Goal: Task Accomplishment & Management: Manage account settings

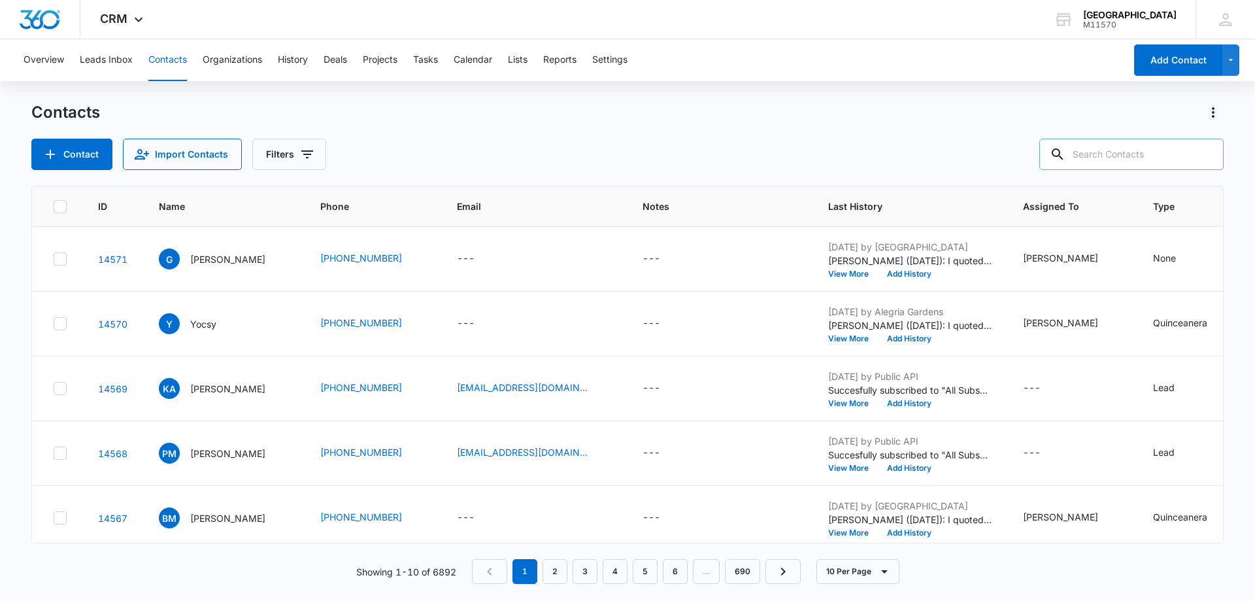
click at [1103, 152] on input "text" at bounding box center [1132, 154] width 184 height 31
type input "[PHONE_NUMBER]"
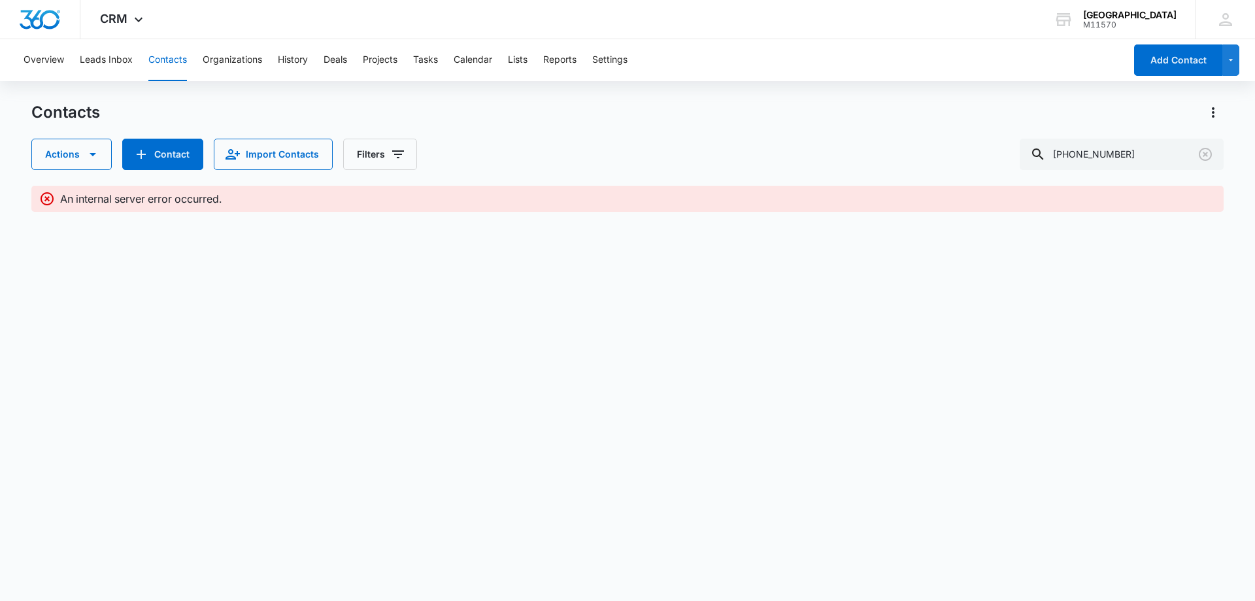
click at [912, 311] on body "CRM Apps Reputation Websites Forms CRM Email Social Shop Payments POS Content A…" at bounding box center [627, 300] width 1255 height 601
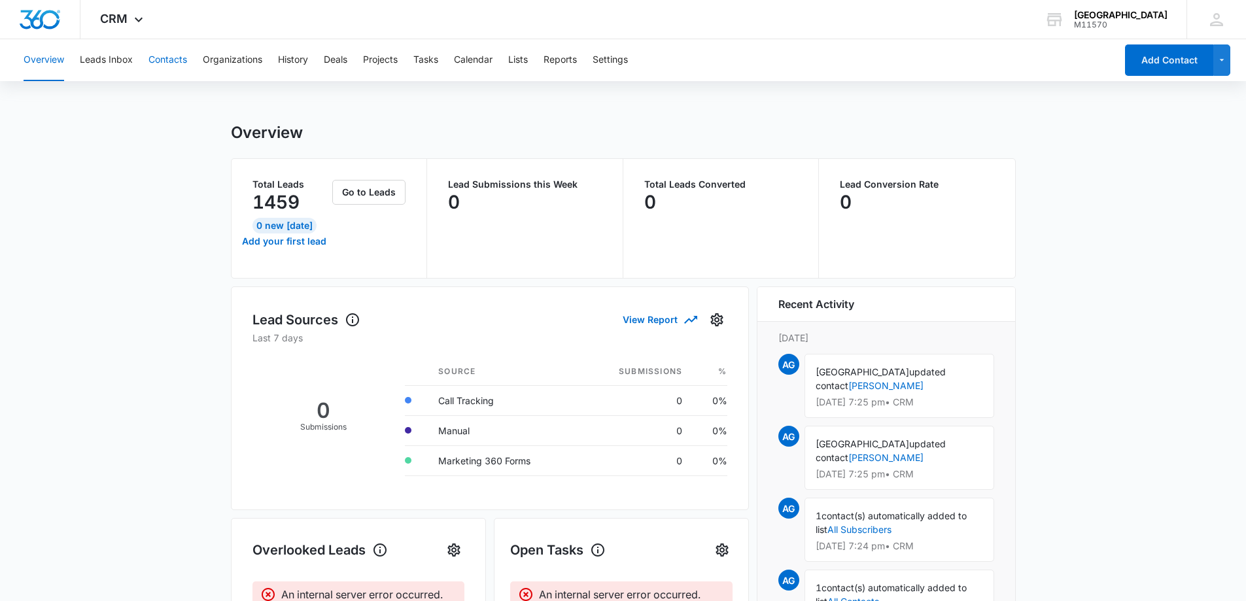
click at [177, 55] on button "Contacts" at bounding box center [167, 60] width 39 height 42
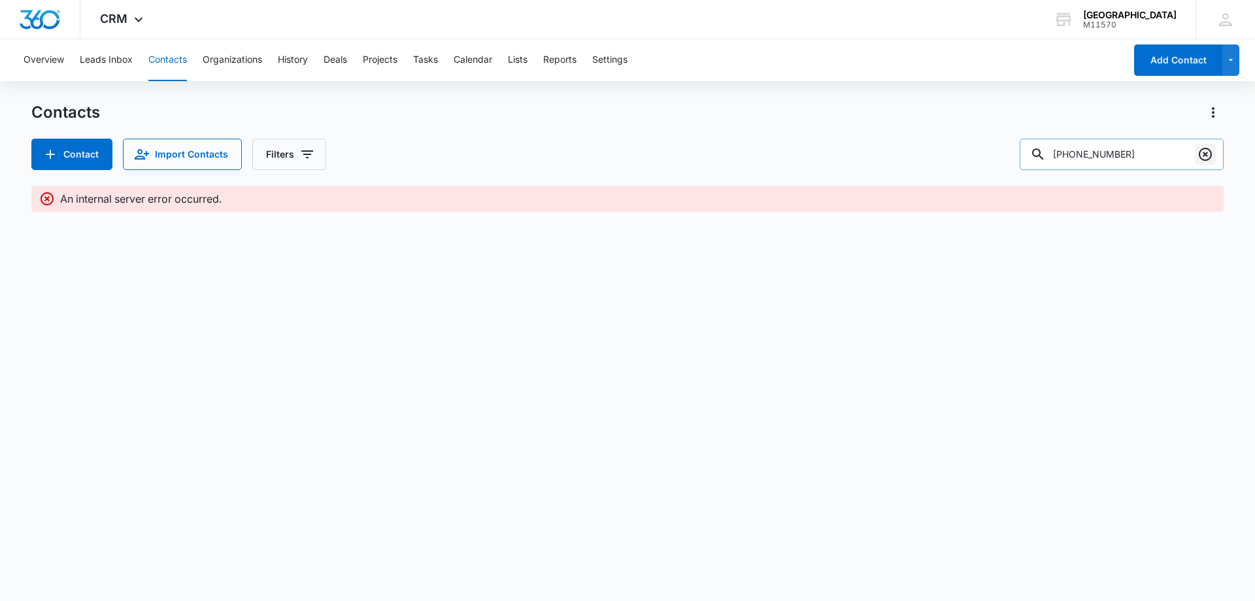
click at [1205, 154] on icon "Clear" at bounding box center [1206, 154] width 16 height 16
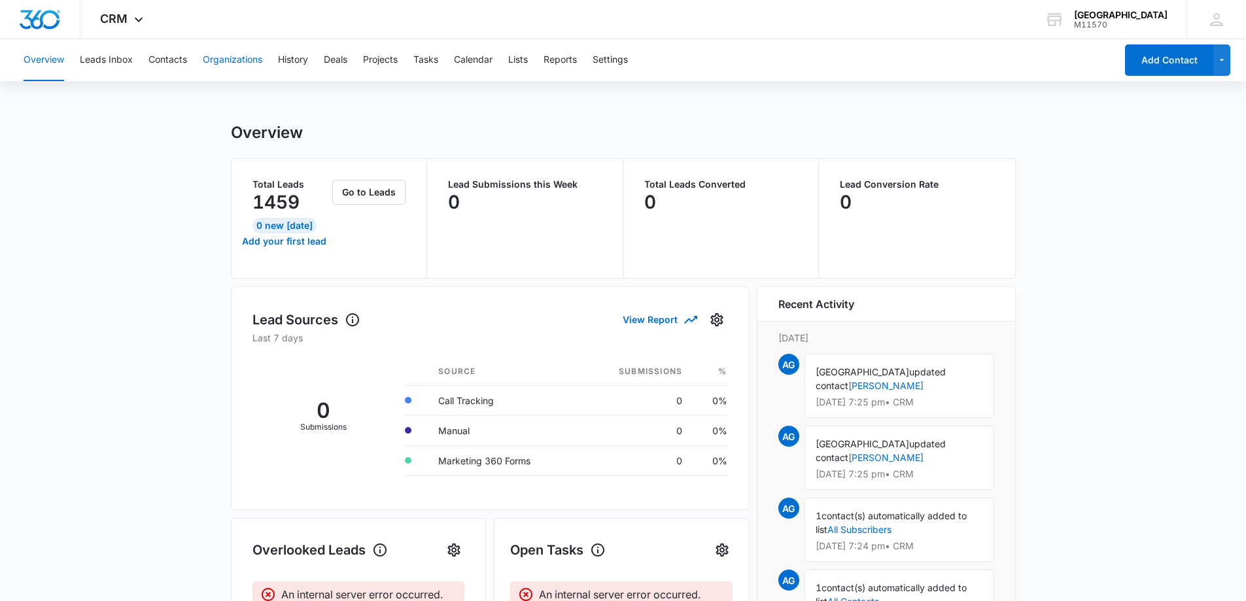
click at [241, 64] on button "Organizations" at bounding box center [232, 60] width 59 height 42
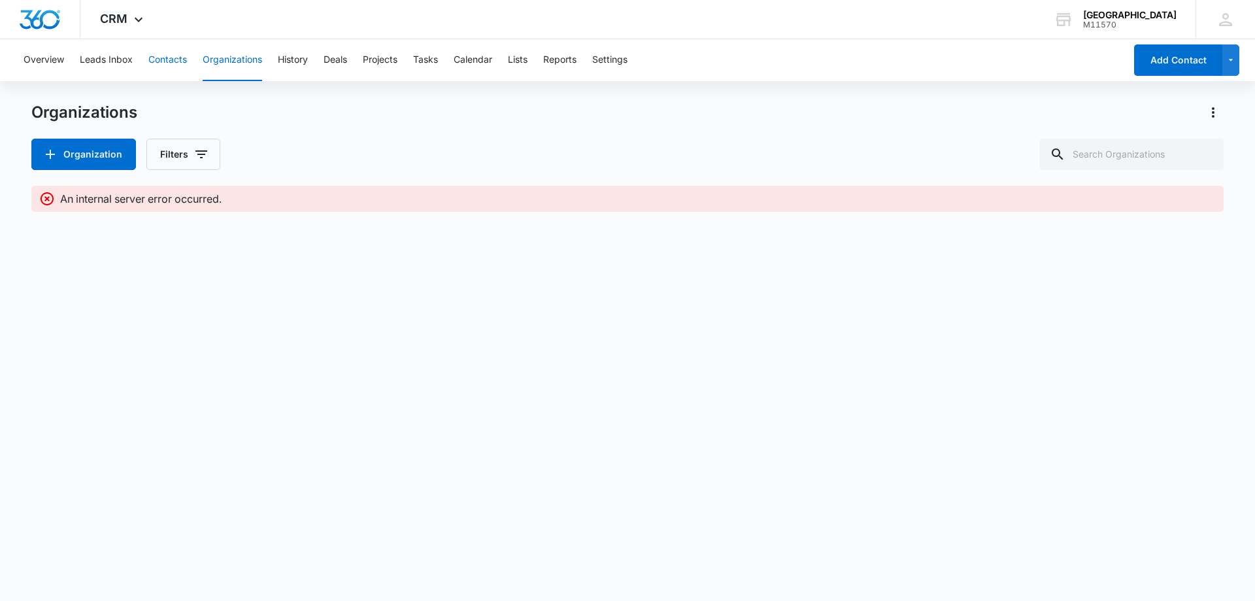
click at [175, 59] on button "Contacts" at bounding box center [167, 60] width 39 height 42
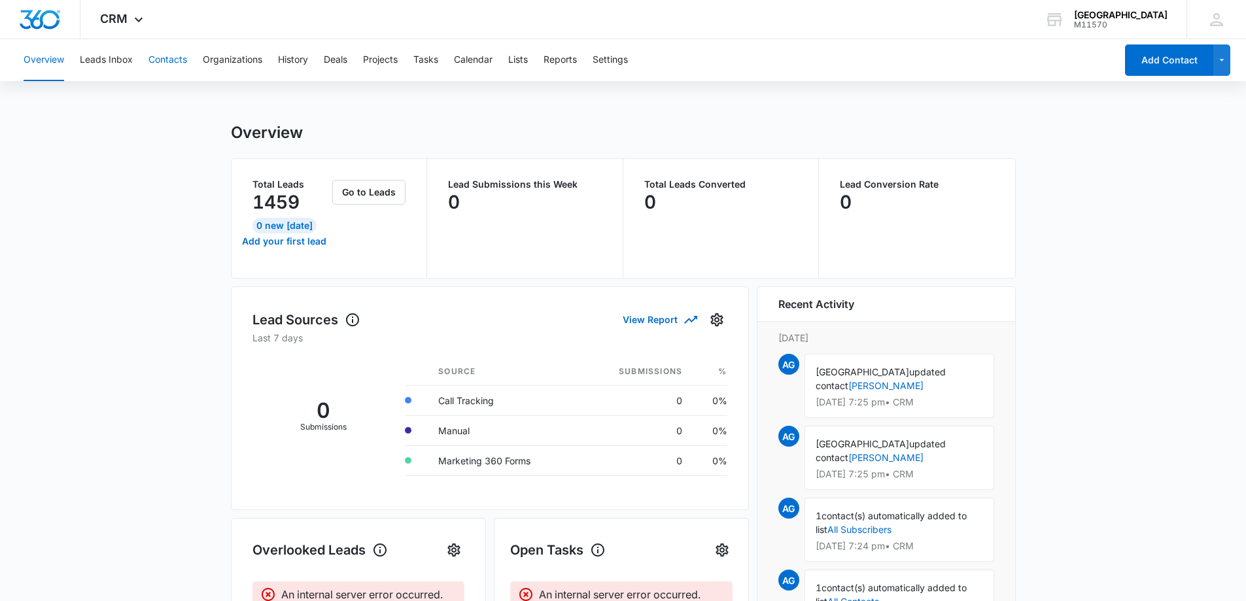
click at [167, 51] on button "Contacts" at bounding box center [167, 60] width 39 height 42
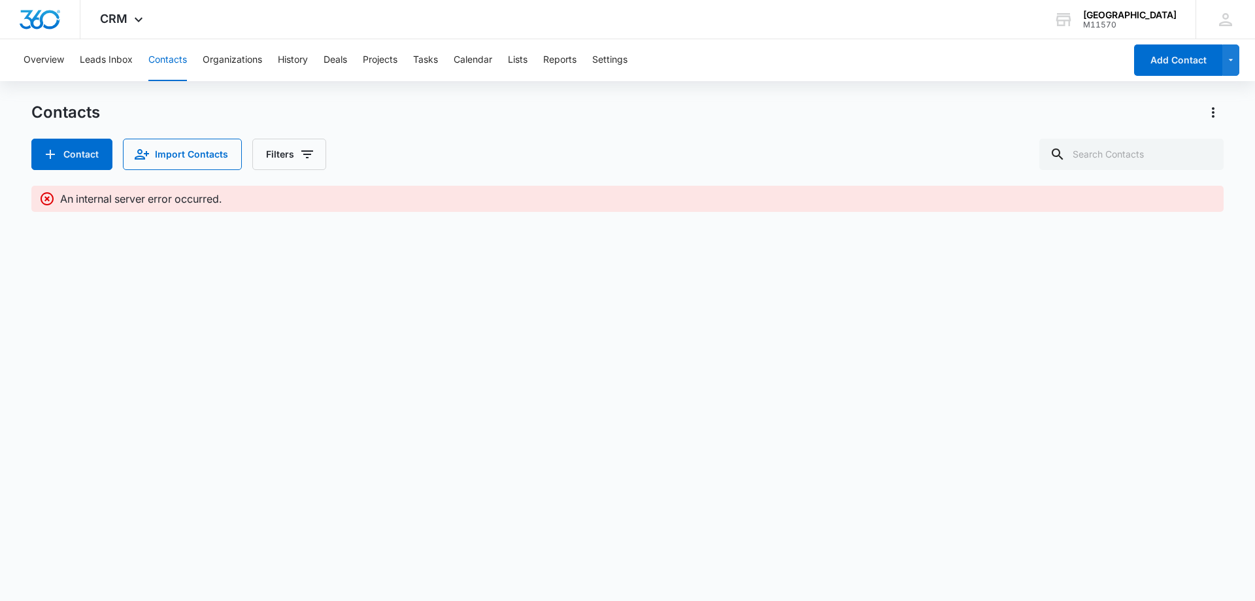
click at [167, 59] on button "Contacts" at bounding box center [167, 60] width 39 height 42
click at [226, 55] on button "Organizations" at bounding box center [232, 60] width 59 height 42
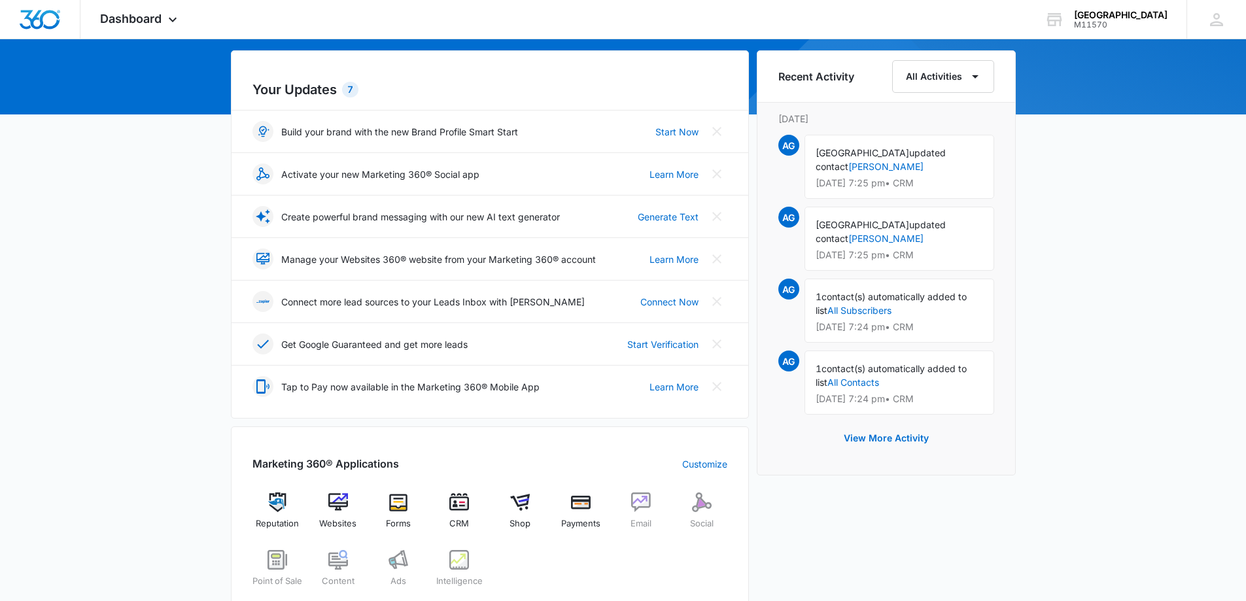
scroll to position [131, 0]
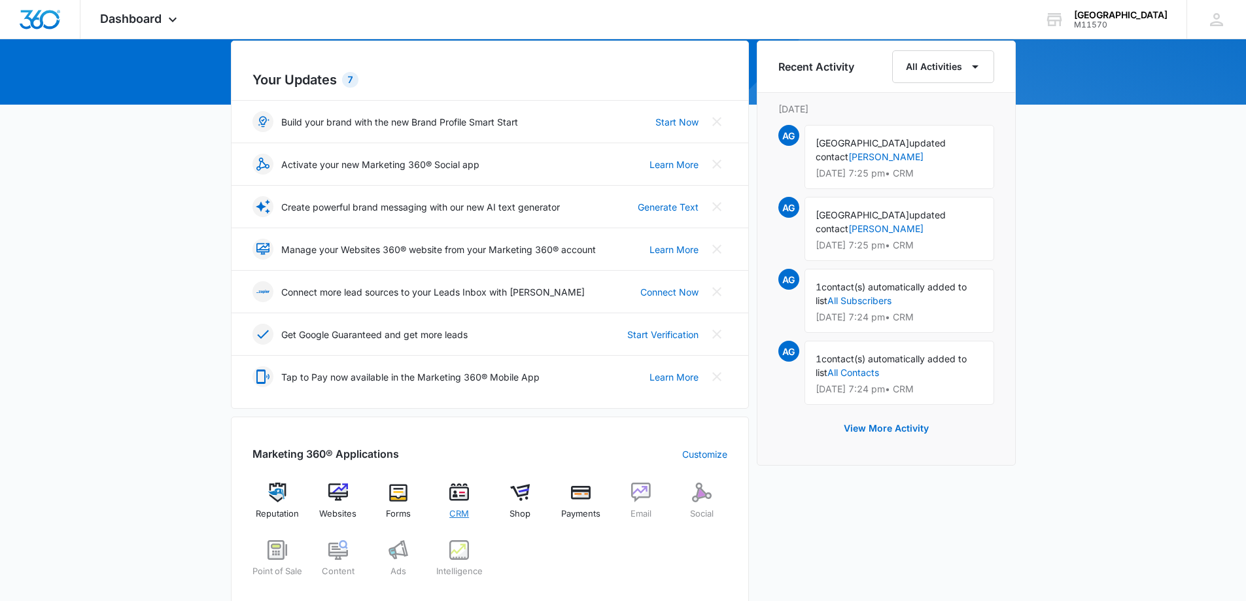
click at [466, 508] on span "CRM" at bounding box center [459, 513] width 20 height 13
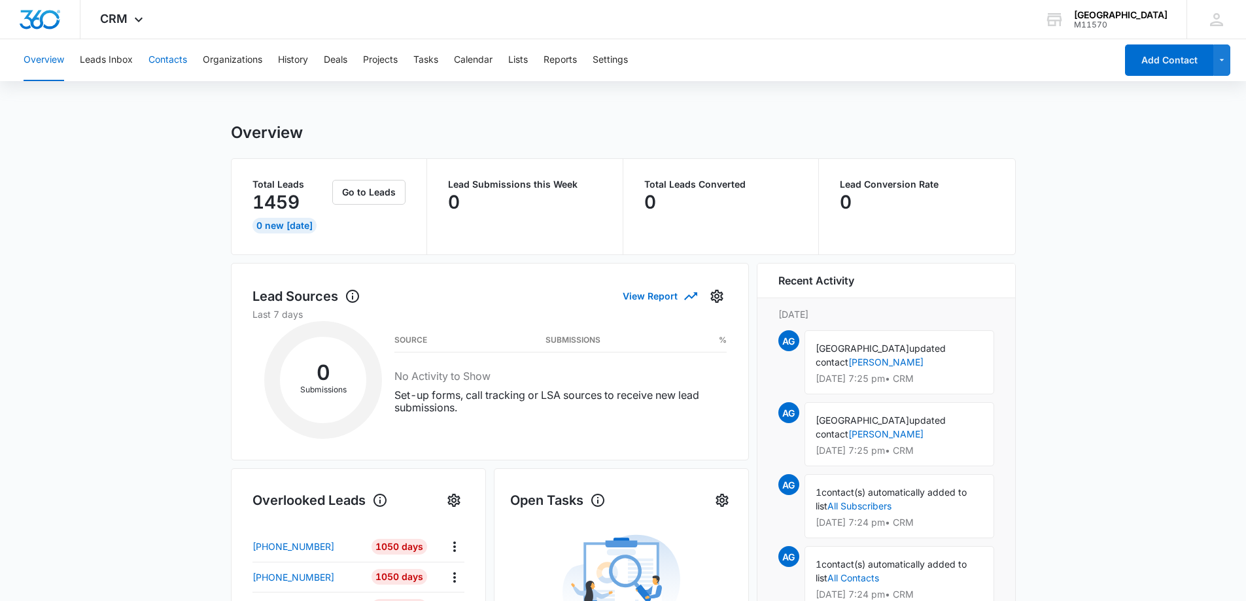
click at [171, 61] on button "Contacts" at bounding box center [167, 60] width 39 height 42
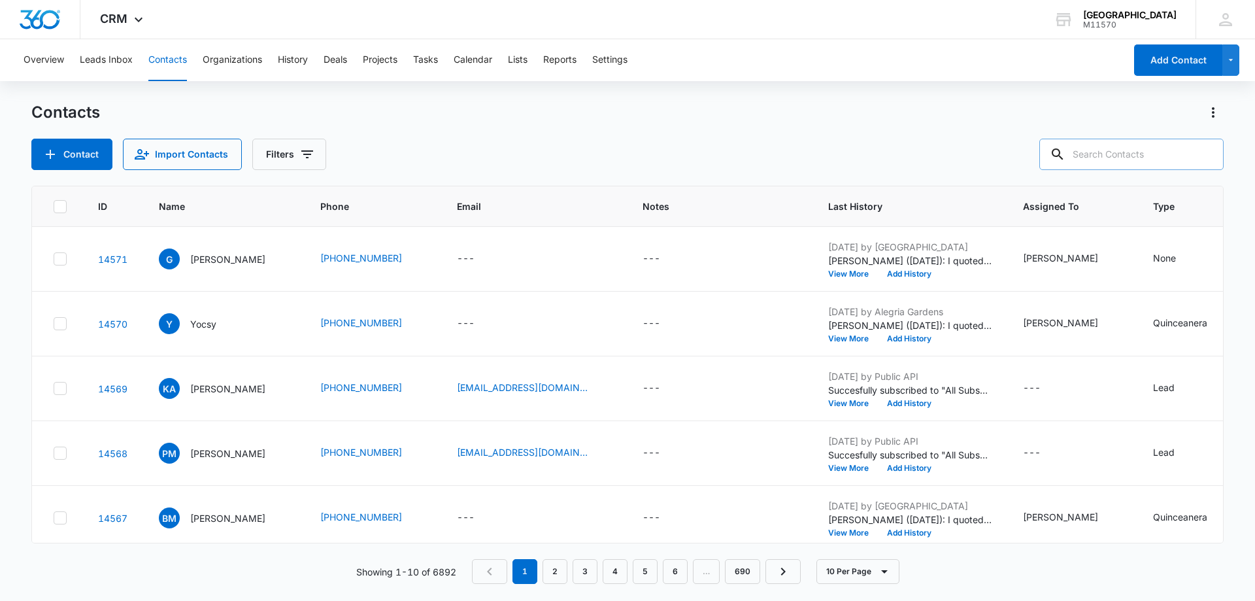
click at [1102, 153] on input "text" at bounding box center [1132, 154] width 184 height 31
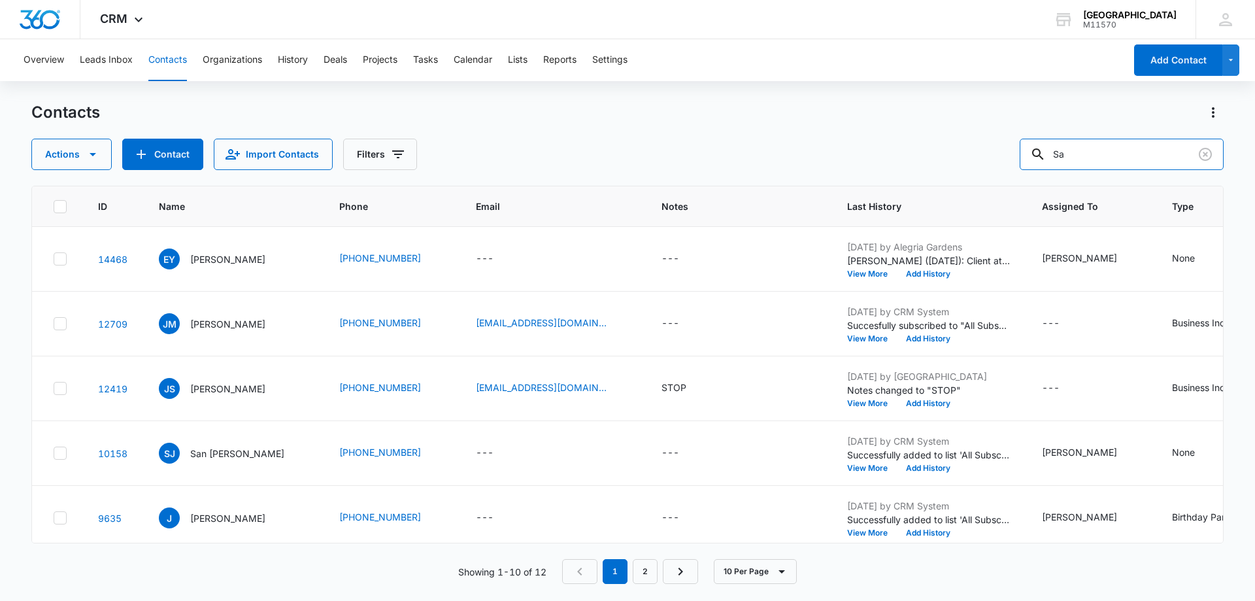
type input "S"
type input "[PHONE_NUMBER]"
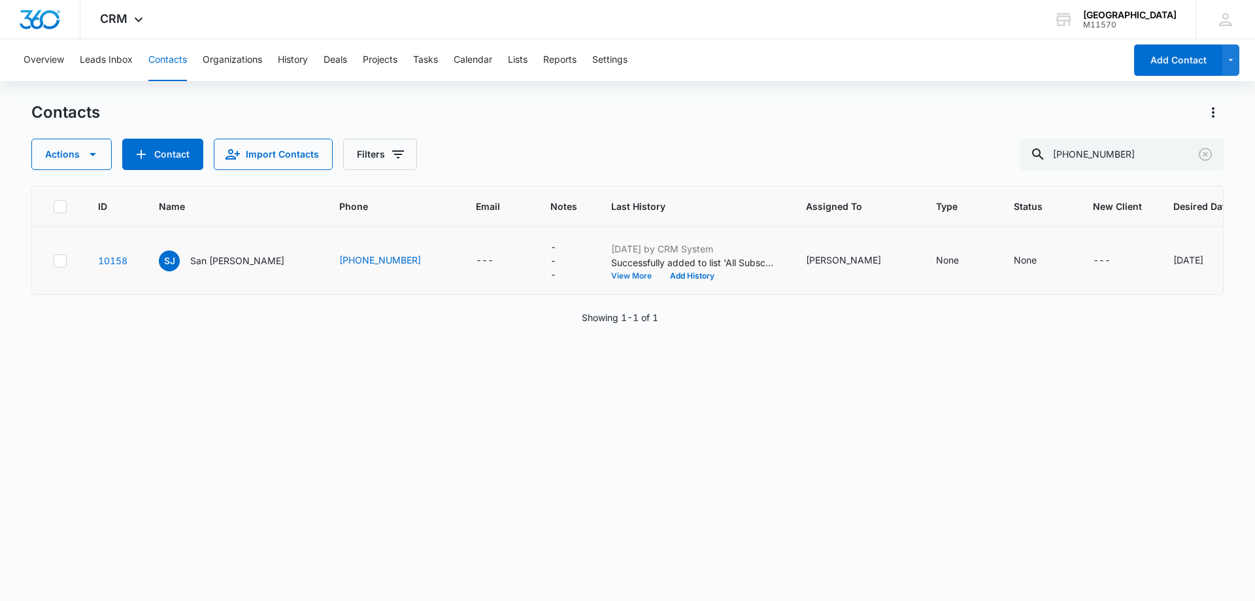
click at [620, 272] on button "View More" at bounding box center [636, 276] width 50 height 8
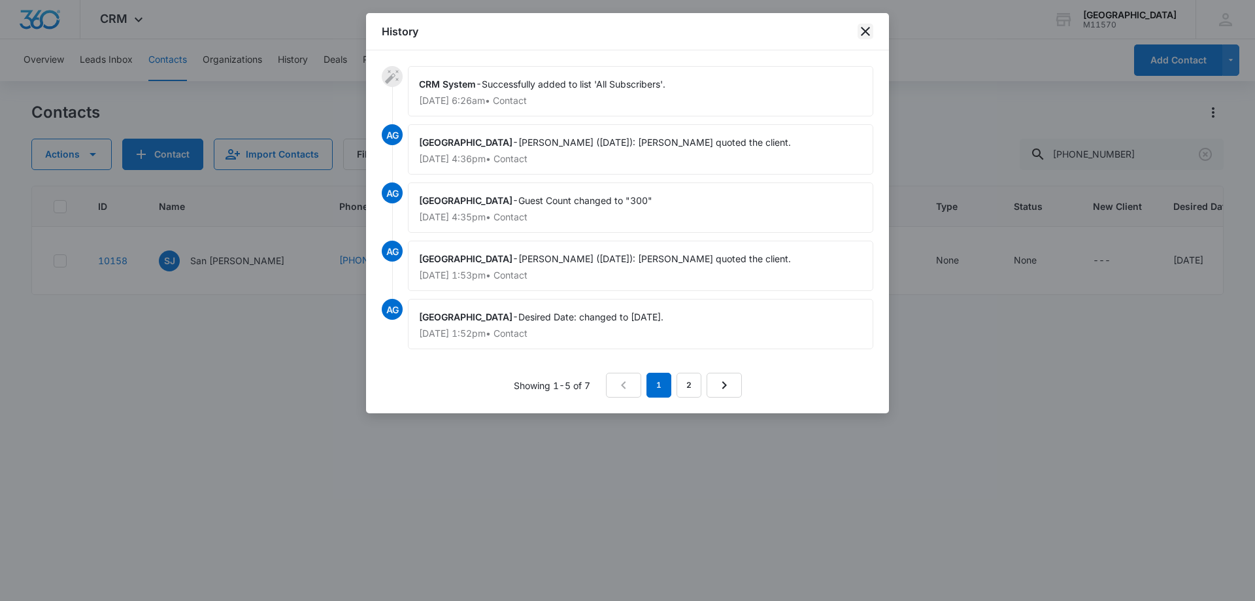
click at [865, 31] on icon "close" at bounding box center [865, 31] width 9 height 9
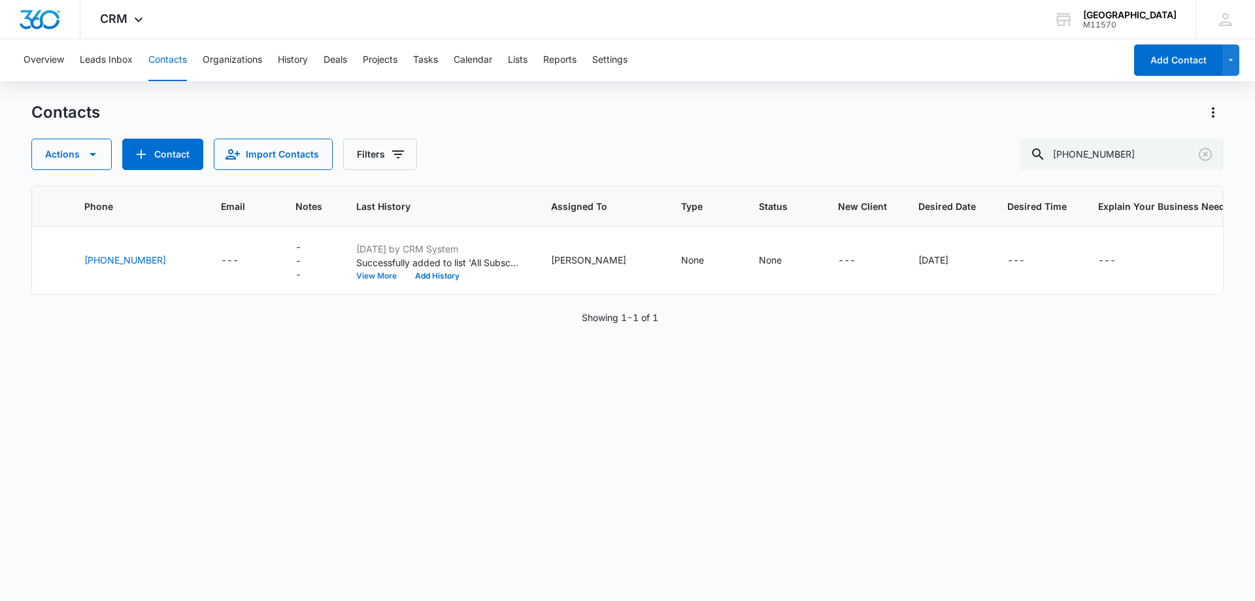
scroll to position [0, 351]
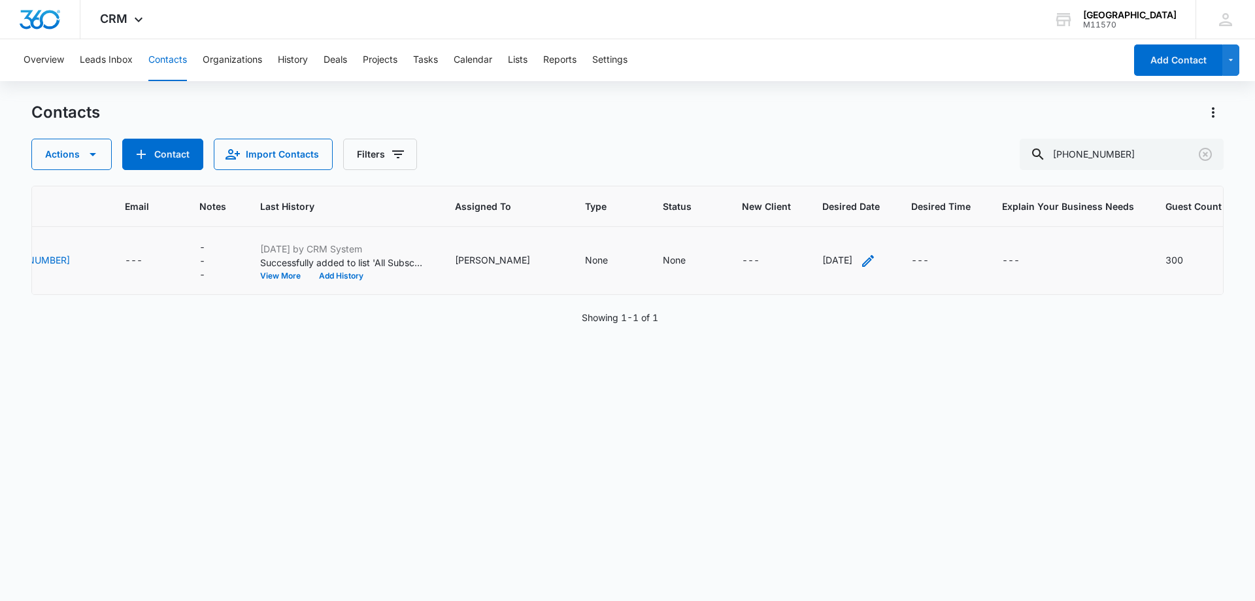
click at [862, 258] on icon "Desired Date - 8/24/2024 - Select to Edit Field" at bounding box center [868, 261] width 12 height 12
click at [817, 174] on input "[DATE]" at bounding box center [826, 176] width 165 height 31
type input "8"
type input "[DATE]"
click at [876, 219] on button "Save" at bounding box center [889, 218] width 39 height 25
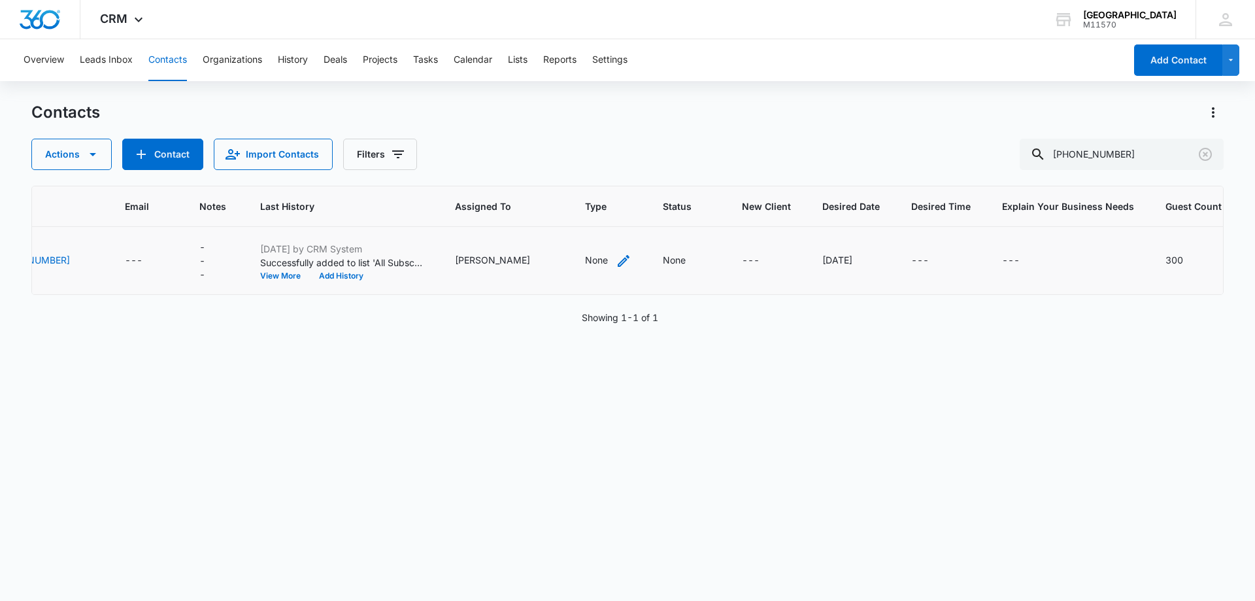
click at [616, 254] on icon "Type - None - Select to Edit Field" at bounding box center [624, 261] width 16 height 16
click at [621, 173] on div at bounding box center [615, 177] width 21 height 21
click at [557, 292] on p "Quinceanera" at bounding box center [557, 296] width 54 height 14
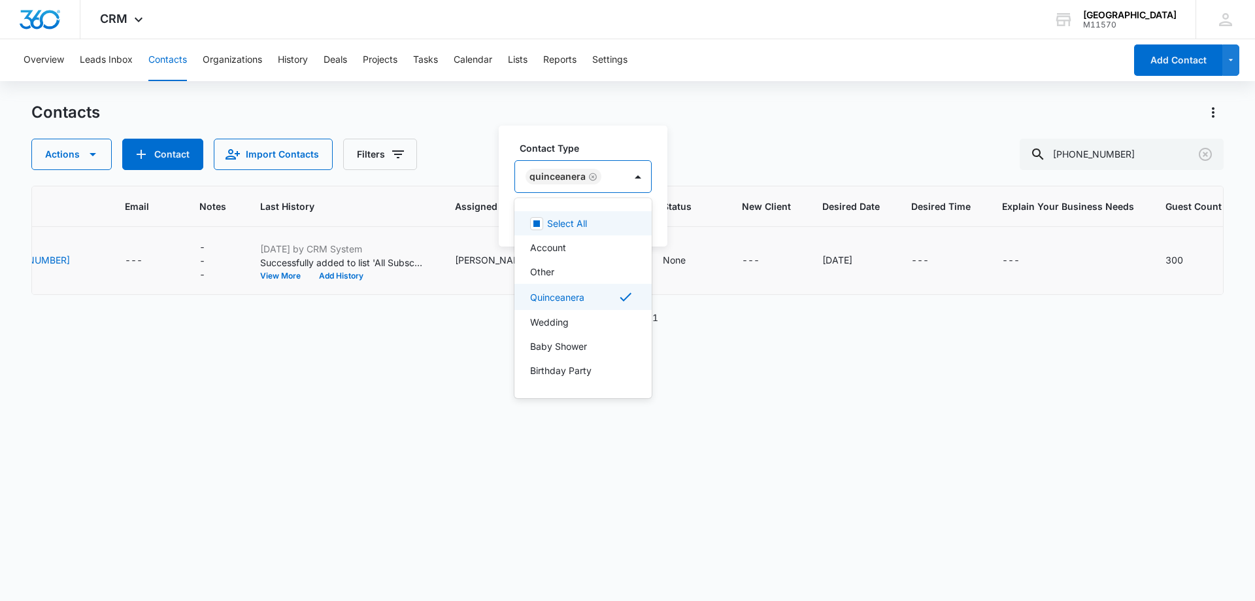
click at [552, 175] on div "Quinceanera" at bounding box center [558, 176] width 56 height 9
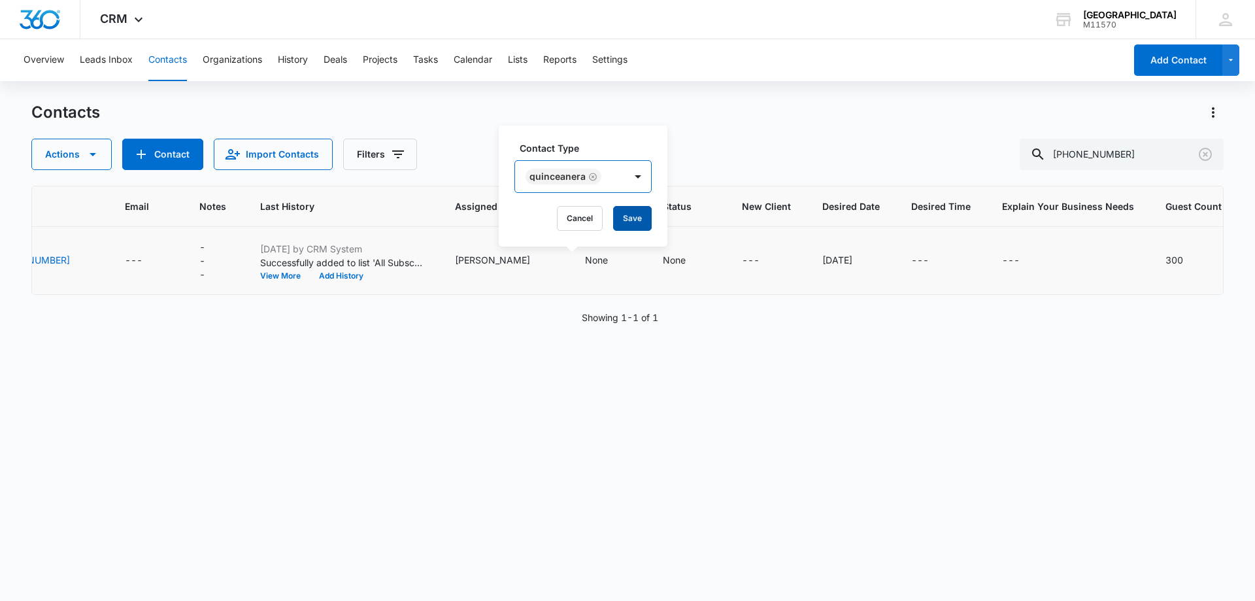
click at [643, 209] on button "Save" at bounding box center [632, 218] width 39 height 25
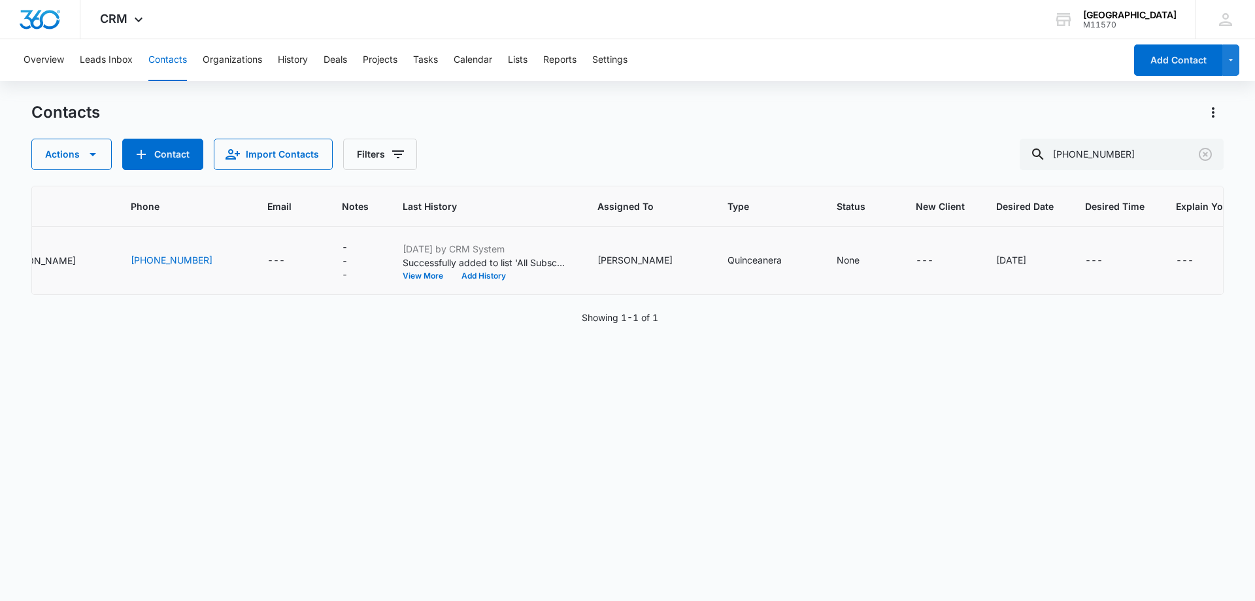
scroll to position [0, 0]
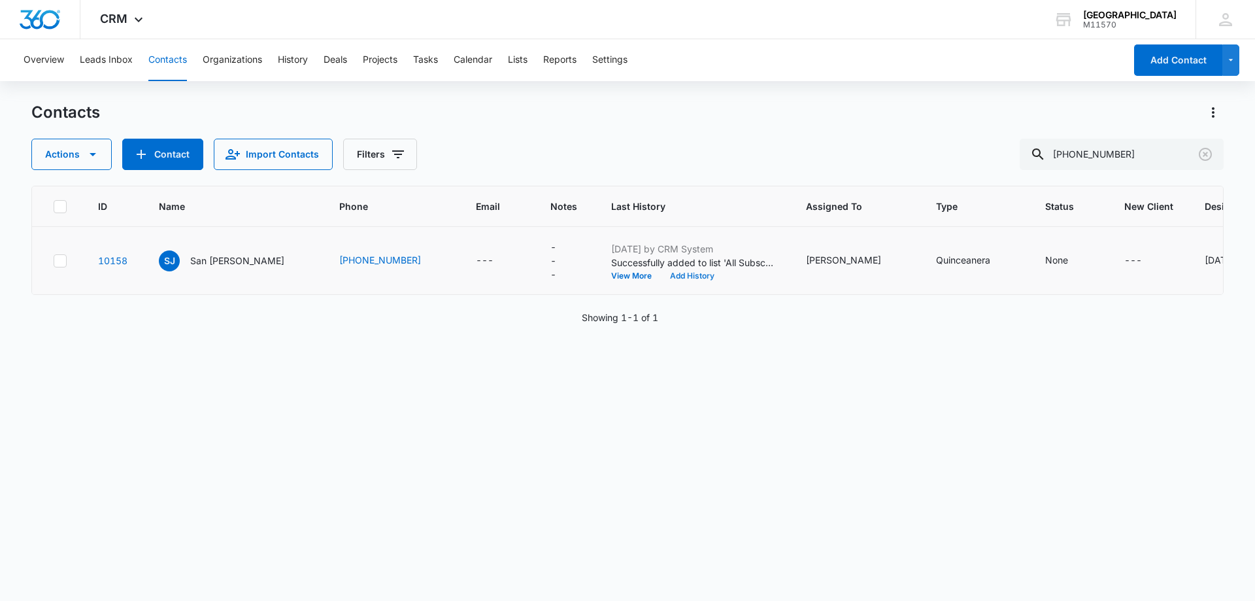
click at [670, 272] on button "Add History" at bounding box center [692, 276] width 63 height 8
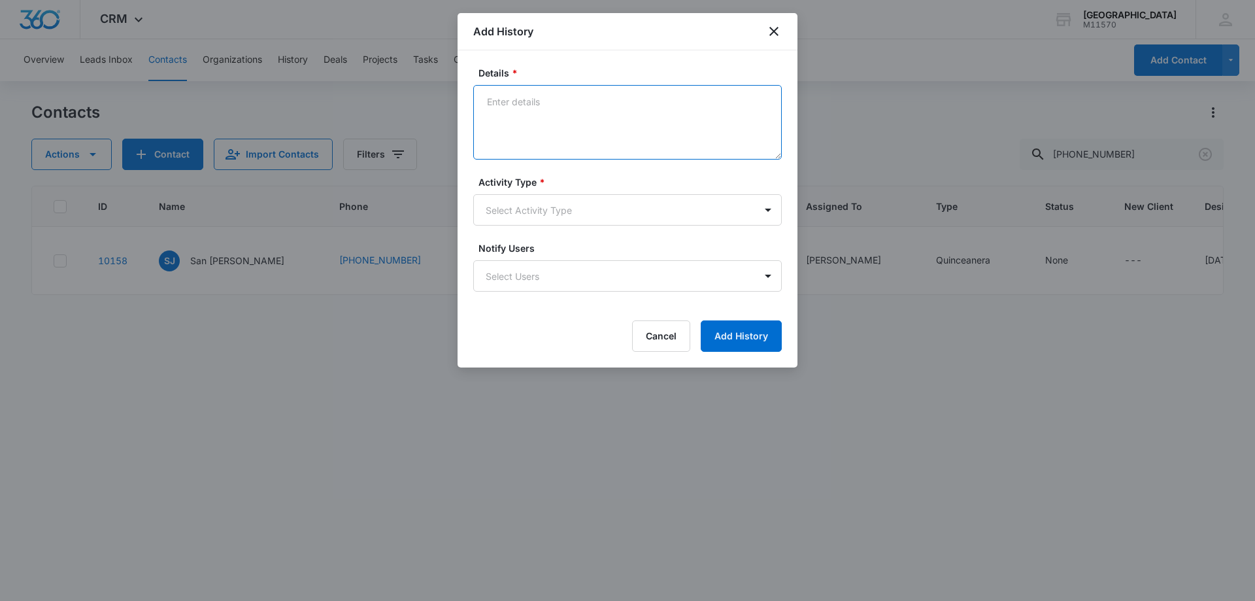
click at [498, 113] on textarea "Details *" at bounding box center [627, 122] width 309 height 75
type textarea "[PERSON_NAME] ([DATE]): [PERSON_NAME] quoted the client."
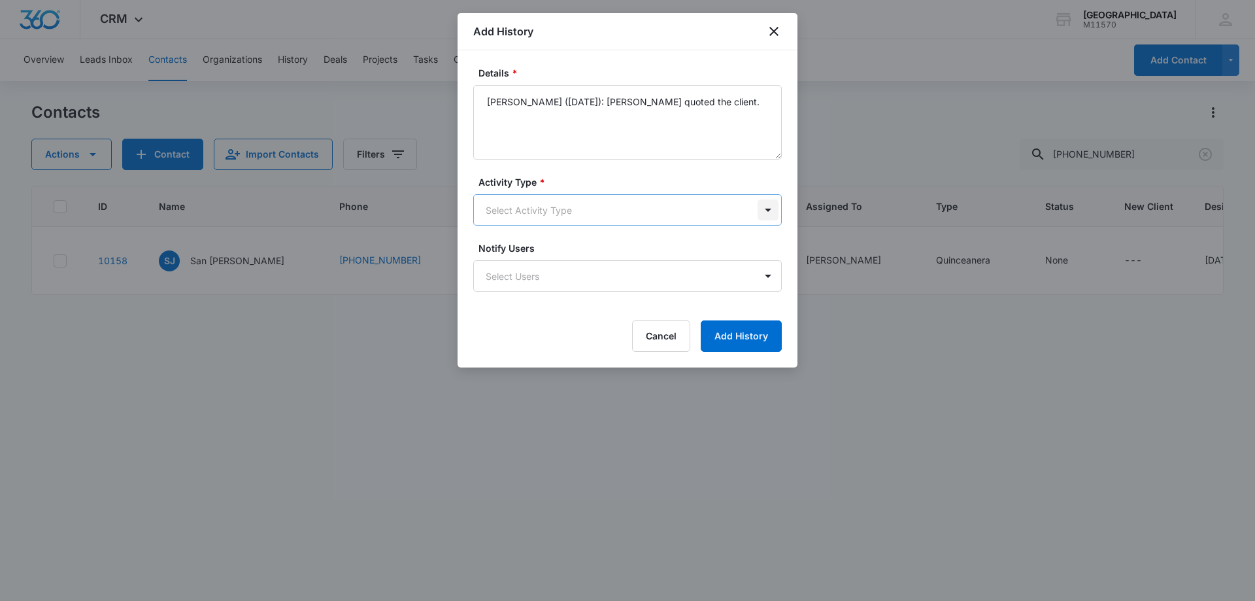
click at [772, 214] on body "CRM Apps Reputation Websites Forms CRM Email Social Shop Payments POS Content A…" at bounding box center [627, 300] width 1255 height 601
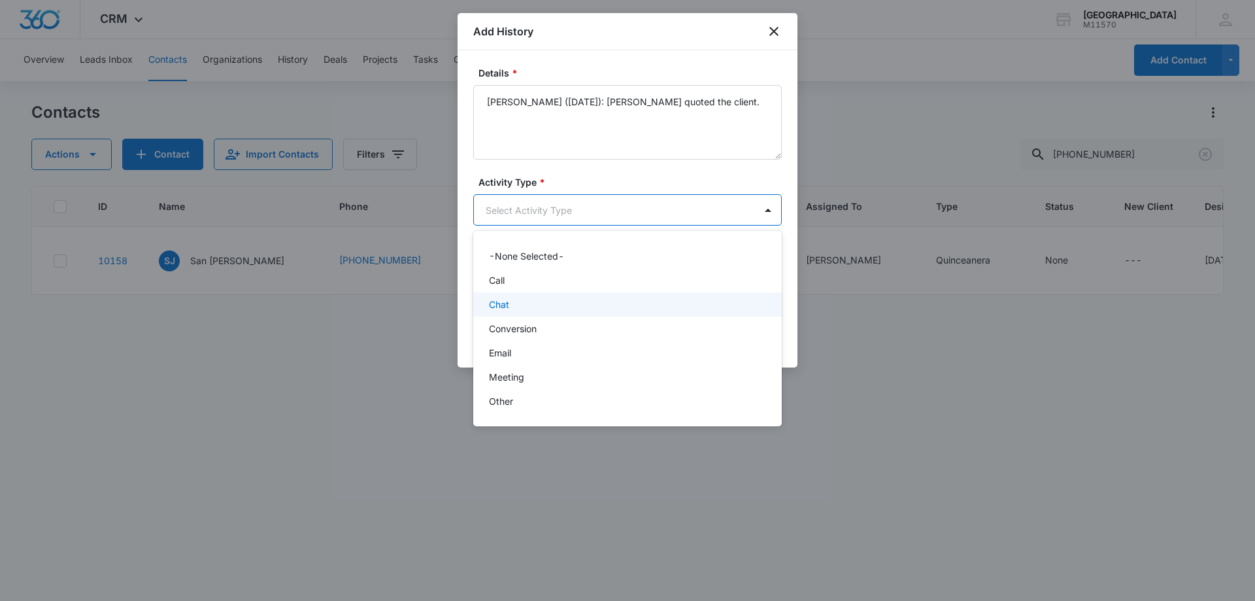
click at [554, 313] on div "Chat" at bounding box center [627, 304] width 309 height 24
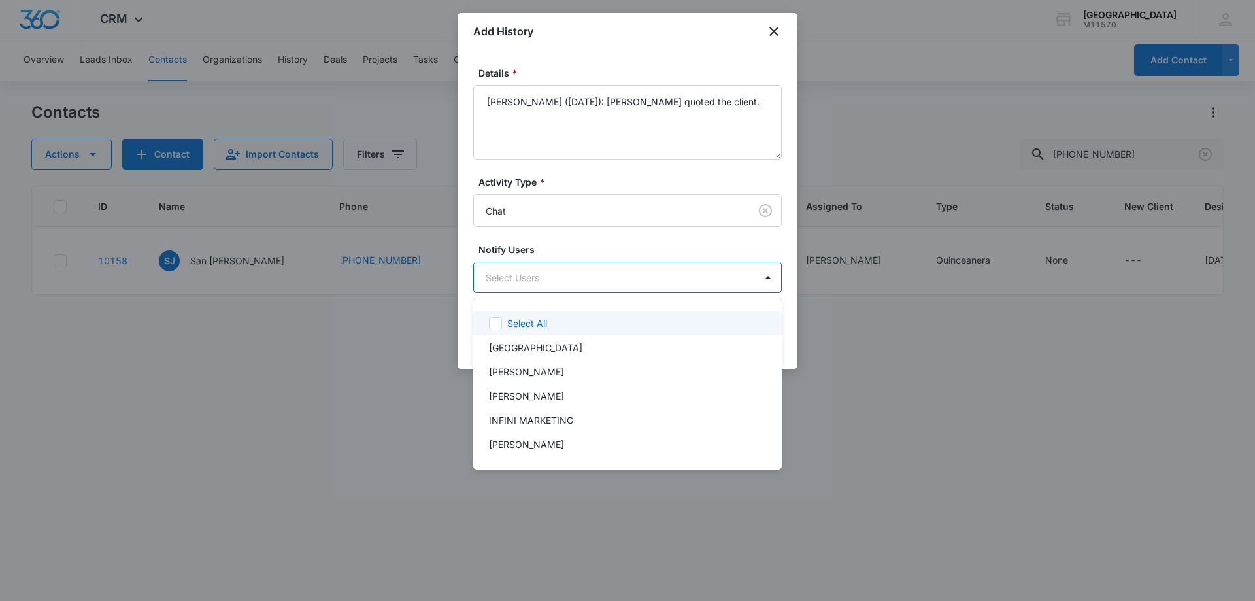
click at [536, 289] on body "CRM Apps Reputation Websites Forms CRM Email Social Shop Payments POS Content A…" at bounding box center [627, 300] width 1255 height 601
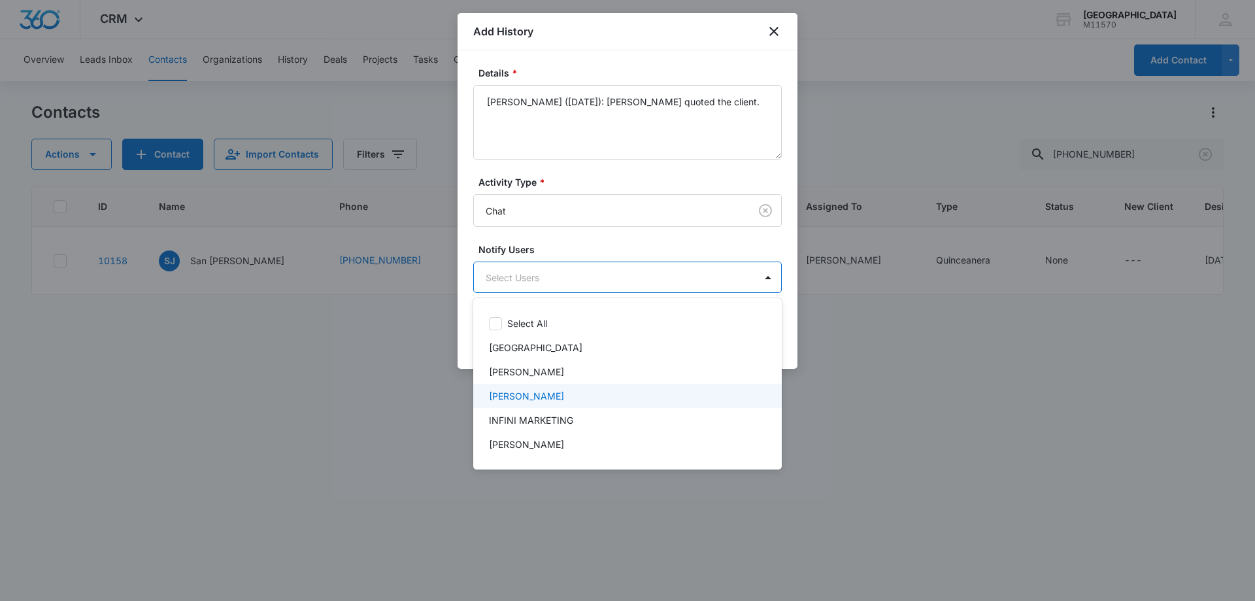
click at [533, 392] on p "[PERSON_NAME]" at bounding box center [526, 396] width 75 height 14
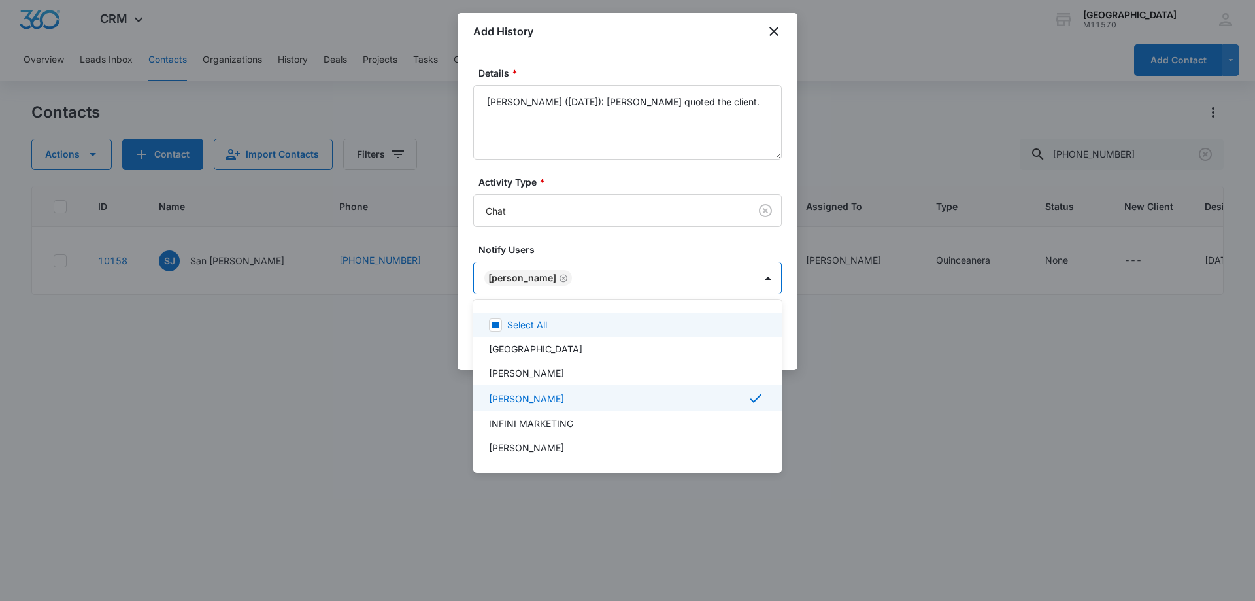
click at [513, 283] on div at bounding box center [627, 300] width 1255 height 601
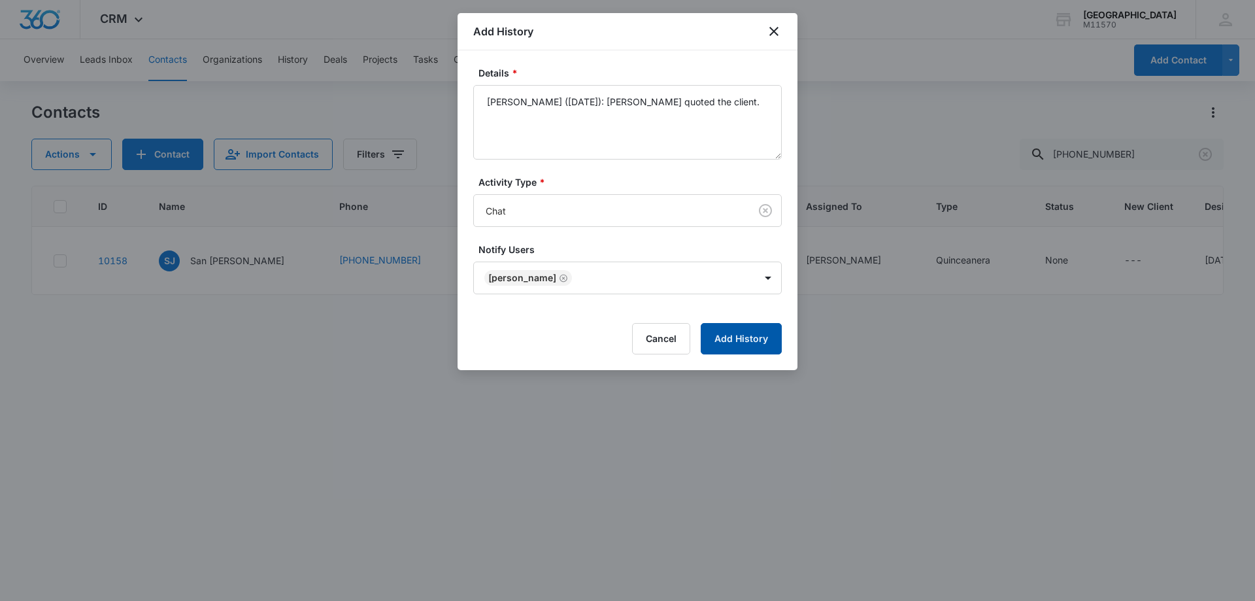
click at [737, 343] on button "Add History" at bounding box center [741, 338] width 81 height 31
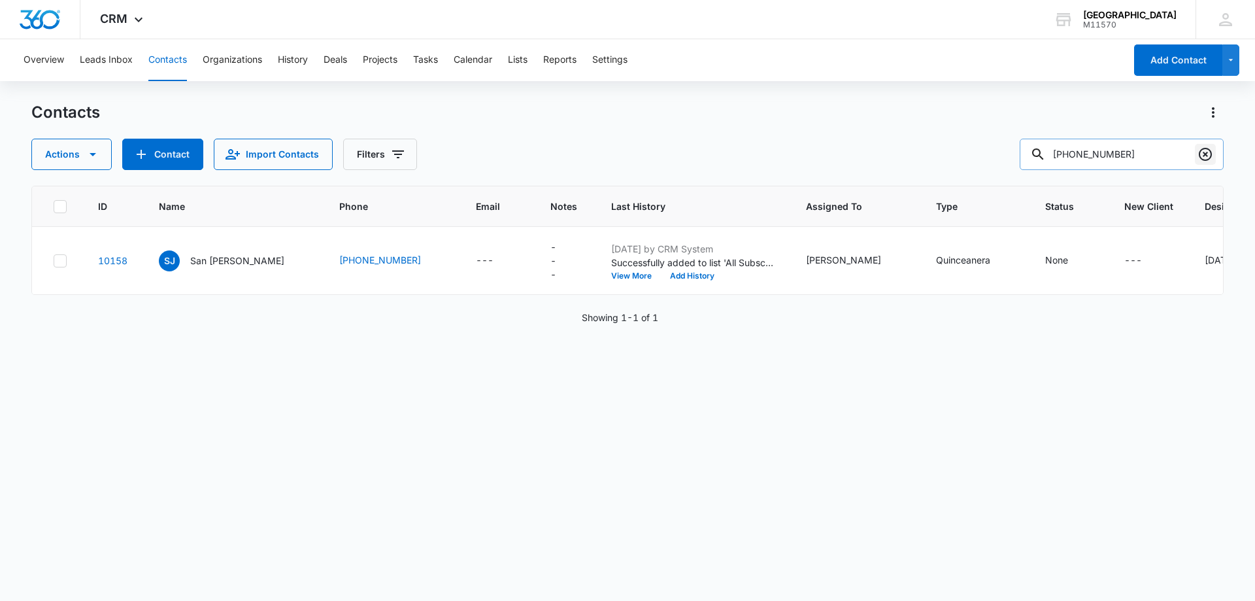
click at [1205, 154] on icon "Clear" at bounding box center [1205, 154] width 13 height 13
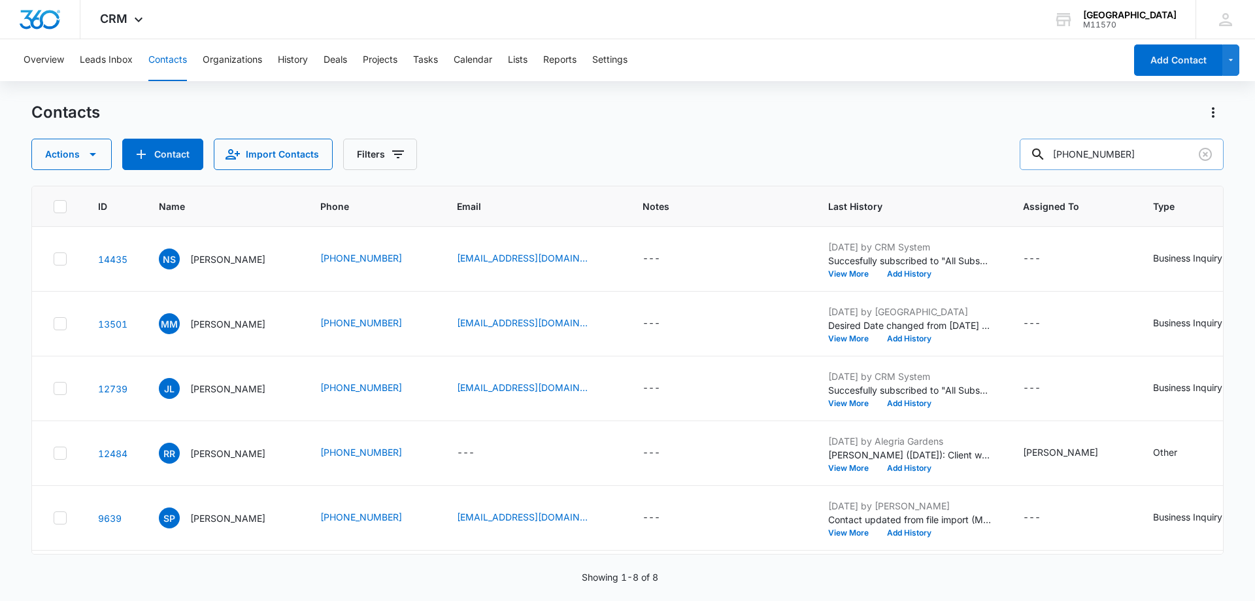
type input "[PHONE_NUMBER]"
click at [1212, 158] on icon "Clear" at bounding box center [1206, 154] width 16 height 16
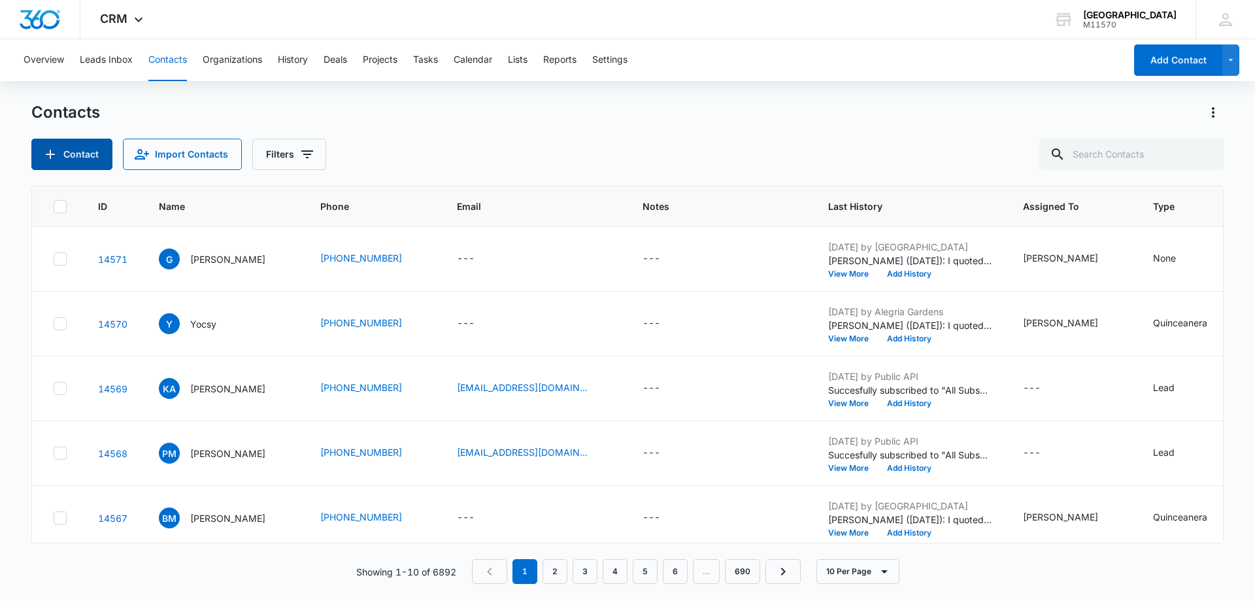
click at [71, 150] on button "Contact" at bounding box center [71, 154] width 81 height 31
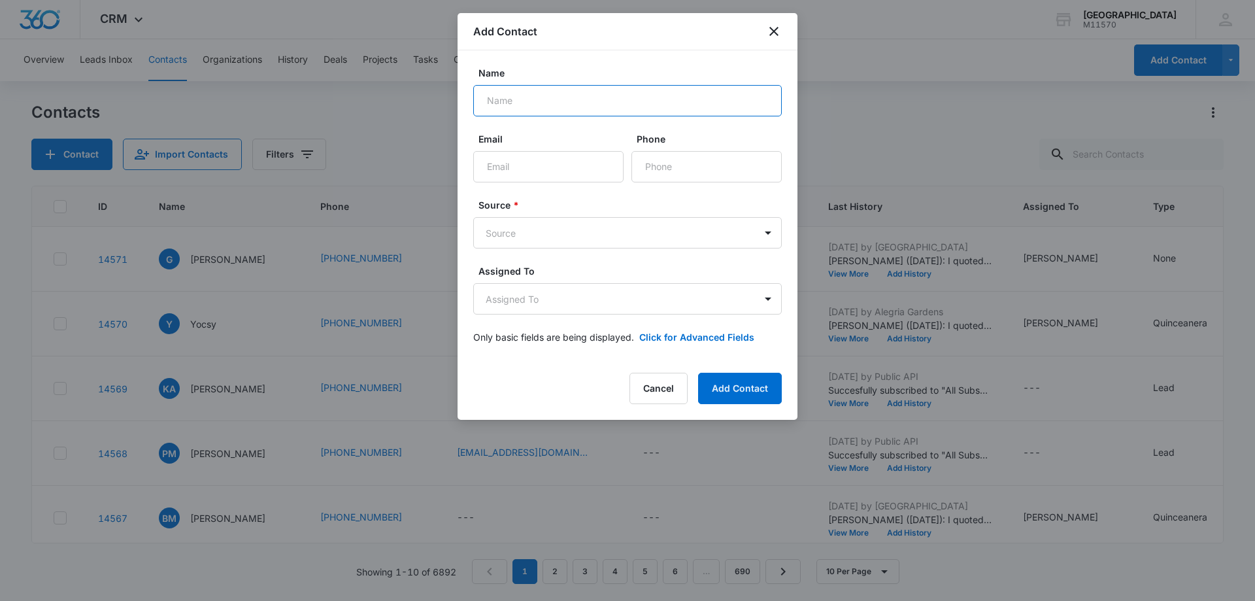
click at [523, 101] on input "Name" at bounding box center [627, 100] width 309 height 31
type input "[PERSON_NAME]"
click at [677, 167] on input "Phone" at bounding box center [707, 166] width 150 height 31
type input "[PHONE_NUMBER]"
click at [552, 237] on body "CRM Apps Reputation Websites Forms CRM Email Social Shop Payments POS Content A…" at bounding box center [627, 300] width 1255 height 601
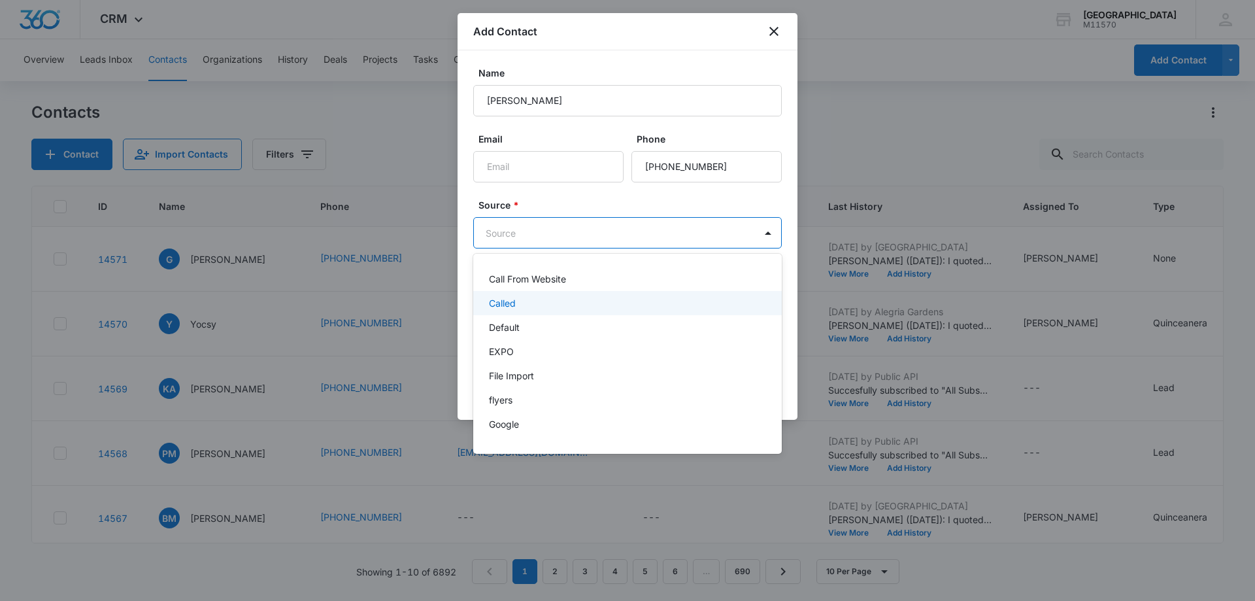
click at [503, 297] on p "Called" at bounding box center [502, 303] width 27 height 14
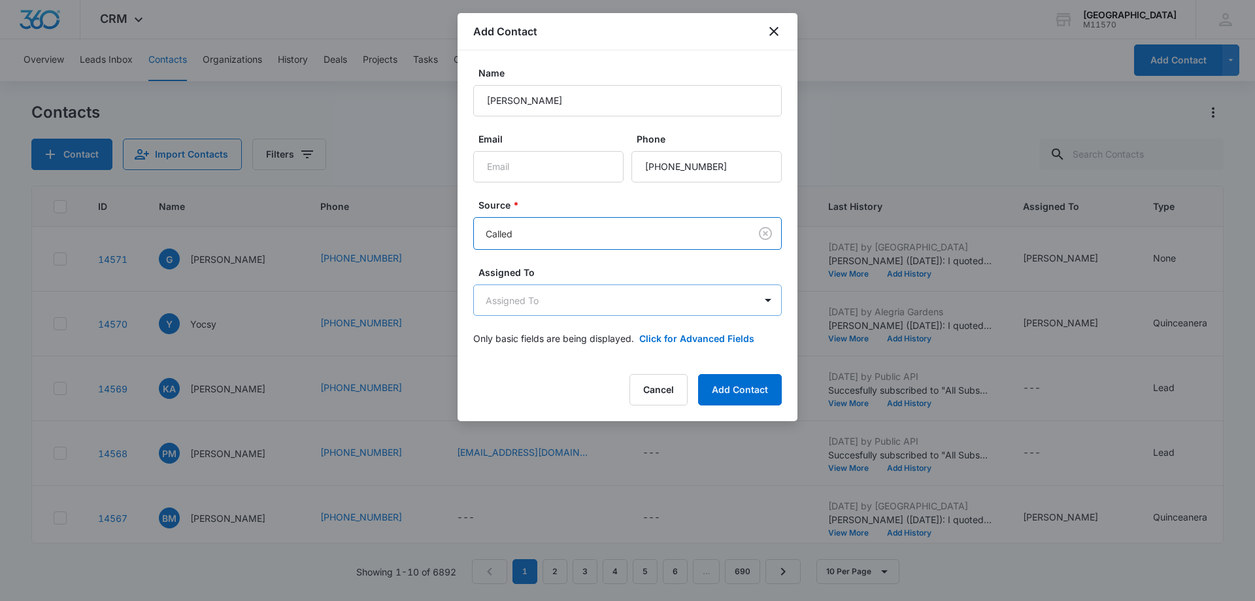
click at [513, 304] on body "CRM Apps Reputation Websites Forms CRM Email Social Shop Payments POS Content A…" at bounding box center [627, 300] width 1255 height 601
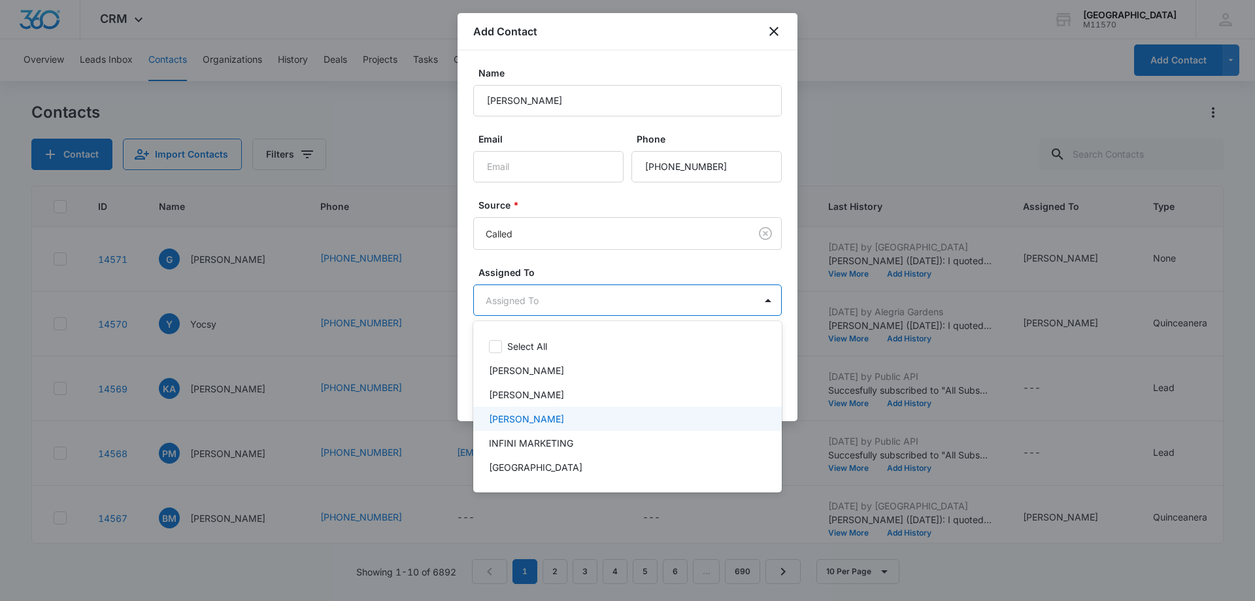
click at [540, 415] on p "[PERSON_NAME]" at bounding box center [526, 419] width 75 height 14
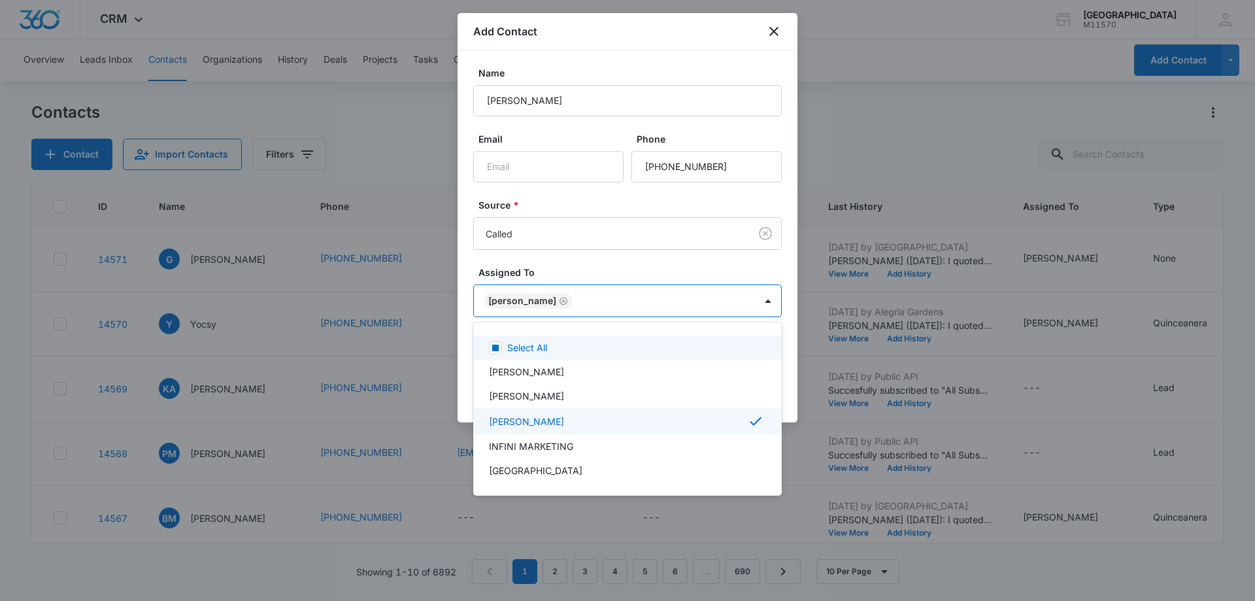
click at [513, 300] on div at bounding box center [627, 300] width 1255 height 601
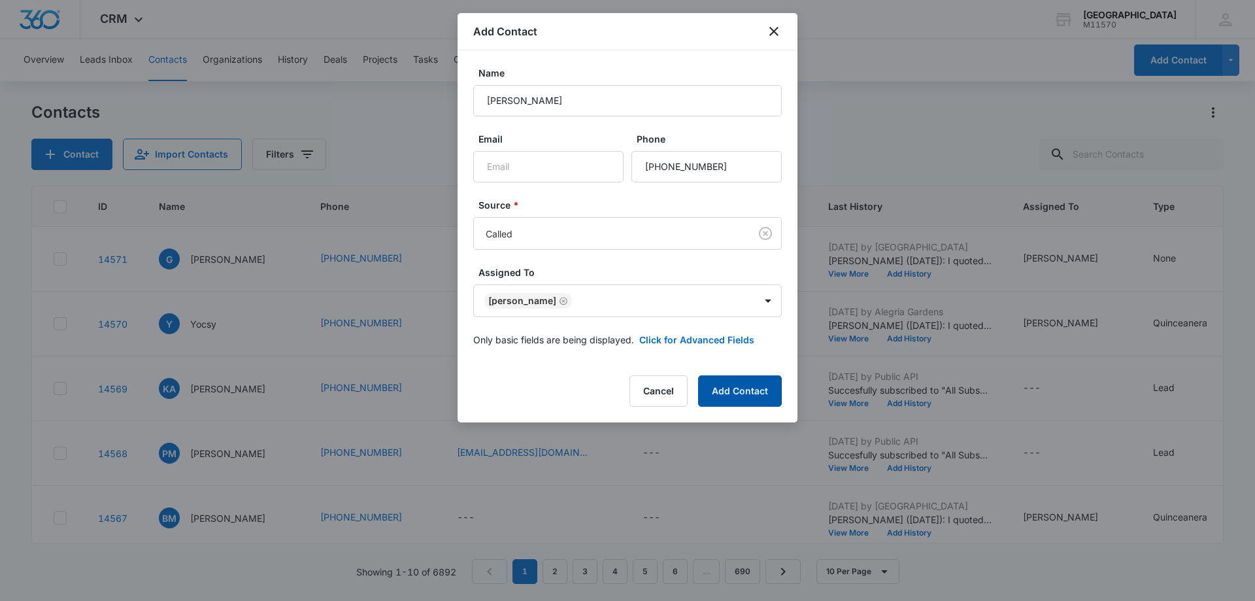
click at [741, 394] on button "Add Contact" at bounding box center [740, 390] width 84 height 31
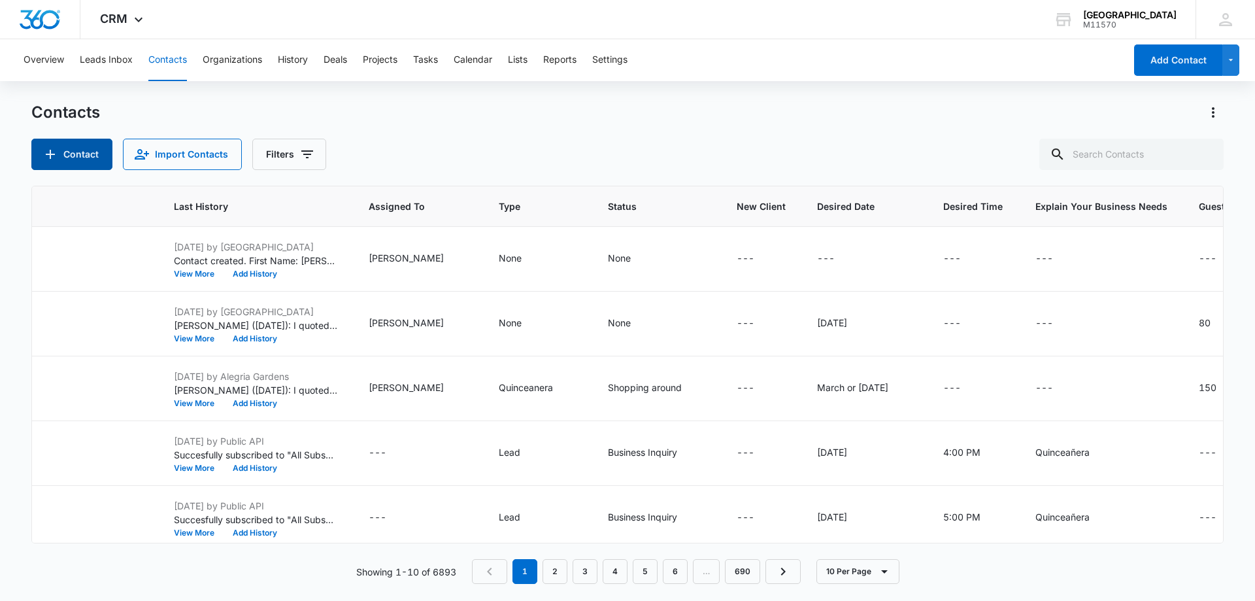
scroll to position [0, 661]
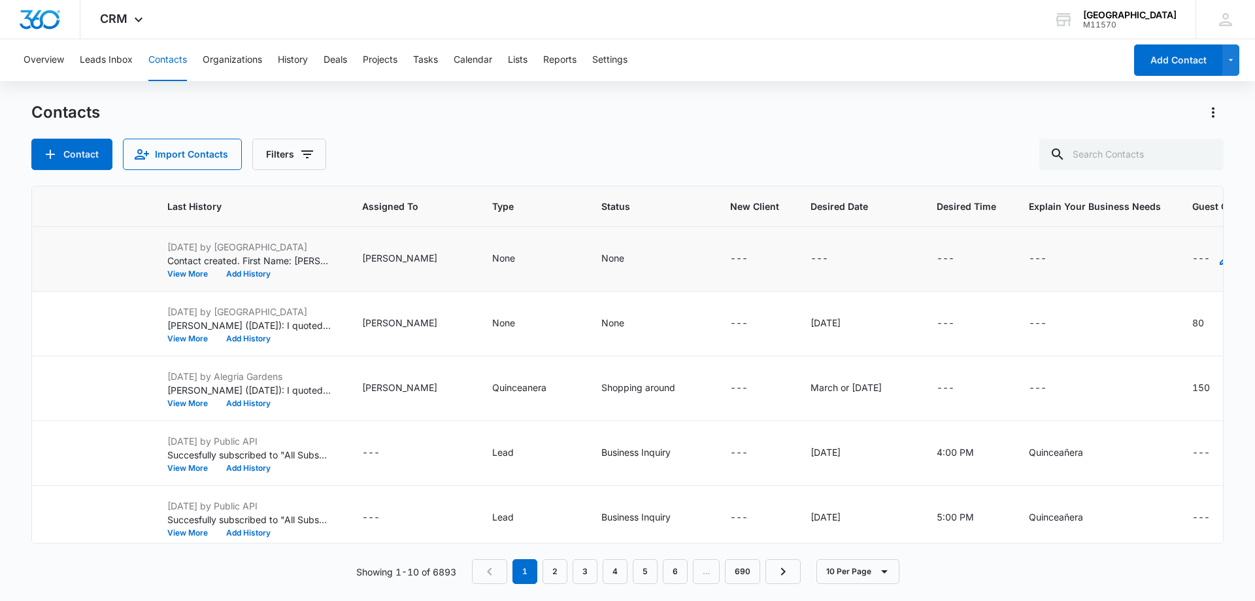
click at [1218, 265] on icon "Guest Count - - Select to Edit Field" at bounding box center [1226, 259] width 16 height 16
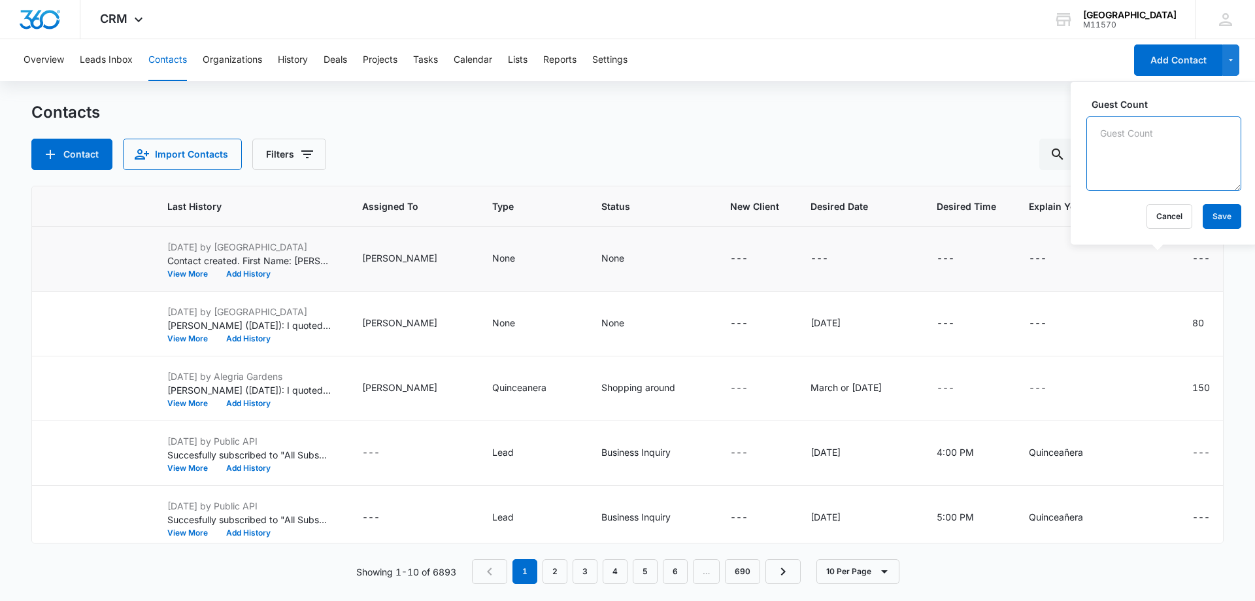
click at [1114, 146] on textarea "Guest Count" at bounding box center [1164, 153] width 155 height 75
type textarea "100"
click at [1223, 217] on button "Save" at bounding box center [1222, 216] width 39 height 25
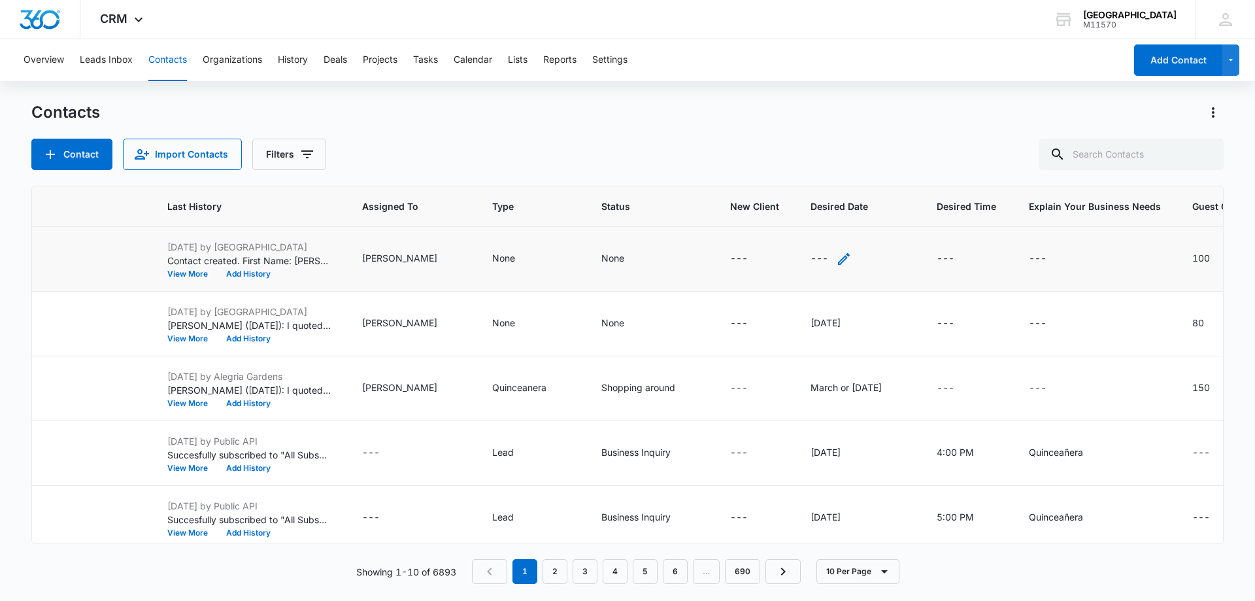
click at [836, 258] on icon "Desired Date - - Select to Edit Field" at bounding box center [844, 259] width 16 height 16
click at [721, 172] on input "Desired Date" at bounding box center [770, 175] width 165 height 31
type input "[DATE]"
click at [830, 211] on button "Save" at bounding box center [833, 216] width 39 height 25
click at [525, 258] on icon "Type - None - Select to Edit Field" at bounding box center [531, 259] width 12 height 12
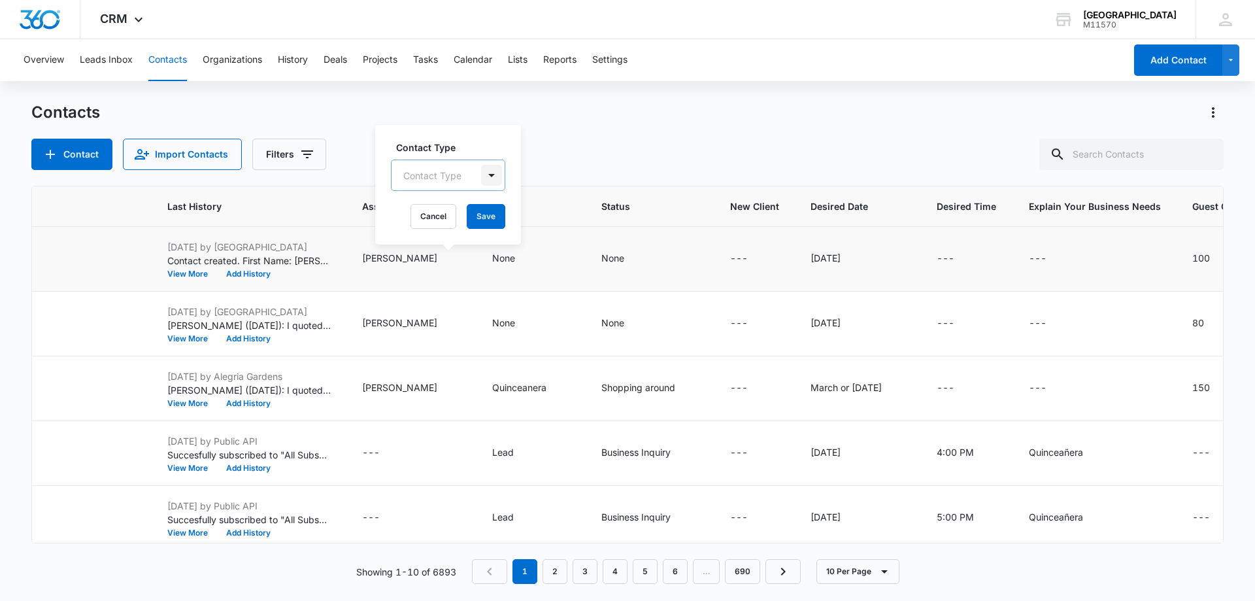
click at [493, 177] on div at bounding box center [491, 175] width 21 height 21
click at [434, 294] on p "Quinceanera" at bounding box center [434, 294] width 54 height 14
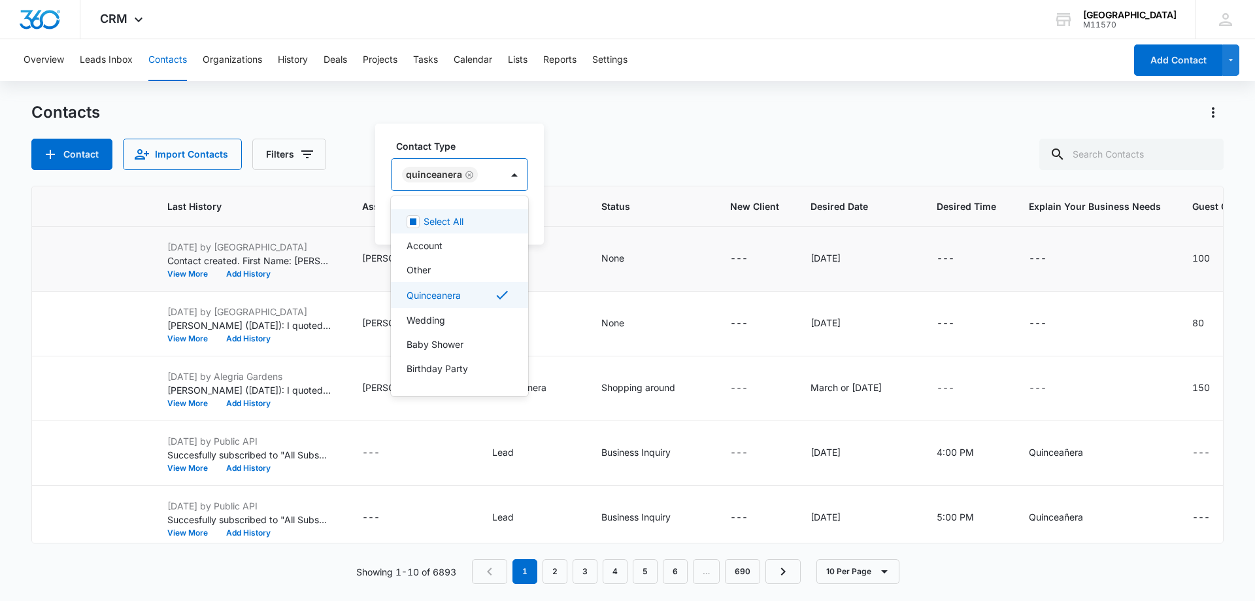
click at [427, 177] on div "Quinceanera" at bounding box center [434, 174] width 56 height 9
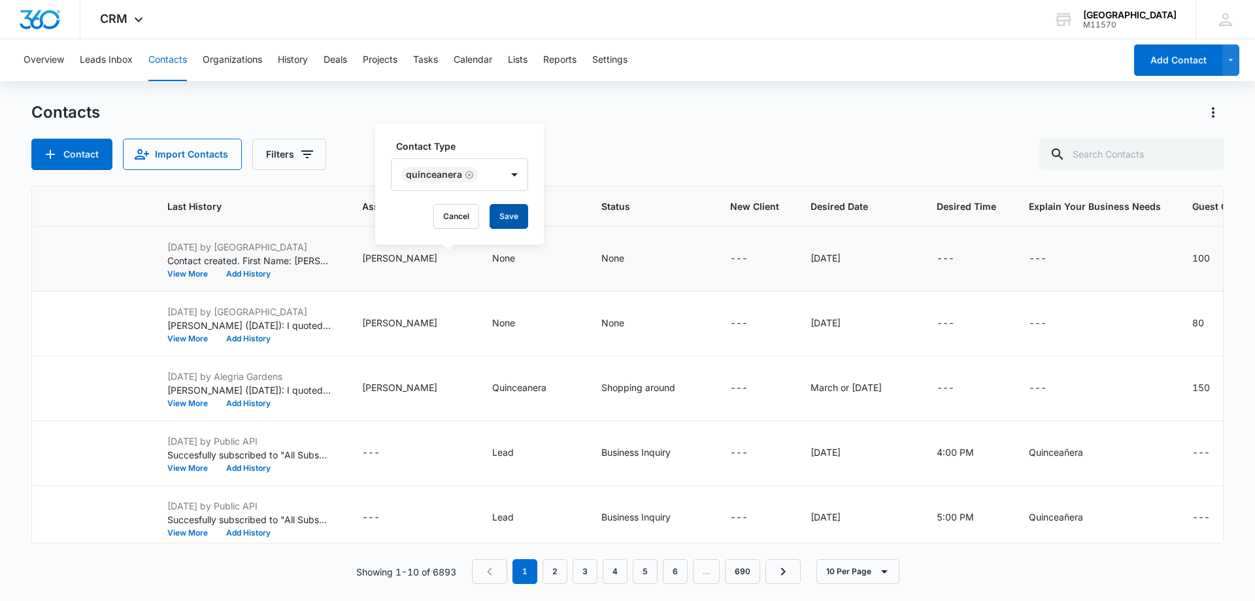
click at [515, 212] on button "Save" at bounding box center [509, 216] width 39 height 25
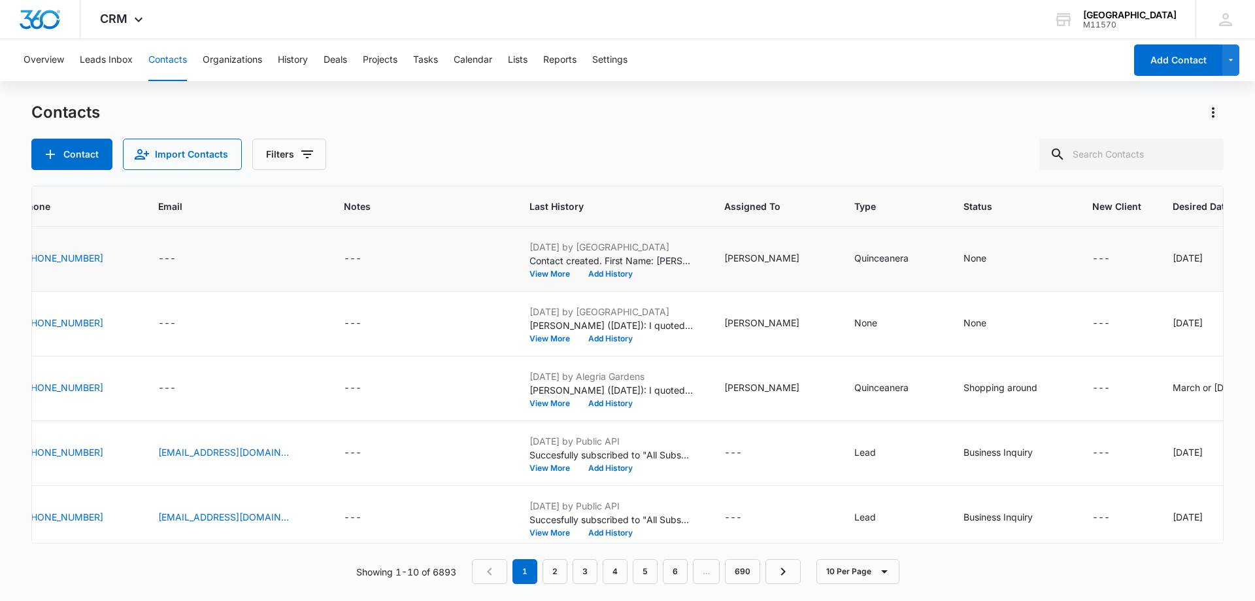
scroll to position [0, 0]
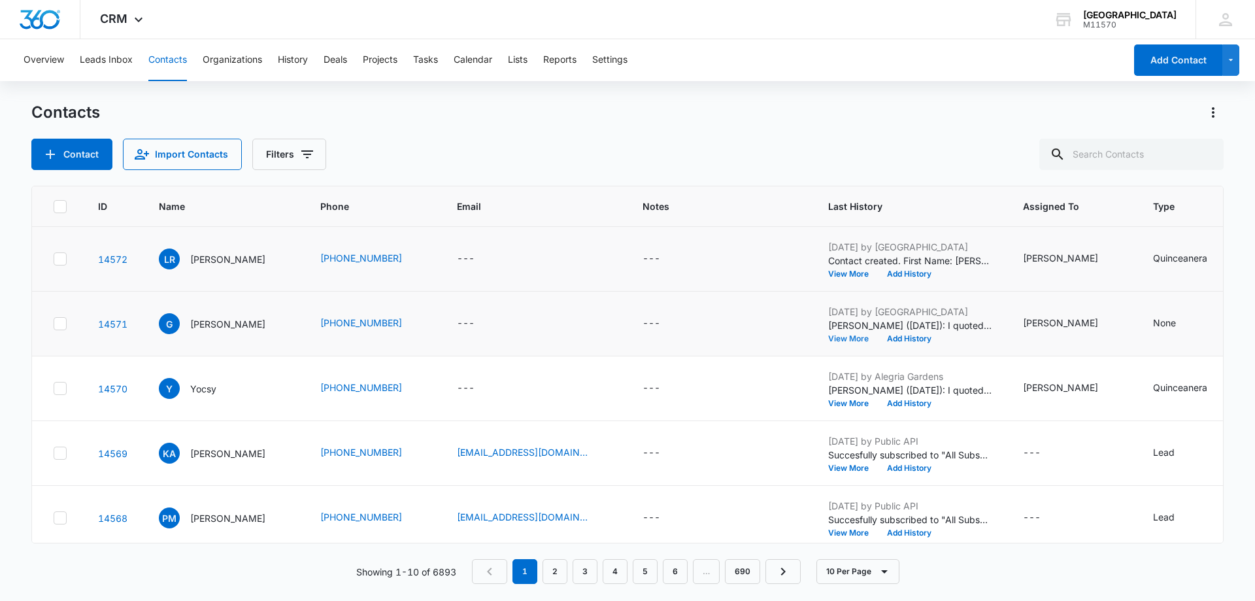
click at [828, 335] on button "View More" at bounding box center [853, 339] width 50 height 8
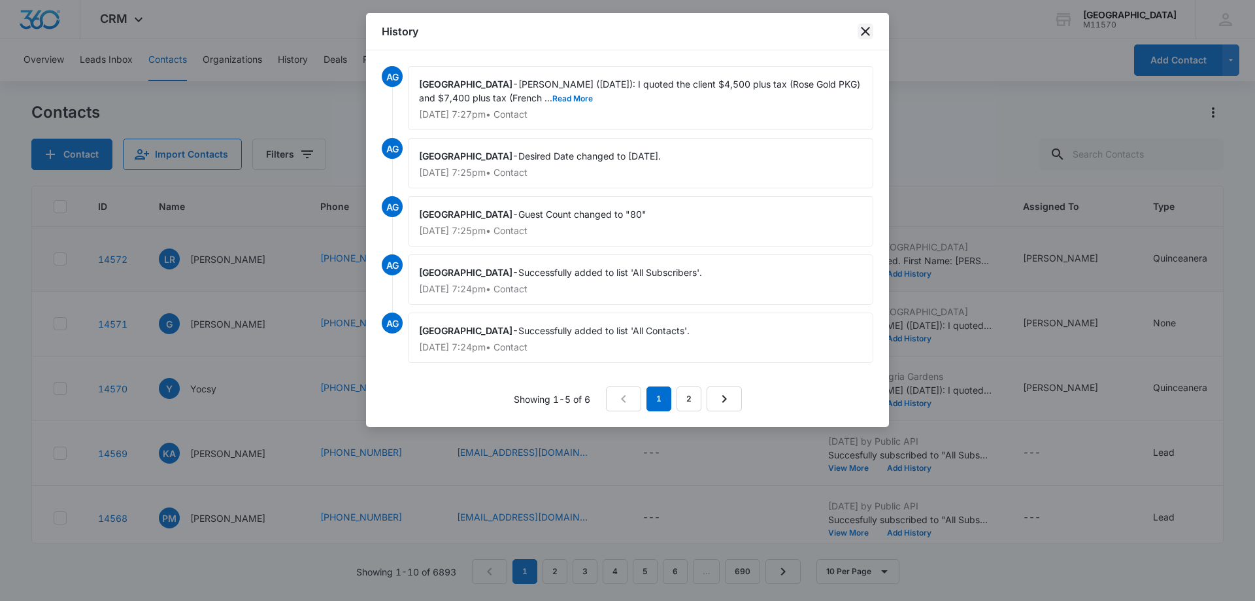
click at [863, 29] on icon "close" at bounding box center [865, 31] width 9 height 9
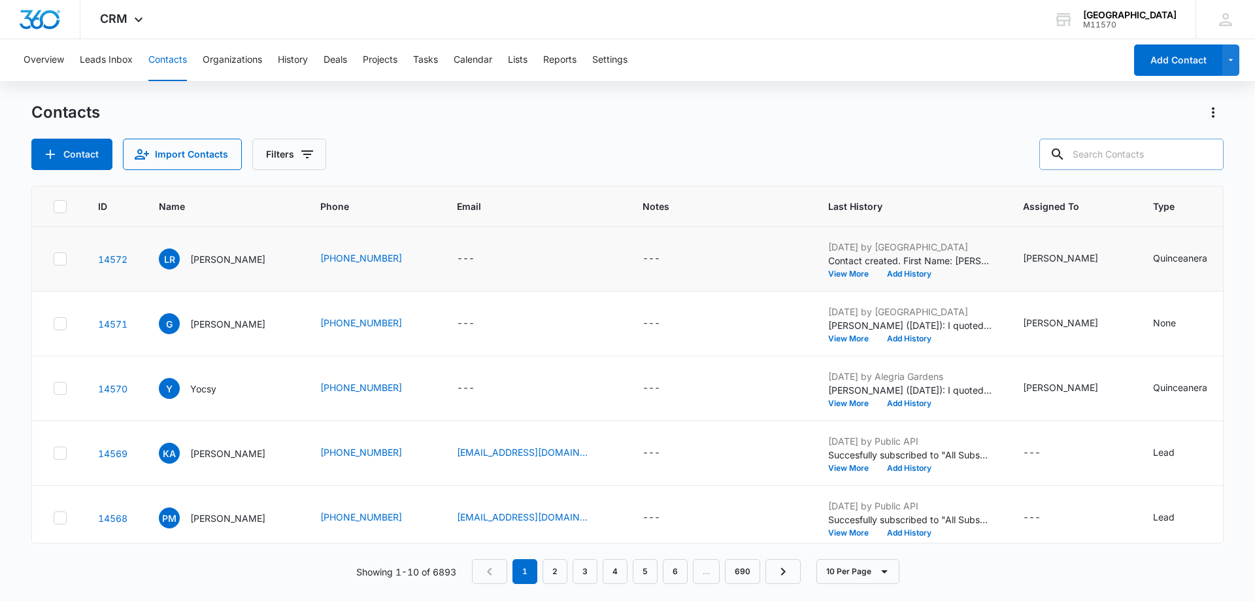
click at [1093, 154] on input "text" at bounding box center [1132, 154] width 184 height 31
type input "San"
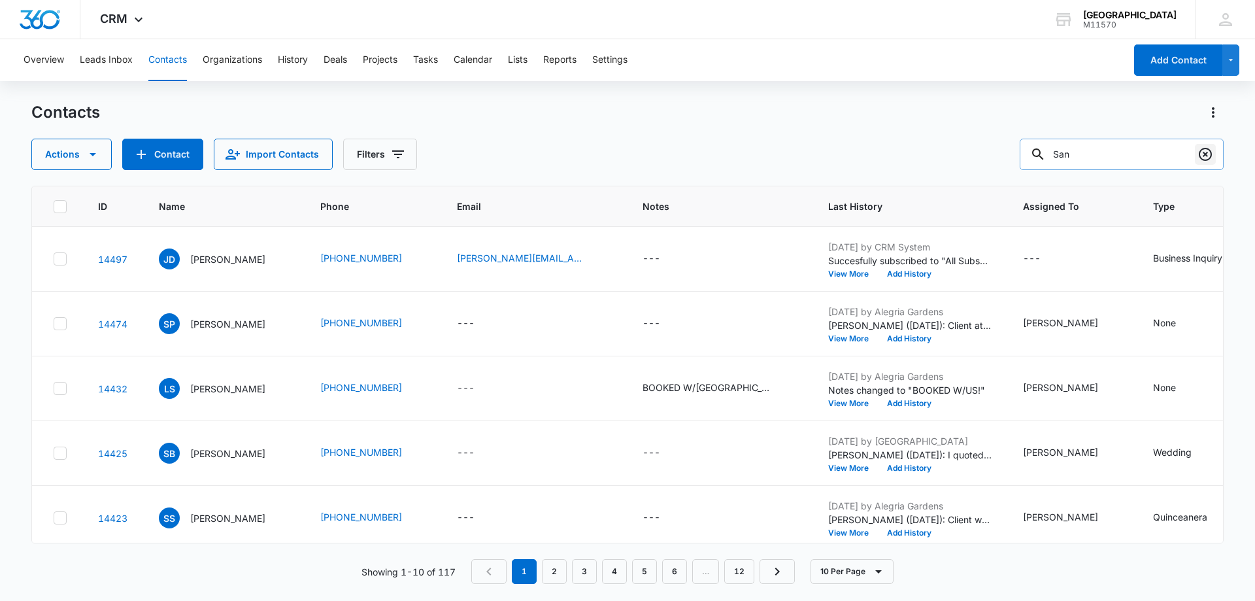
click at [1210, 152] on icon "Clear" at bounding box center [1206, 154] width 16 height 16
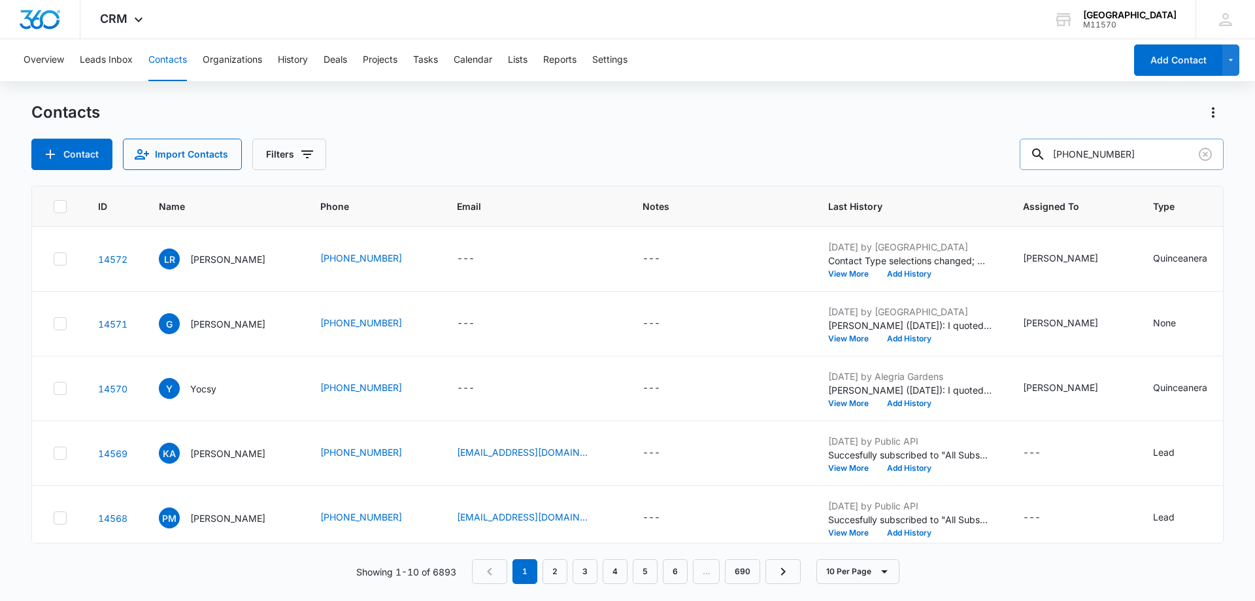
type input "[PHONE_NUMBER]"
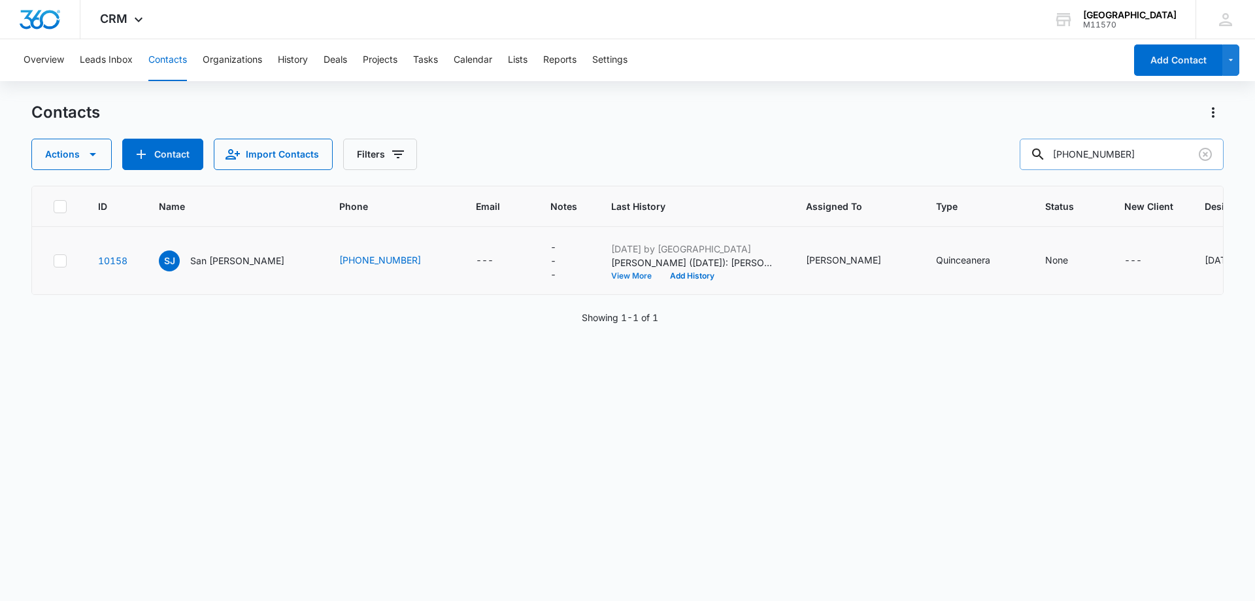
click at [620, 275] on button "View More" at bounding box center [636, 276] width 50 height 8
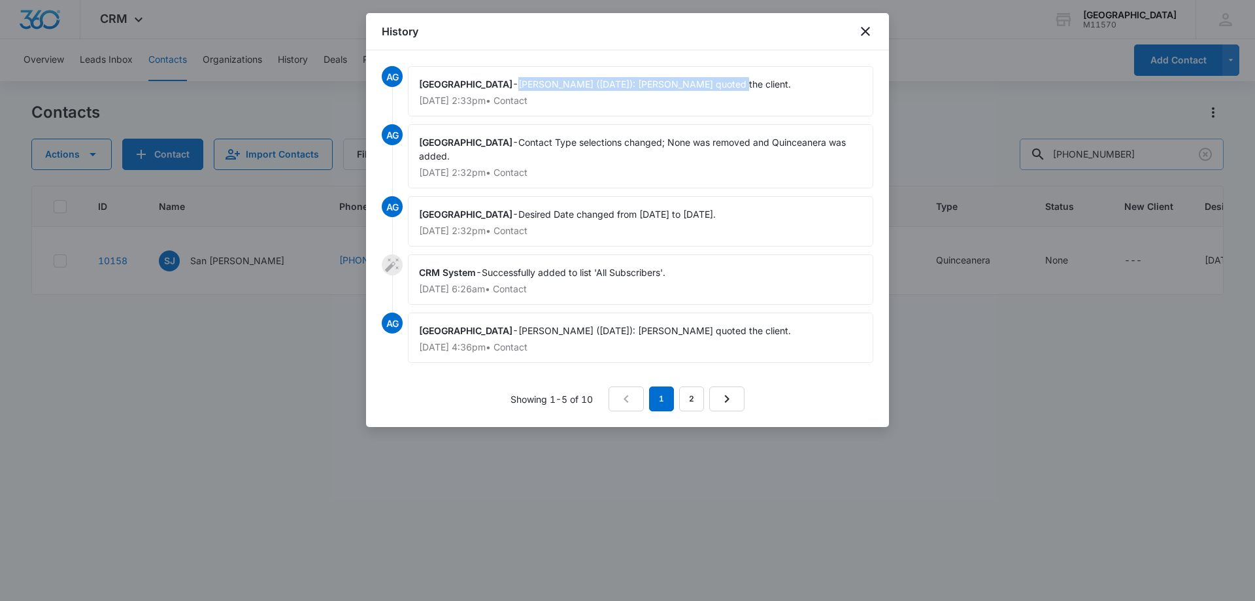
drag, startPoint x: 708, startPoint y: 78, endPoint x: 501, endPoint y: 80, distance: 207.3
click at [501, 80] on div "Alegria Gardens - [PERSON_NAME] ([DATE]): [PERSON_NAME] quoted the client. [DAT…" at bounding box center [641, 91] width 466 height 50
copy span "[PERSON_NAME] ([DATE]): [PERSON_NAME] quoted the client."
click at [868, 27] on icon "close" at bounding box center [866, 32] width 16 height 16
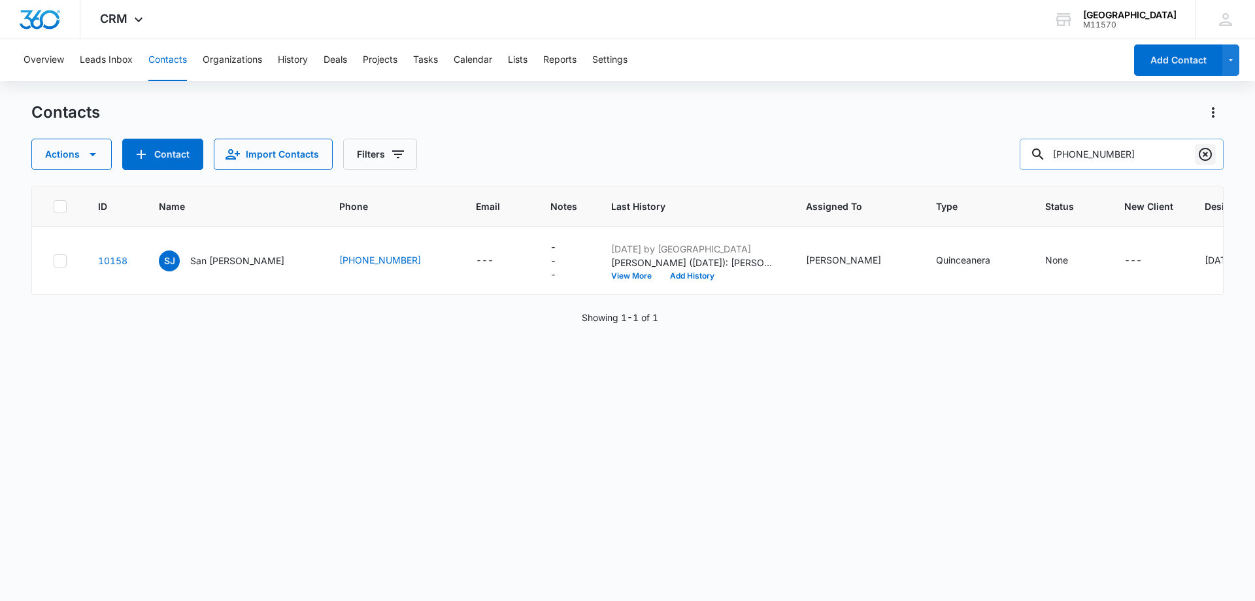
click at [1205, 154] on icon "Clear" at bounding box center [1205, 154] width 13 height 13
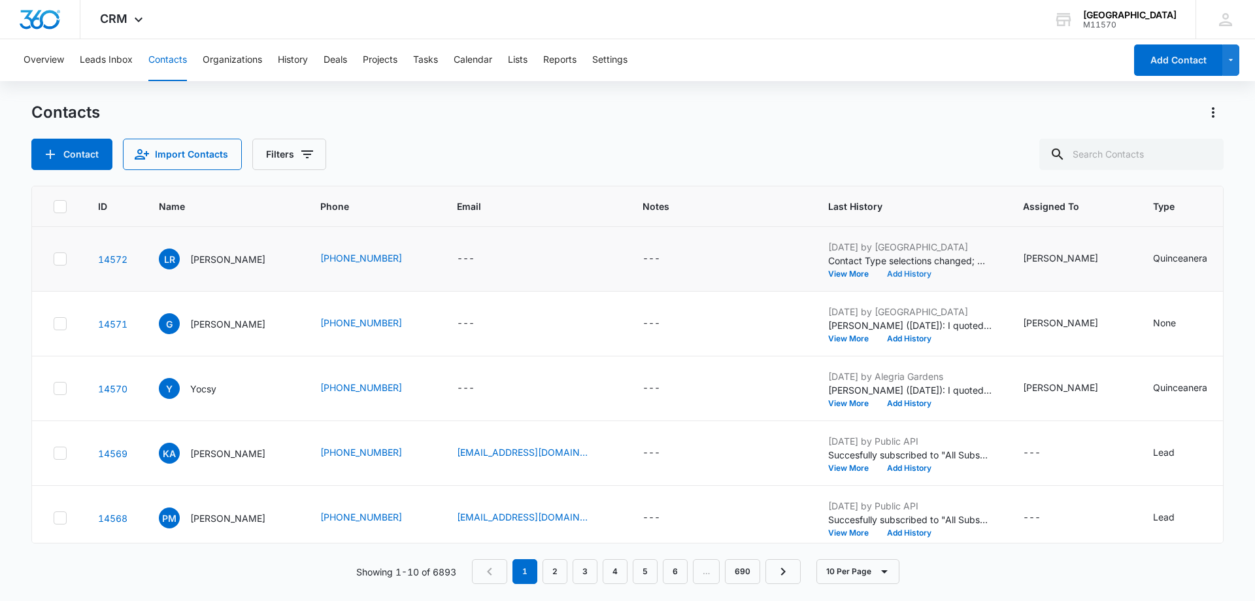
click at [878, 270] on button "Add History" at bounding box center [909, 274] width 63 height 8
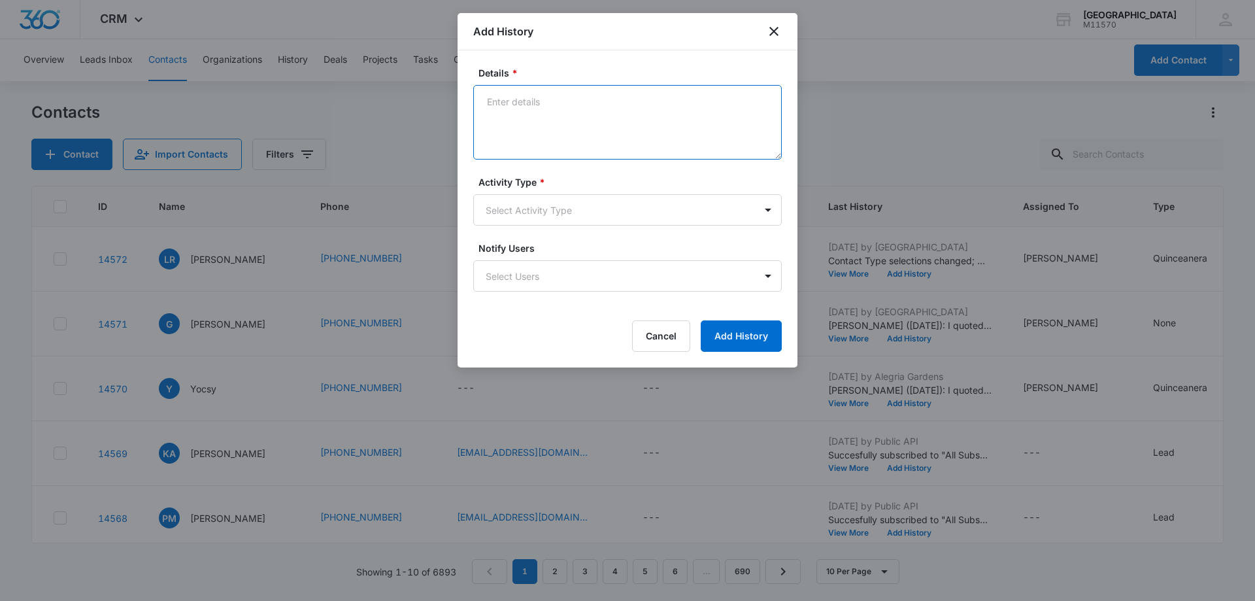
click at [498, 107] on textarea "Details *" at bounding box center [627, 122] width 309 height 75
paste textarea "[PERSON_NAME] ([DATE]): [PERSON_NAME] quoted the client."
click at [768, 103] on textarea "[PERSON_NAME] ([DATE]): [PERSON_NAME] quoted the client $10,400 (French) and $8…" at bounding box center [627, 122] width 309 height 75
click at [704, 116] on textarea "[PERSON_NAME] ([DATE]): [PERSON_NAME] quoted the client $10,400 (French) for a …" at bounding box center [627, 122] width 309 height 75
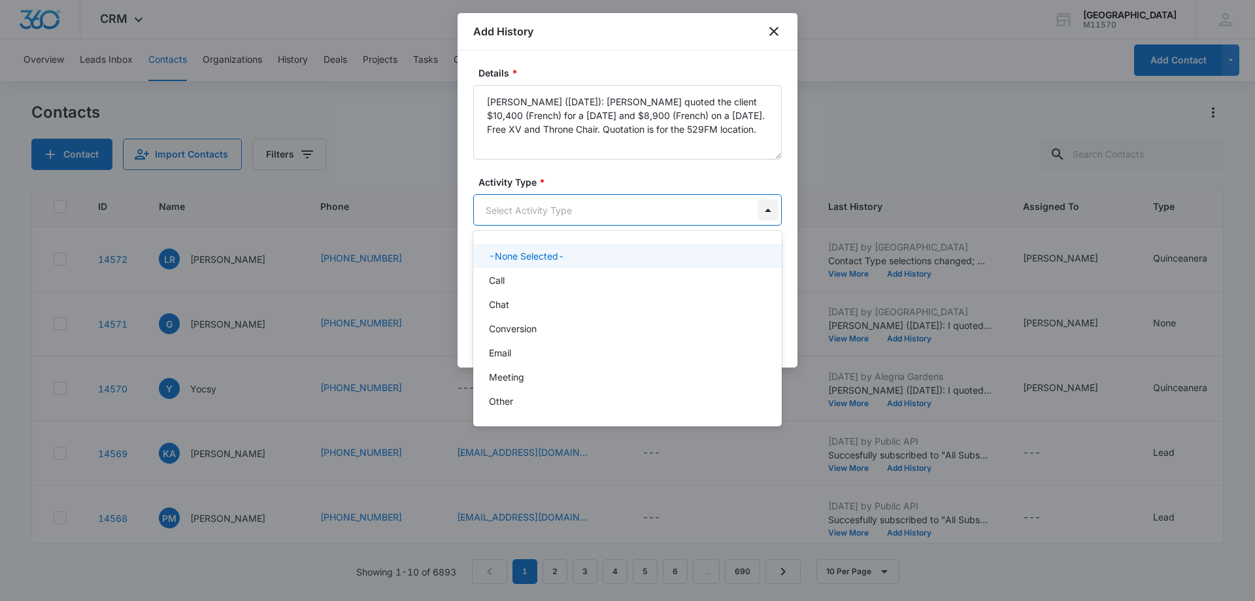
click at [775, 210] on body "CRM Apps Reputation Websites Forms CRM Email Social Shop Payments POS Content A…" at bounding box center [627, 300] width 1255 height 601
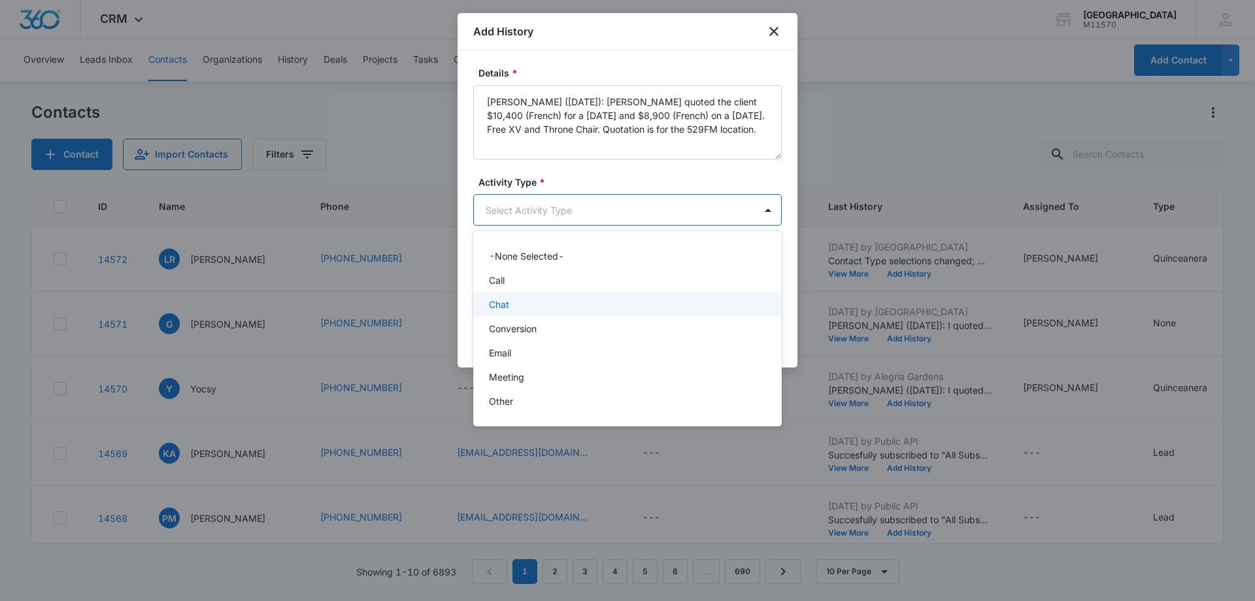
click at [530, 305] on div "Chat" at bounding box center [626, 304] width 275 height 14
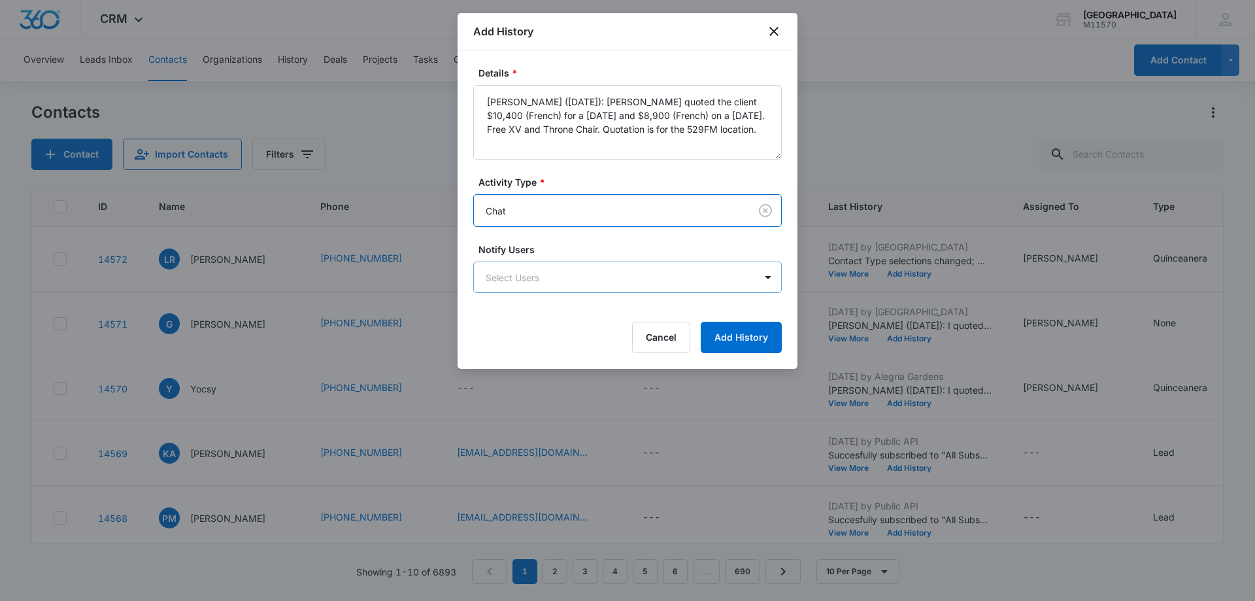
click at [528, 282] on body "CRM Apps Reputation Websites Forms CRM Email Social Shop Payments POS Content A…" at bounding box center [627, 300] width 1255 height 601
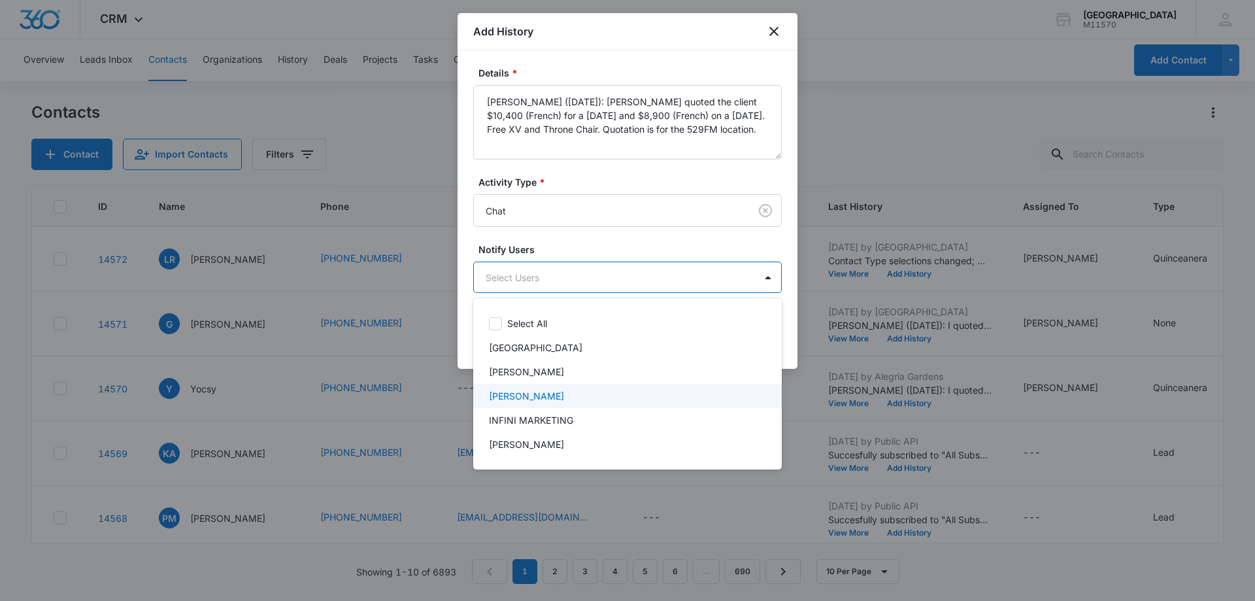
click at [543, 393] on p "[PERSON_NAME]" at bounding box center [526, 396] width 75 height 14
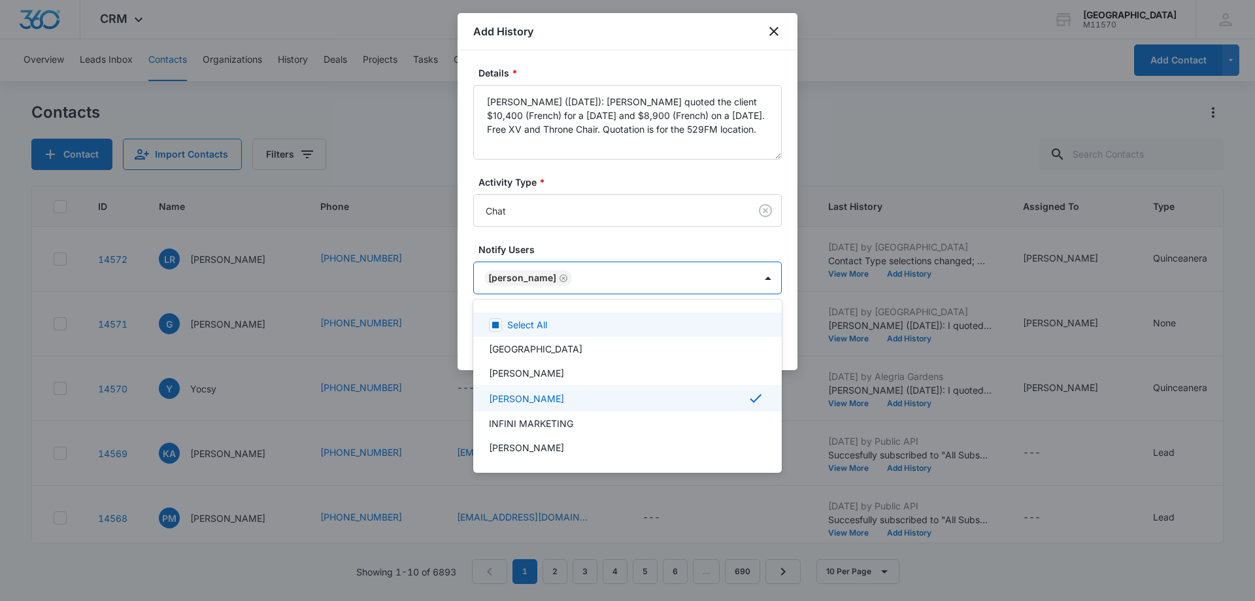
click at [526, 275] on div at bounding box center [627, 300] width 1255 height 601
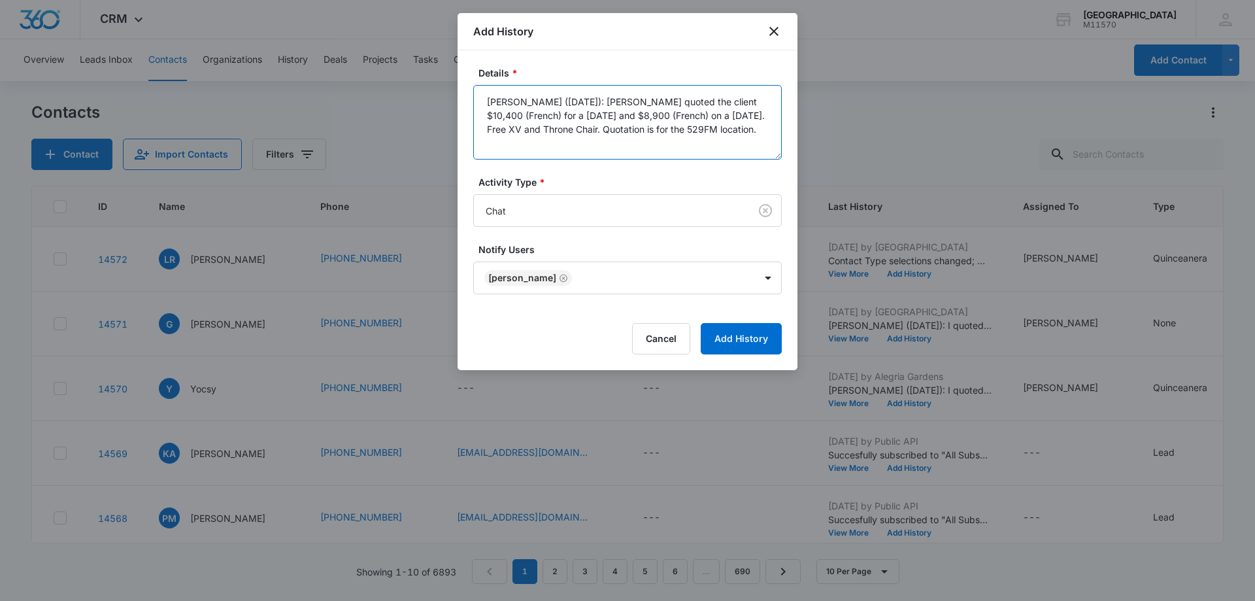
click at [683, 105] on textarea "[PERSON_NAME] ([DATE]): [PERSON_NAME] quoted the client $10,400 (French) for a …" at bounding box center [627, 122] width 309 height 75
type textarea "[PERSON_NAME] ([DATE]): [PERSON_NAME] quoted the client on [DATE] $10,400 (Fren…"
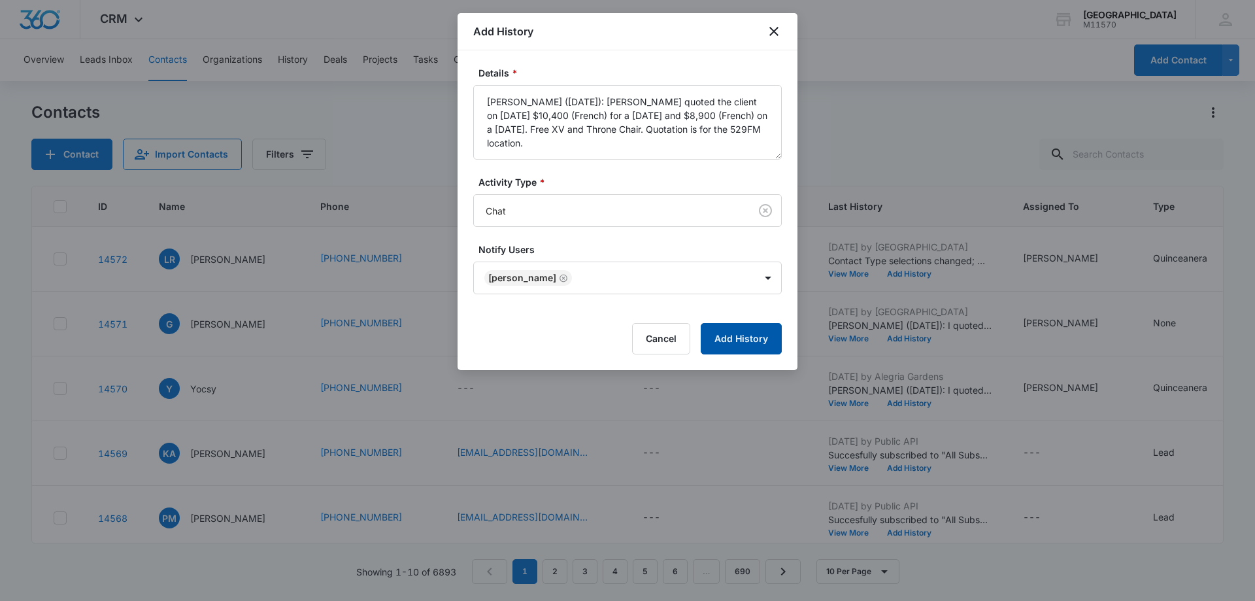
click at [736, 334] on button "Add History" at bounding box center [741, 338] width 81 height 31
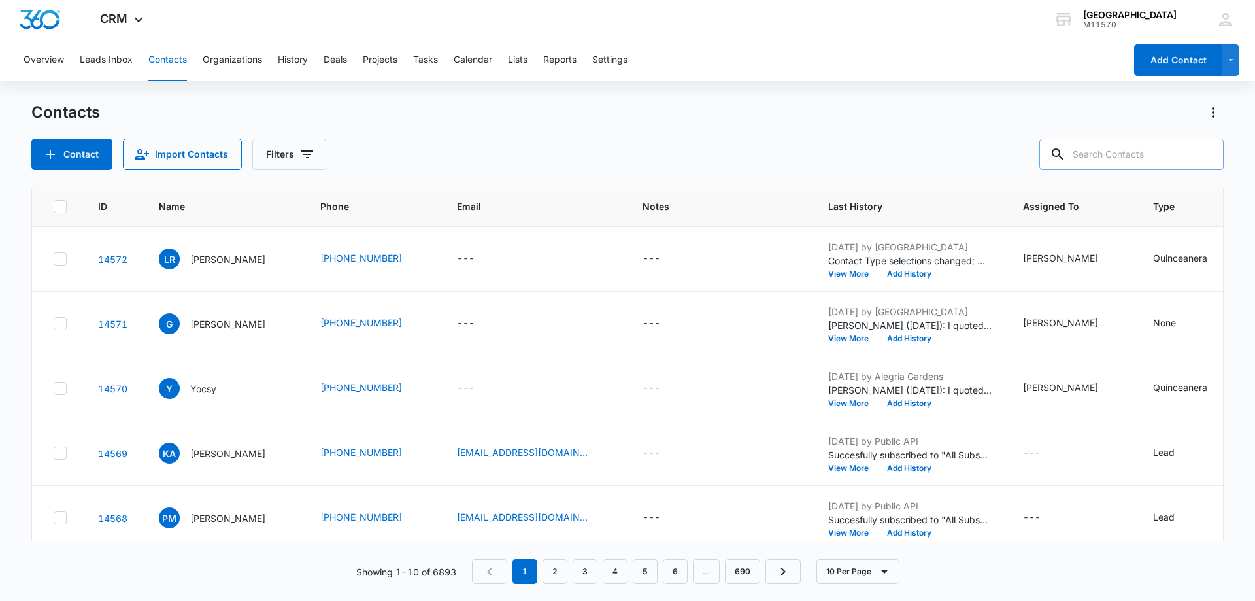
click at [1117, 160] on input "text" at bounding box center [1132, 154] width 184 height 31
type input "[PHONE_NUMBER]"
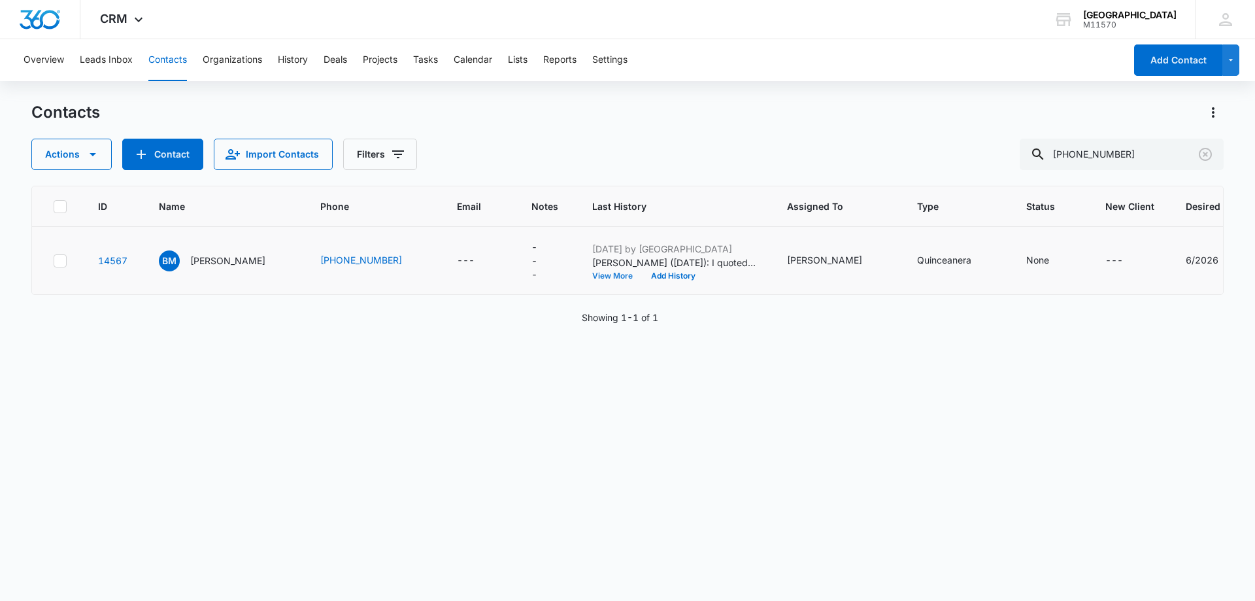
click at [592, 275] on button "View More" at bounding box center [617, 276] width 50 height 8
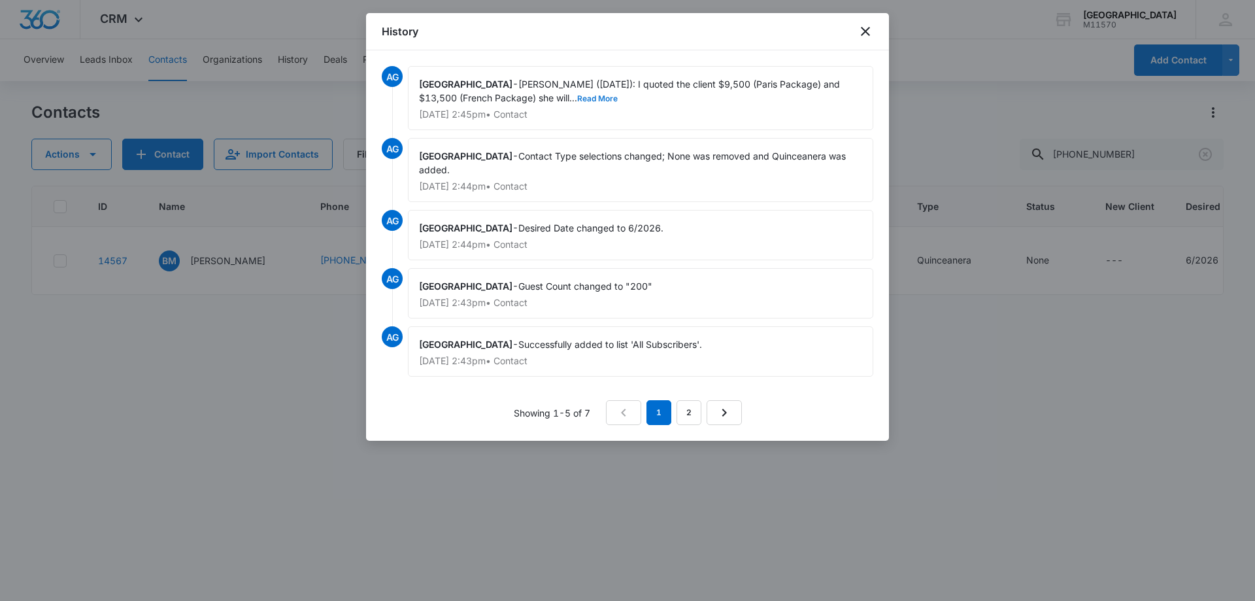
click at [577, 97] on button "Read More" at bounding box center [597, 99] width 41 height 8
click at [868, 33] on icon "close" at bounding box center [865, 31] width 9 height 9
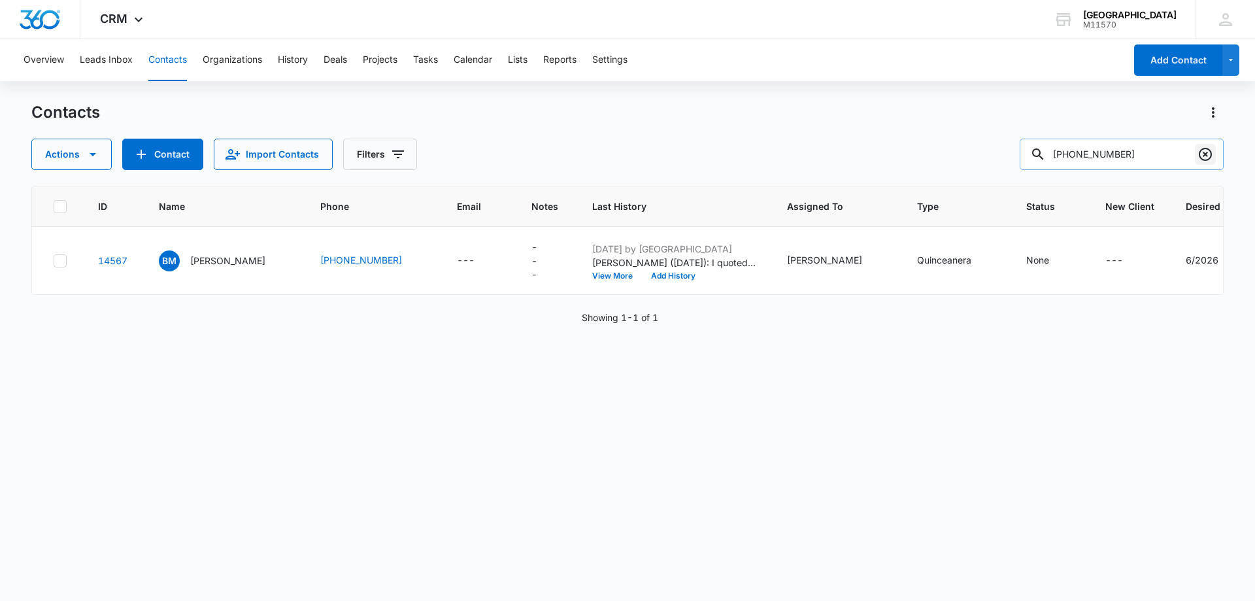
click at [1208, 154] on icon "Clear" at bounding box center [1206, 154] width 16 height 16
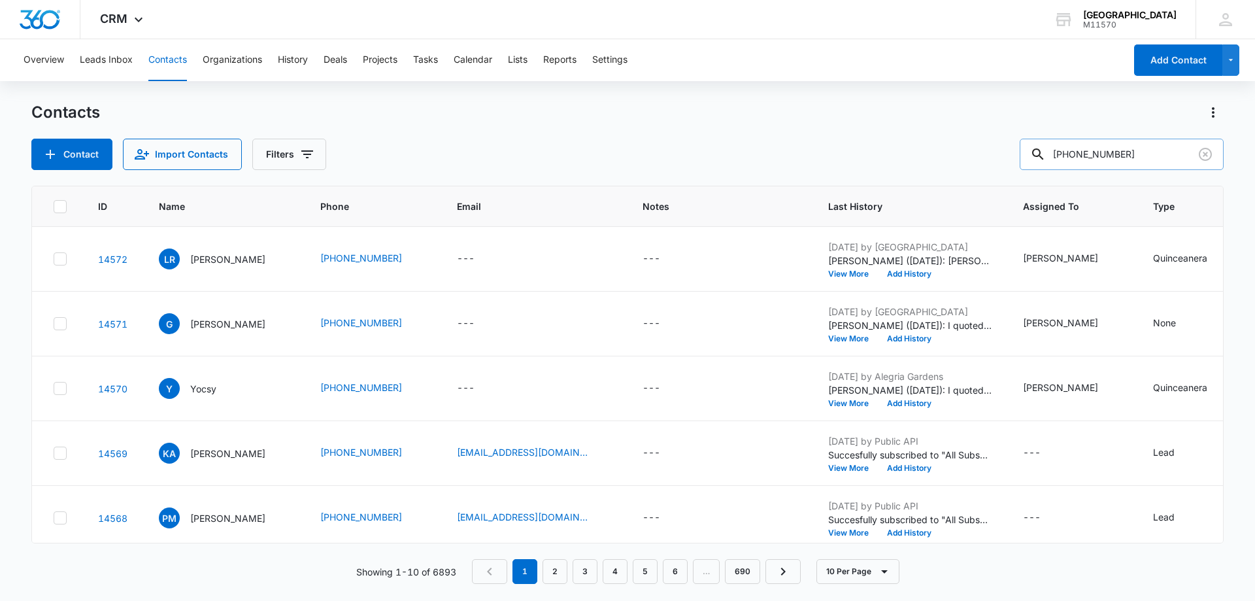
type input "[PHONE_NUMBER]"
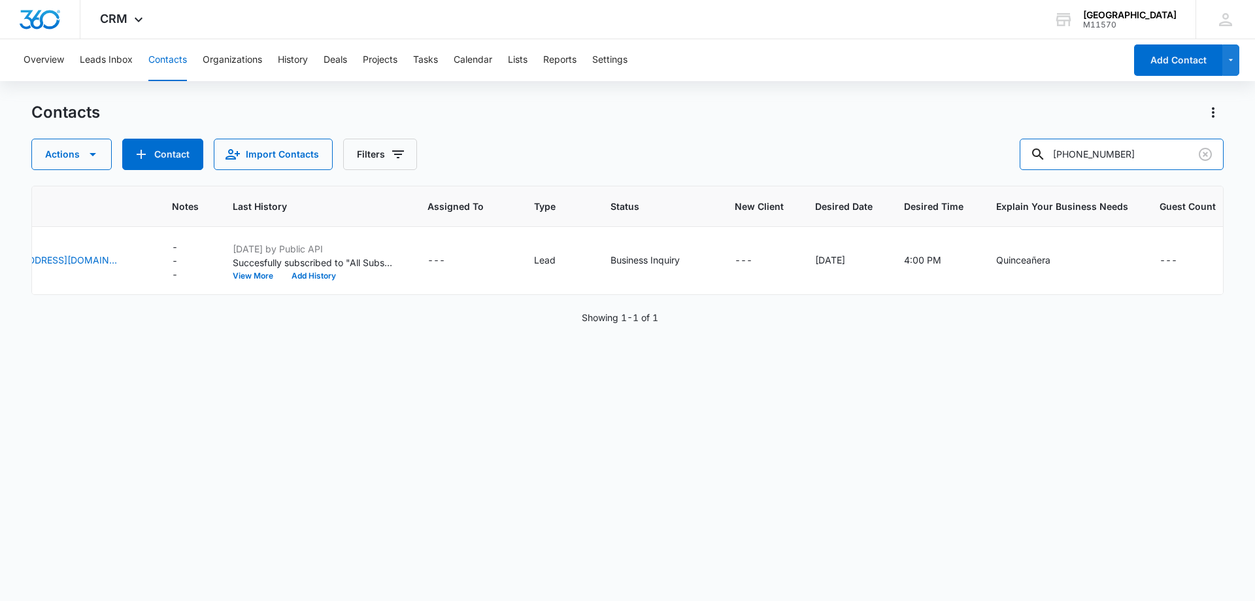
scroll to position [0, 471]
click at [1160, 261] on div "---" at bounding box center [1179, 261] width 41 height 16
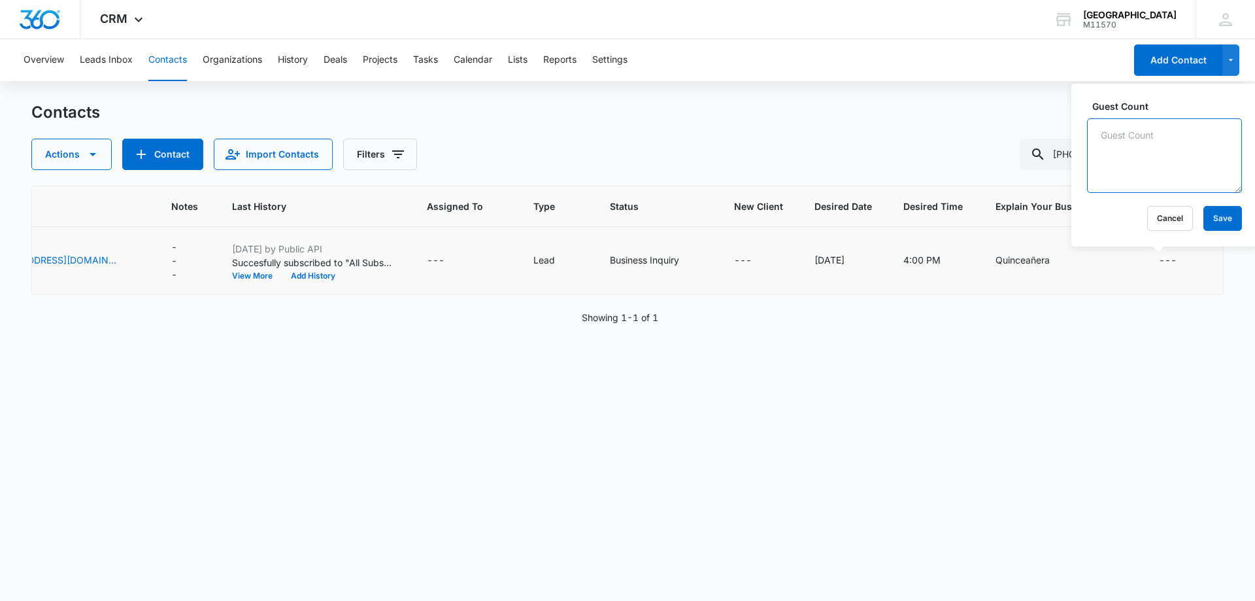
click at [1130, 146] on textarea "Guest Count" at bounding box center [1164, 155] width 155 height 75
type textarea "150"
click at [1206, 216] on button "Save" at bounding box center [1223, 218] width 39 height 25
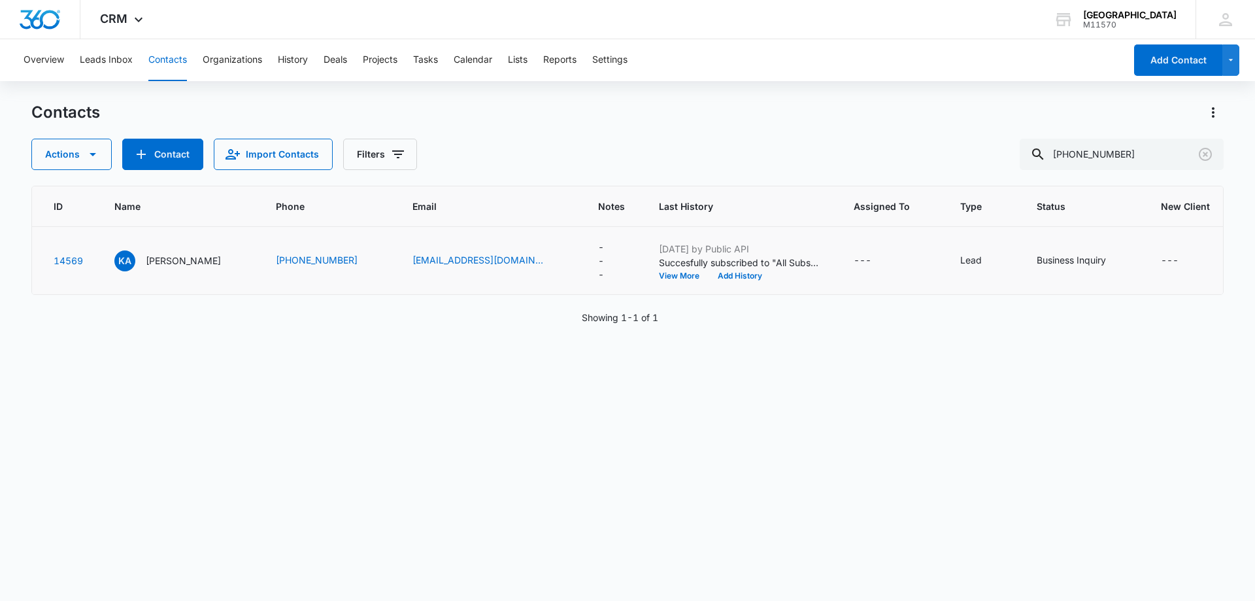
scroll to position [0, 0]
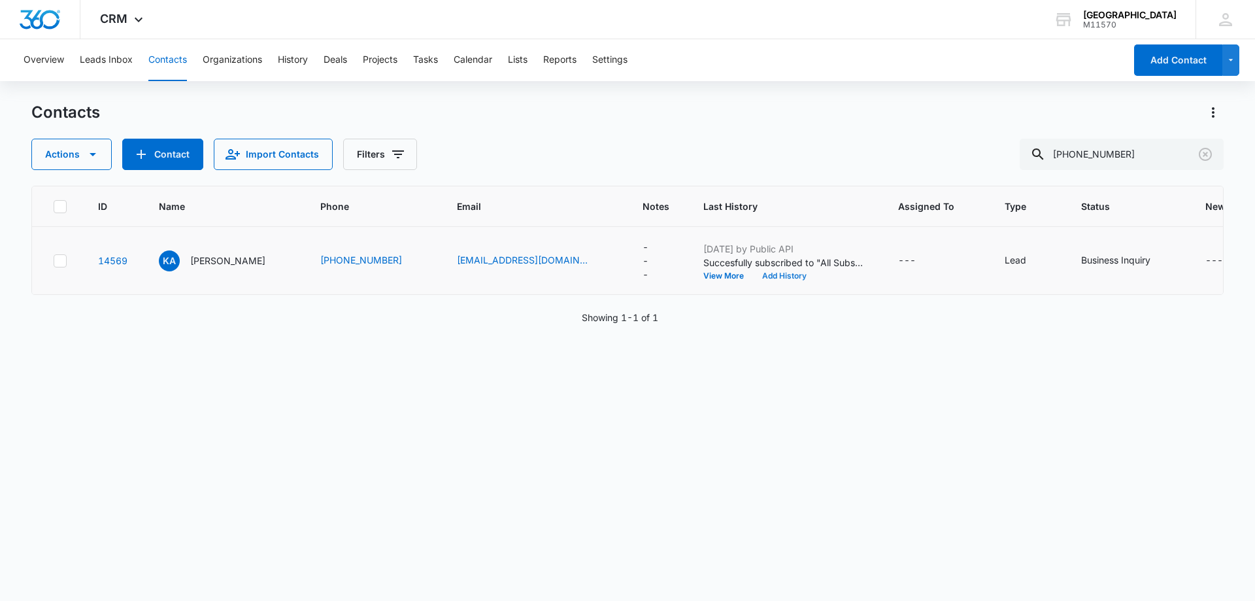
click at [753, 276] on button "Add History" at bounding box center [784, 276] width 63 height 8
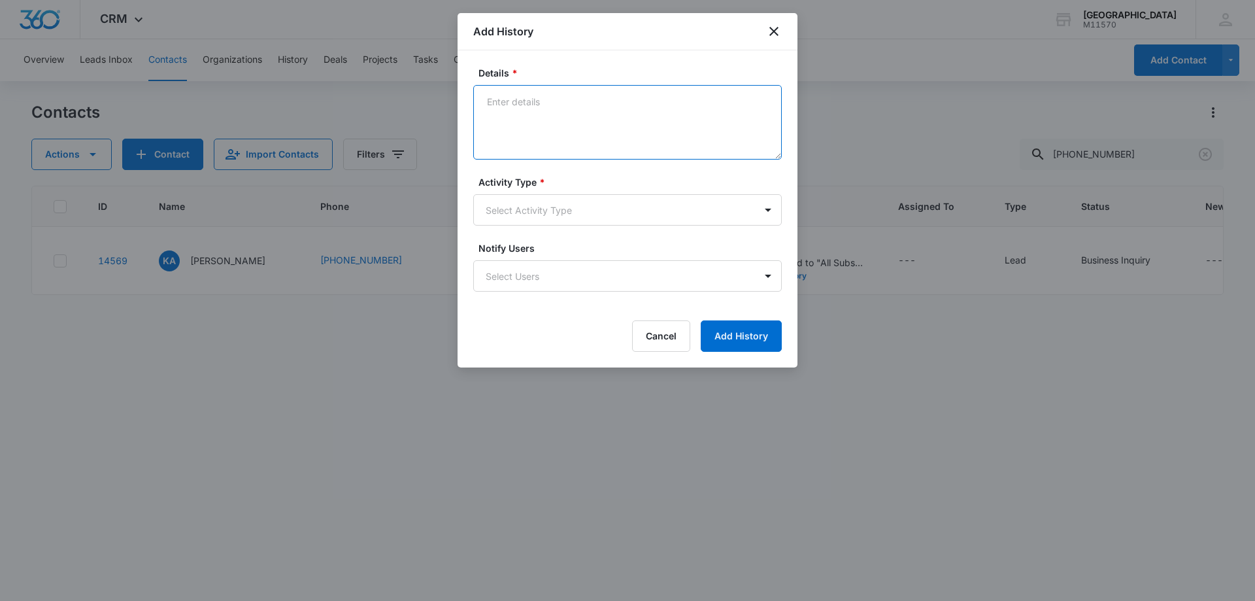
click at [514, 107] on textarea "Details *" at bounding box center [627, 122] width 309 height 75
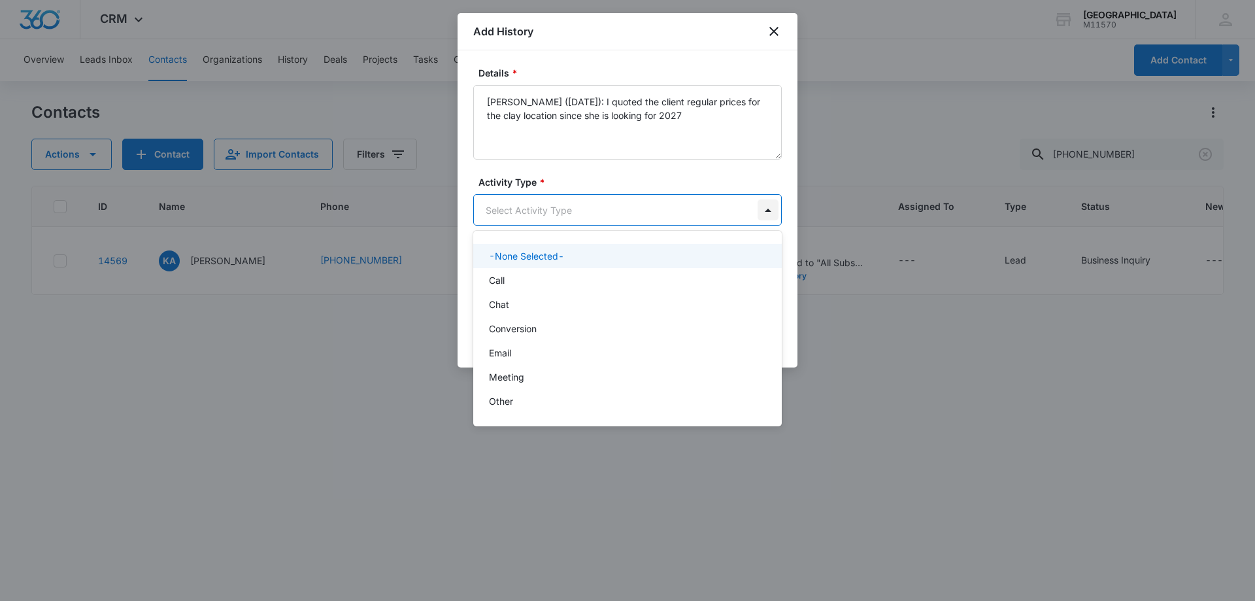
click at [775, 211] on body "CRM Apps Reputation Websites Forms CRM Email Social Shop Payments POS Content A…" at bounding box center [627, 300] width 1255 height 601
click at [662, 118] on div at bounding box center [627, 300] width 1255 height 601
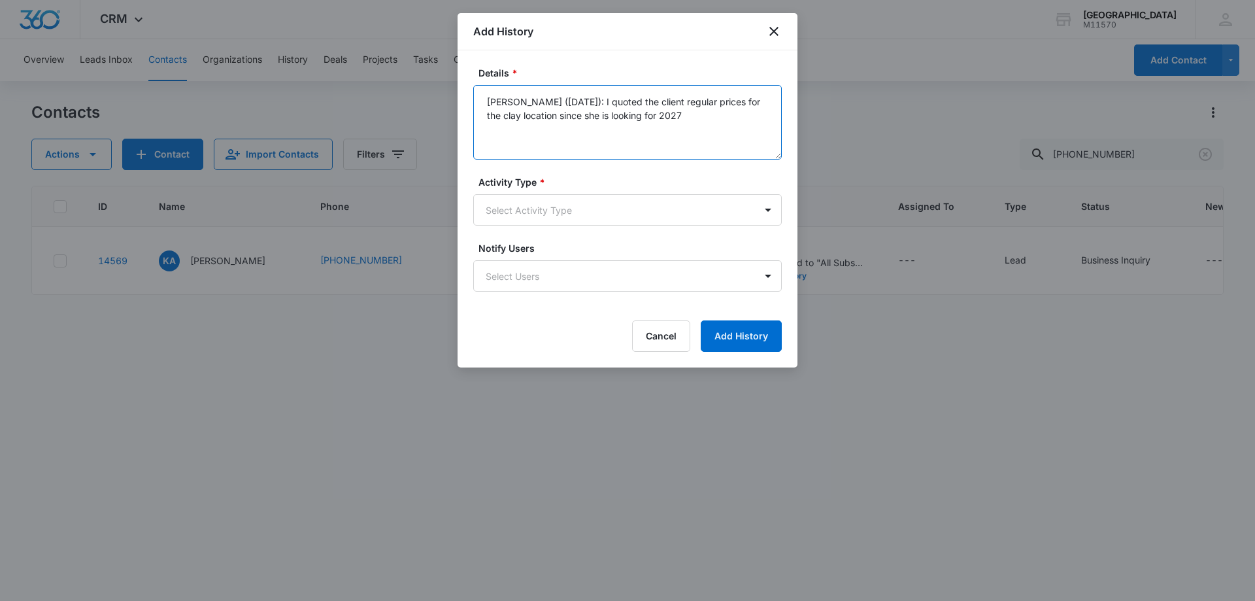
click at [660, 115] on textarea "[PERSON_NAME] ([DATE]): I quoted the client regular prices for the clay locatio…" at bounding box center [627, 122] width 309 height 75
type textarea "[PERSON_NAME] ([DATE]): I quoted the client regular prices for the clay locatio…"
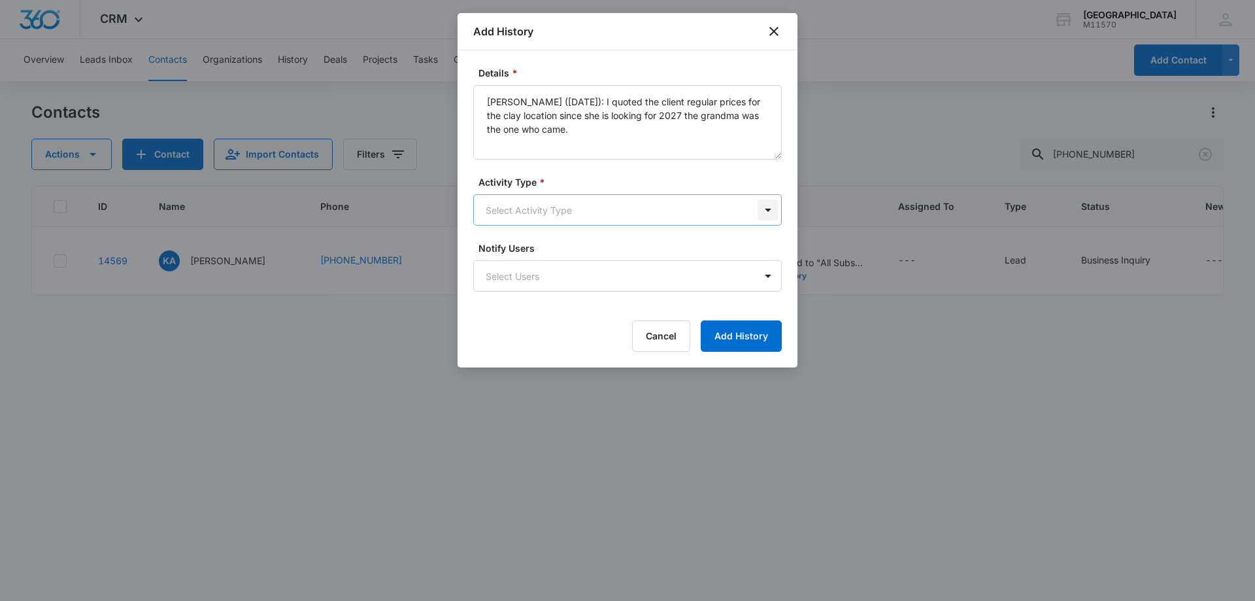
click at [770, 212] on body "CRM Apps Reputation Websites Forms CRM Email Social Shop Payments POS Content A…" at bounding box center [627, 300] width 1255 height 601
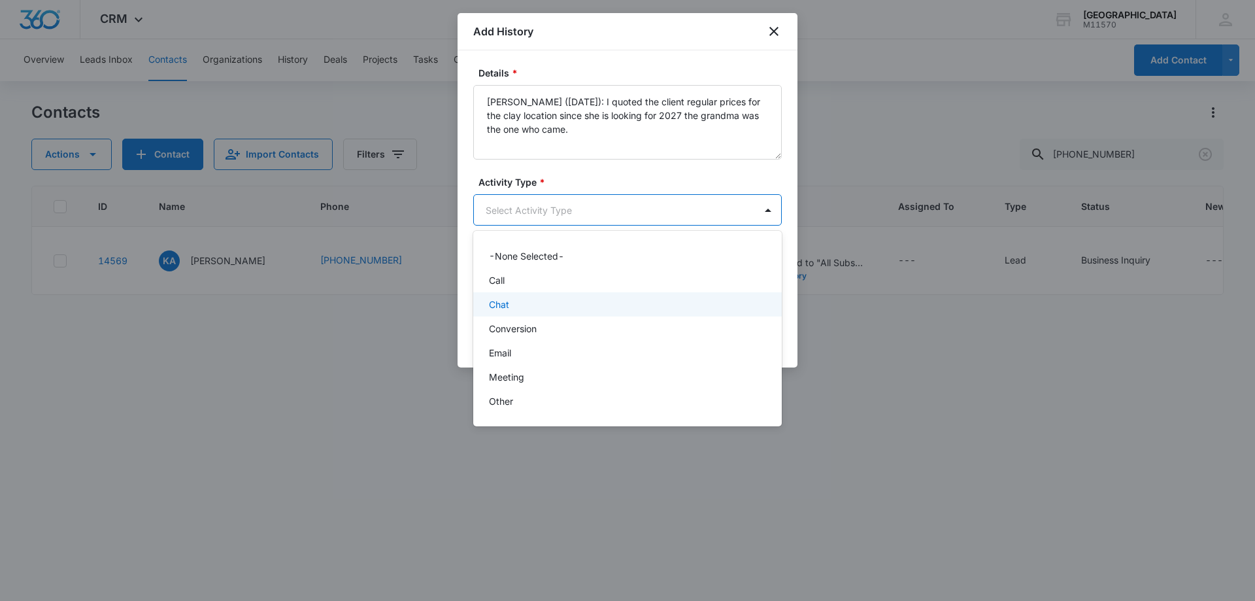
click at [524, 299] on div "Chat" at bounding box center [626, 304] width 275 height 14
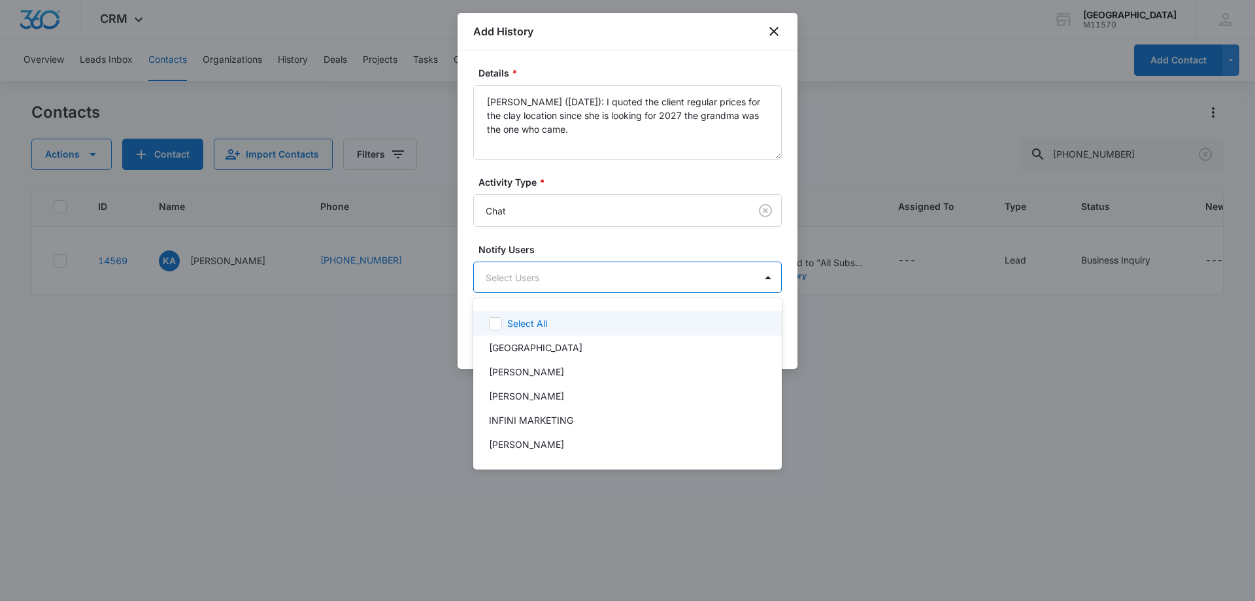
click at [522, 283] on body "CRM Apps Reputation Websites Forms CRM Email Social Shop Payments POS Content A…" at bounding box center [627, 300] width 1255 height 601
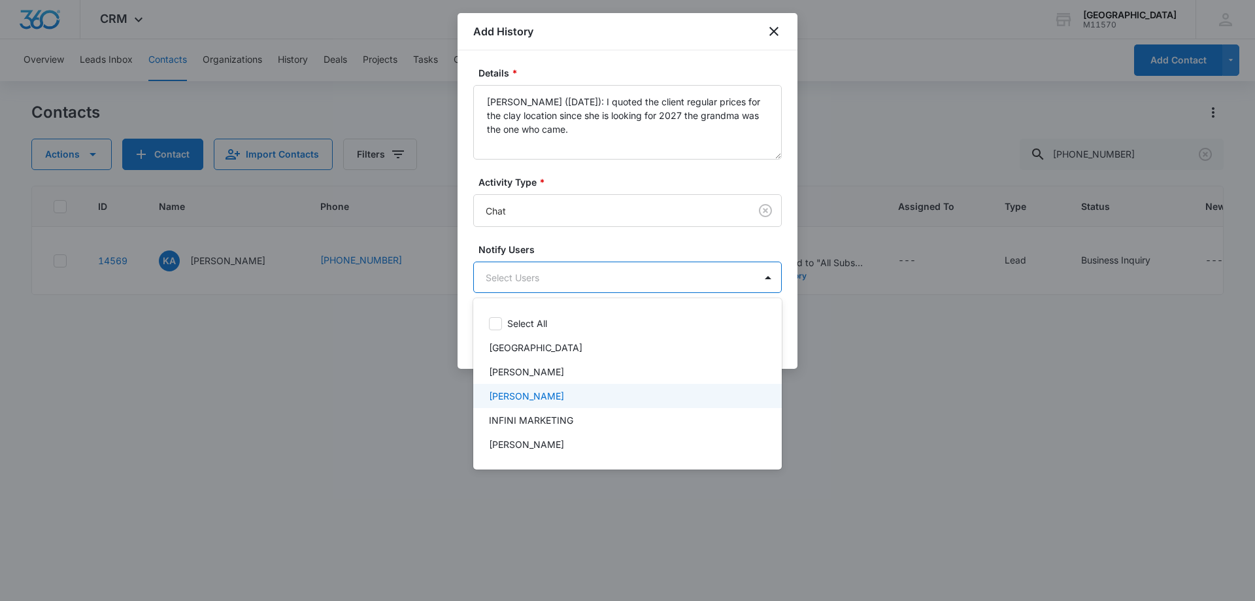
click at [543, 390] on p "[PERSON_NAME]" at bounding box center [526, 396] width 75 height 14
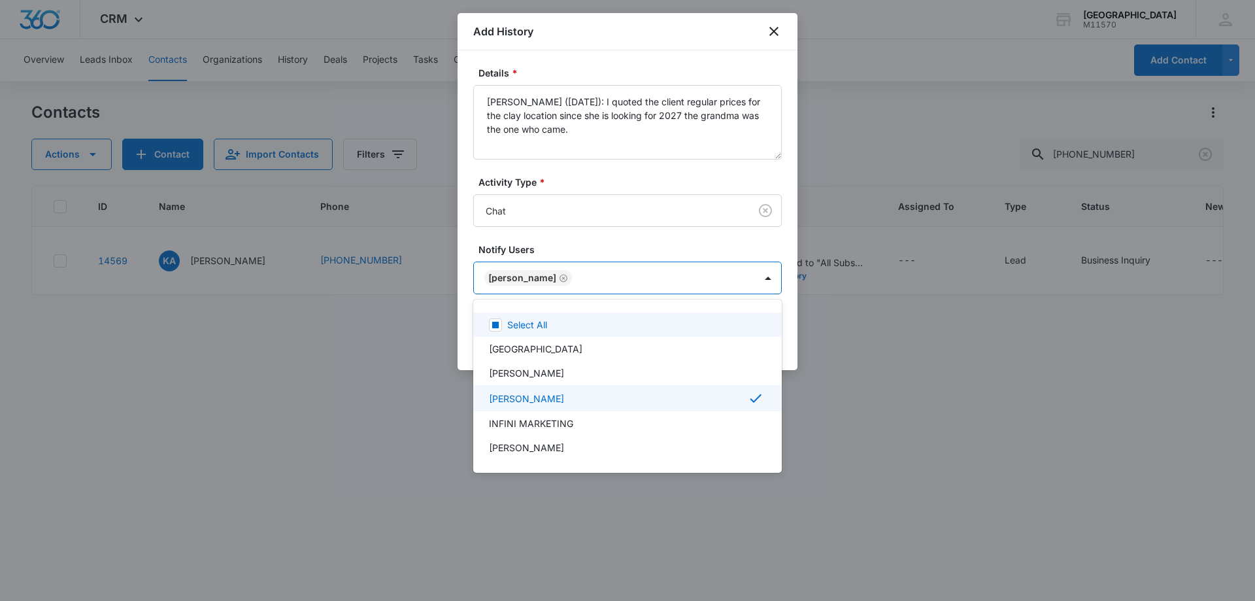
click at [530, 275] on div at bounding box center [627, 300] width 1255 height 601
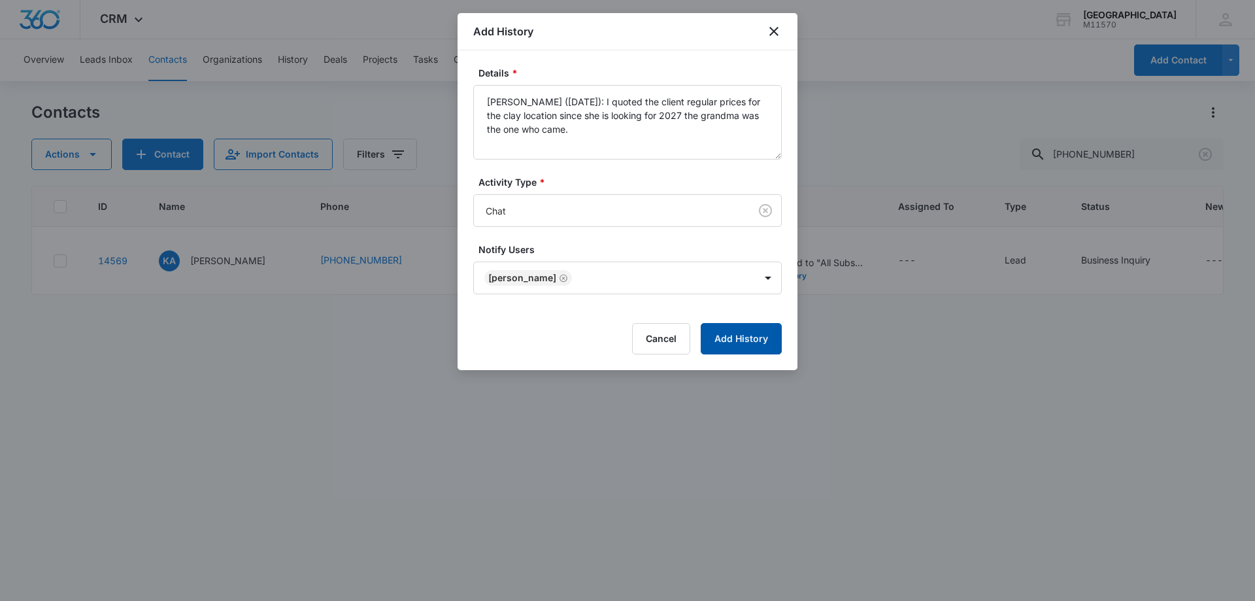
click at [750, 335] on button "Add History" at bounding box center [741, 338] width 81 height 31
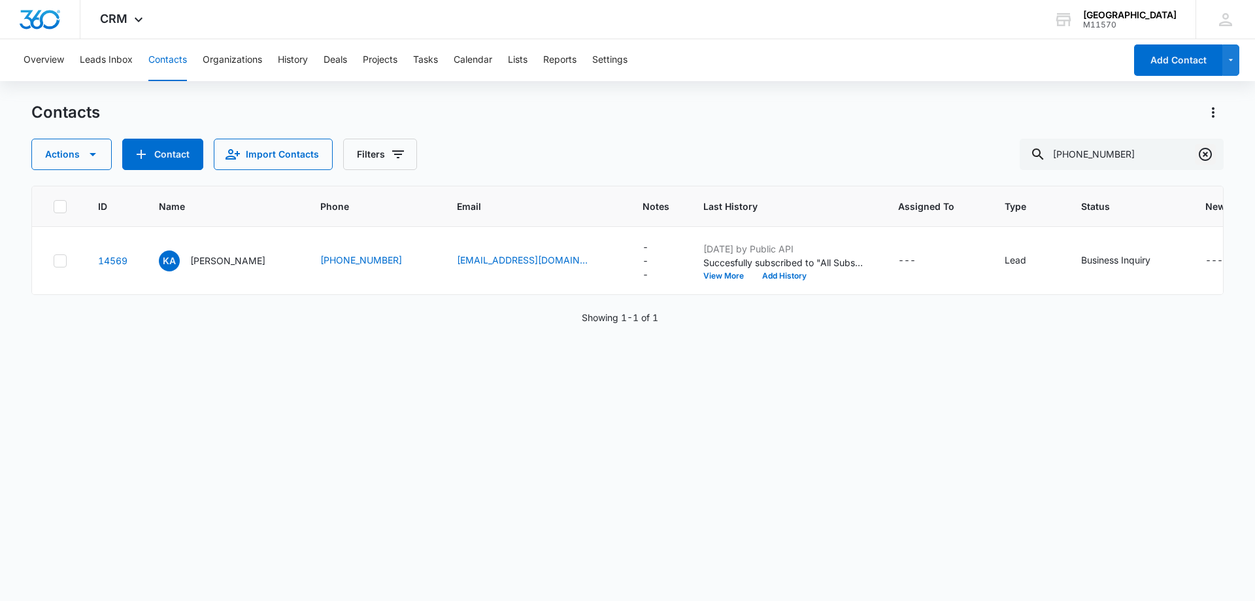
click at [1211, 158] on icon "Clear" at bounding box center [1205, 154] width 13 height 13
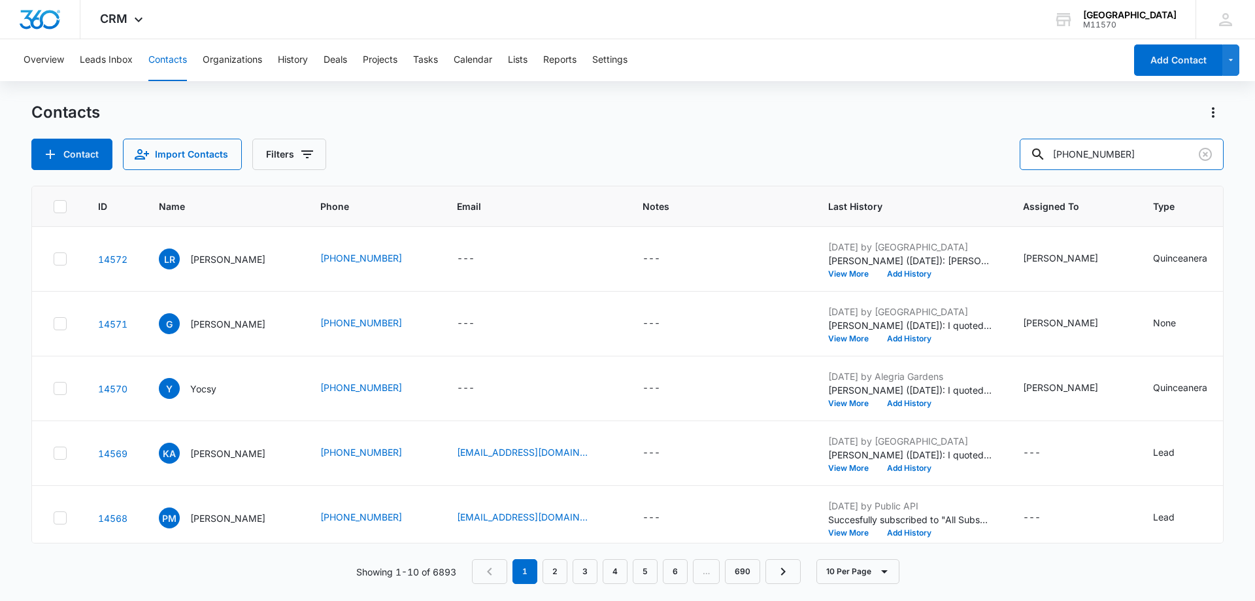
type input "[PHONE_NUMBER]"
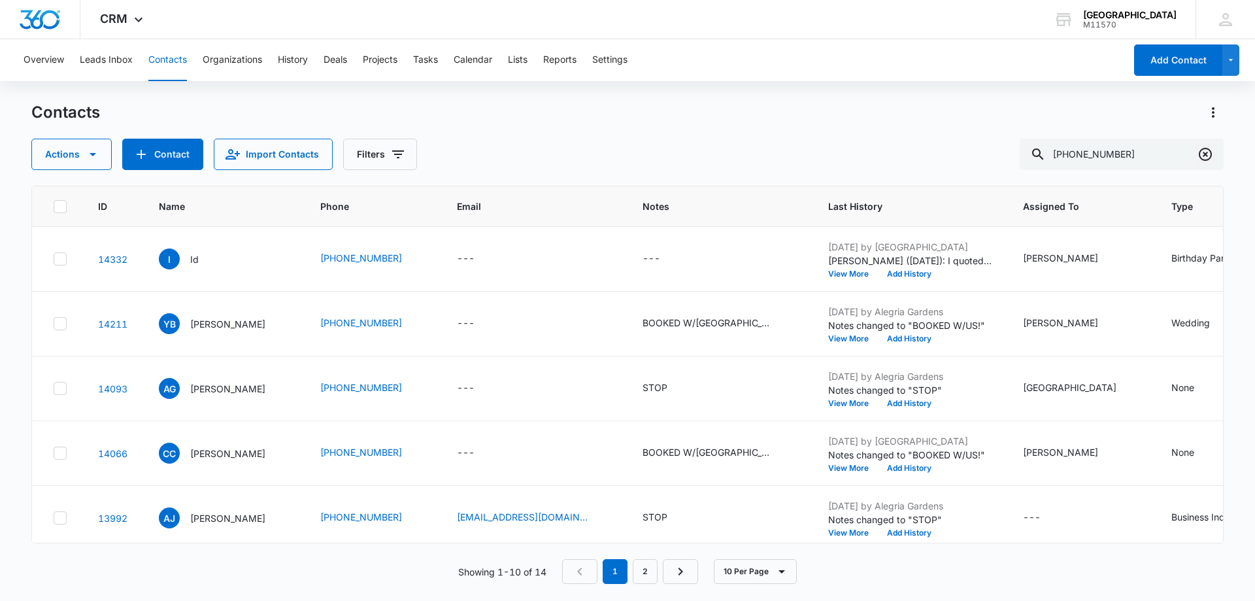
click at [1202, 150] on icon "Clear" at bounding box center [1205, 154] width 13 height 13
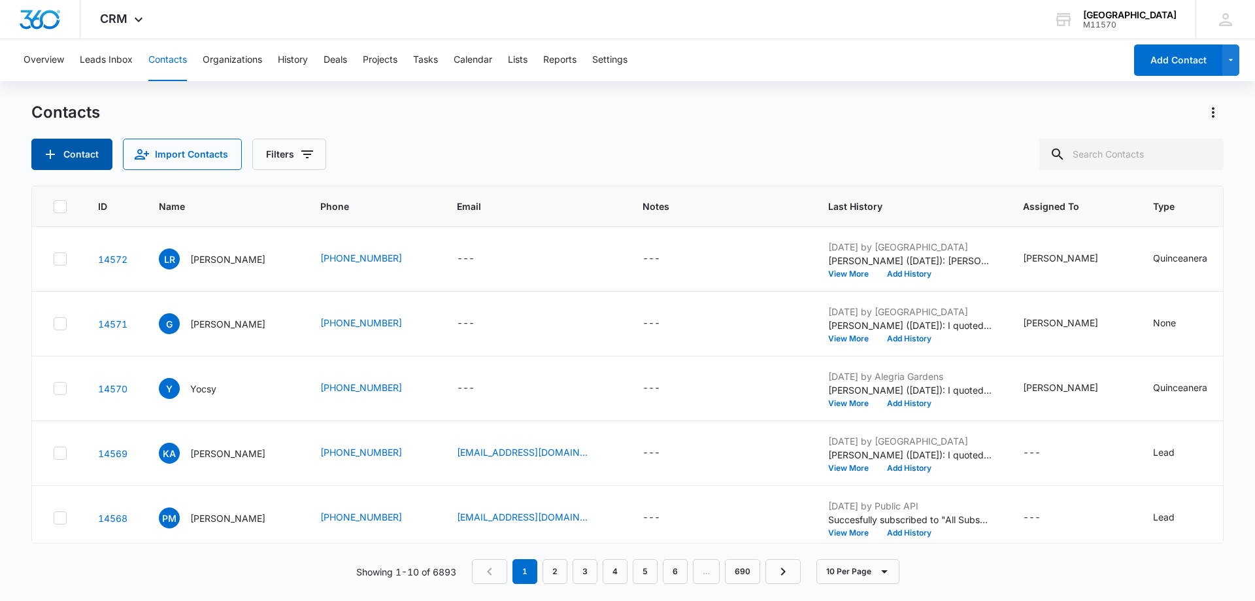
click at [82, 151] on button "Contact" at bounding box center [71, 154] width 81 height 31
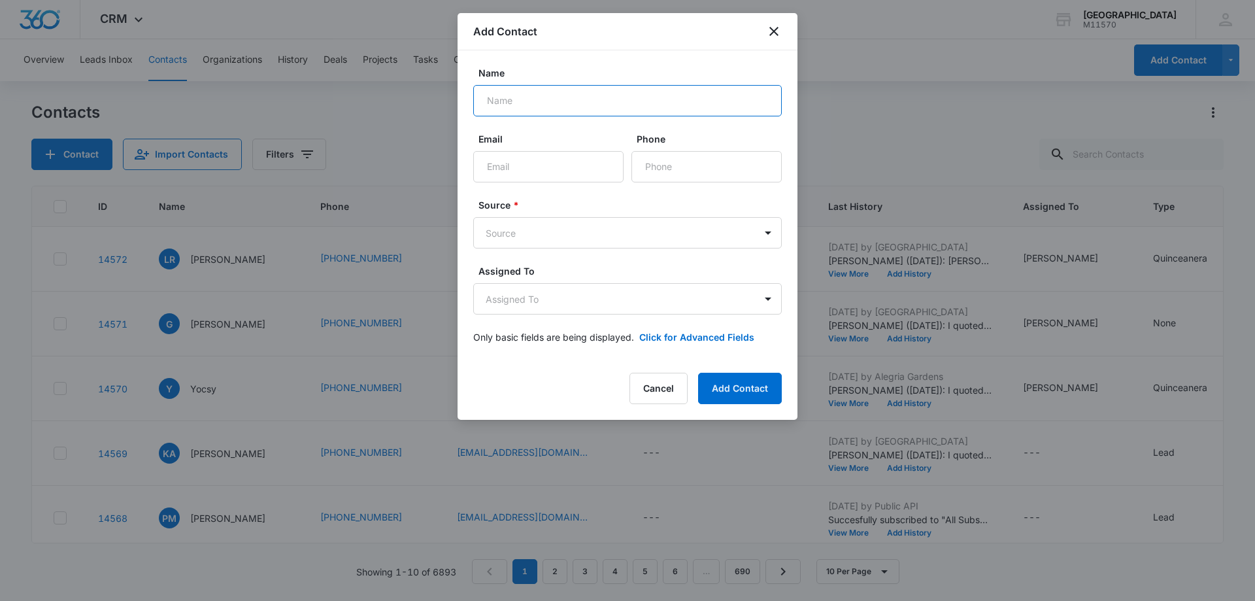
click at [492, 105] on input "Name" at bounding box center [627, 100] width 309 height 31
type input "[PERSON_NAME]"
click at [673, 175] on input "Phone" at bounding box center [707, 166] width 150 height 31
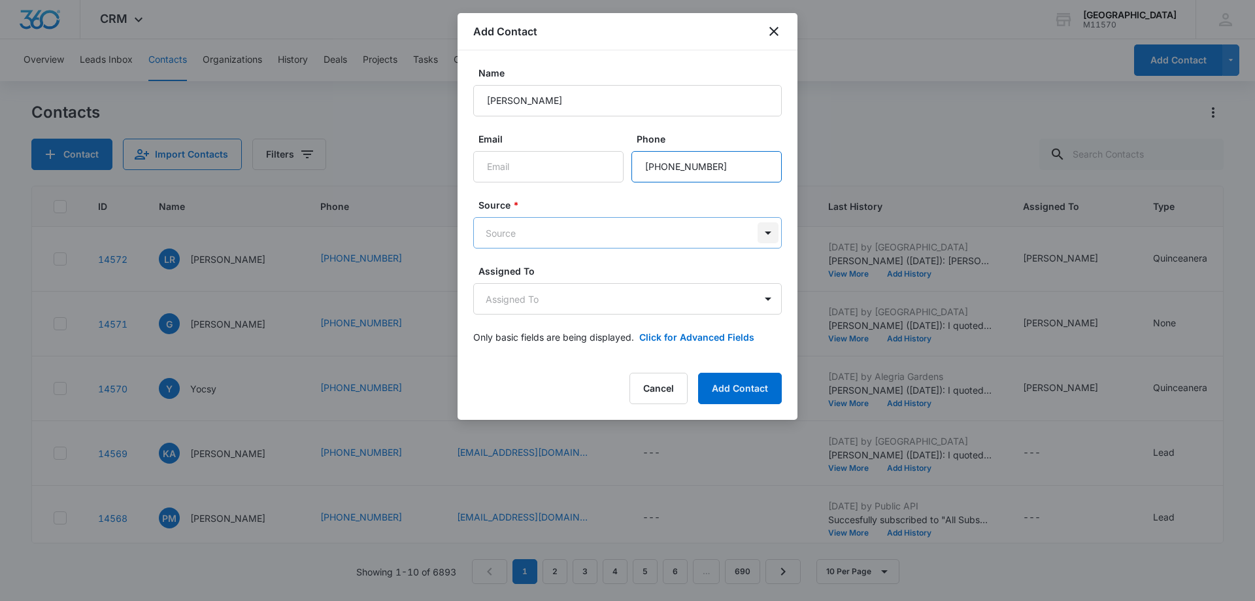
type input "[PHONE_NUMBER]"
click at [772, 233] on body "CRM Apps Reputation Websites Forms CRM Email Social Shop Payments POS Content A…" at bounding box center [627, 300] width 1255 height 601
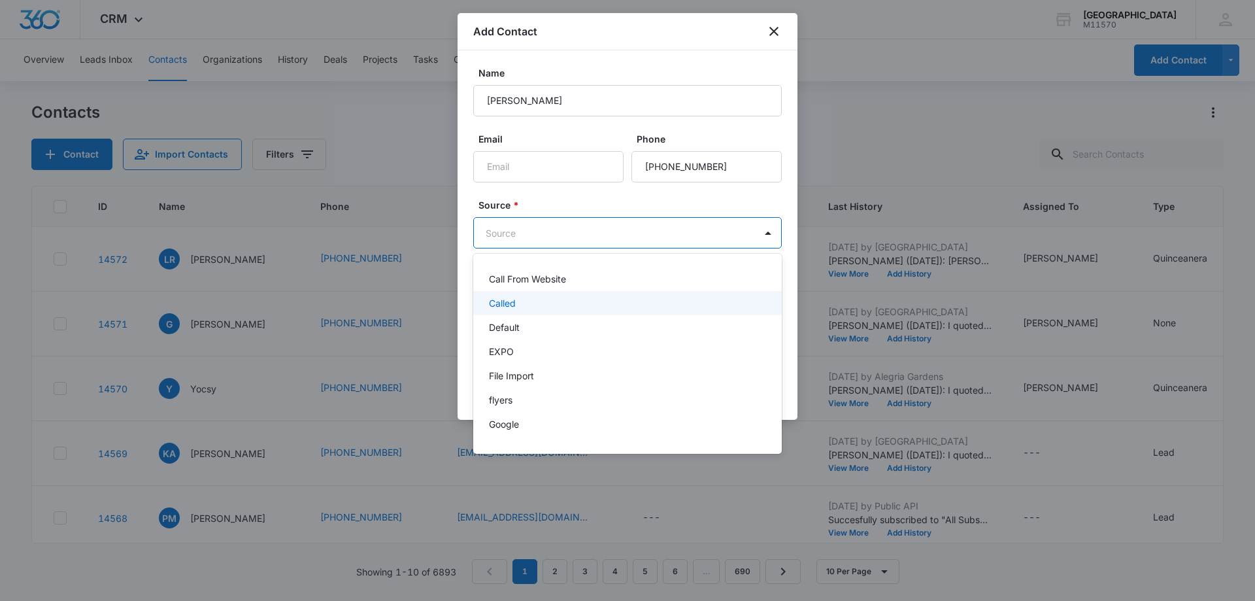
click at [517, 298] on div "Called" at bounding box center [626, 303] width 275 height 14
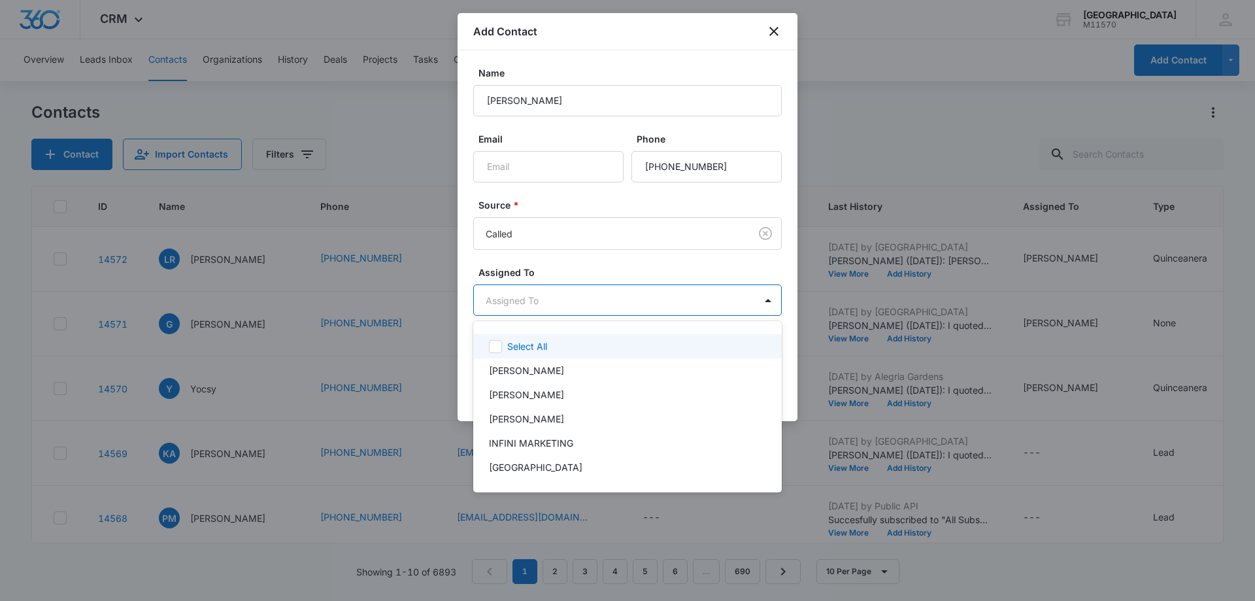
click at [529, 296] on body "CRM Apps Reputation Websites Forms CRM Email Social Shop Payments POS Content A…" at bounding box center [627, 300] width 1255 height 601
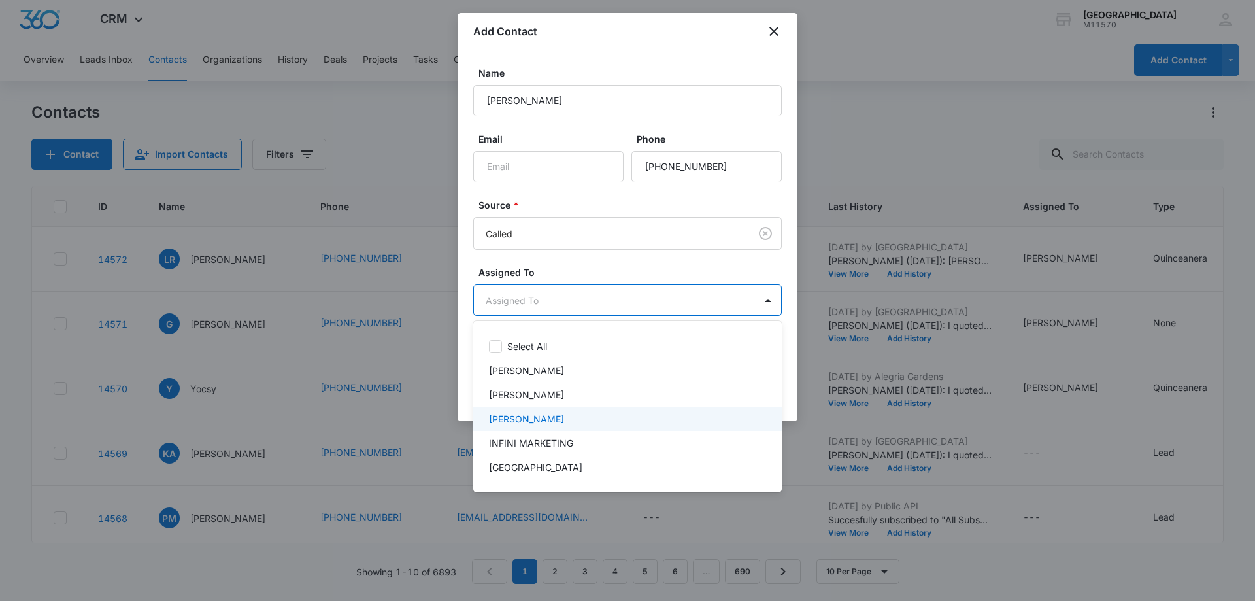
drag, startPoint x: 533, startPoint y: 412, endPoint x: 533, endPoint y: 399, distance: 13.1
click at [533, 411] on div "[PERSON_NAME]" at bounding box center [627, 419] width 309 height 24
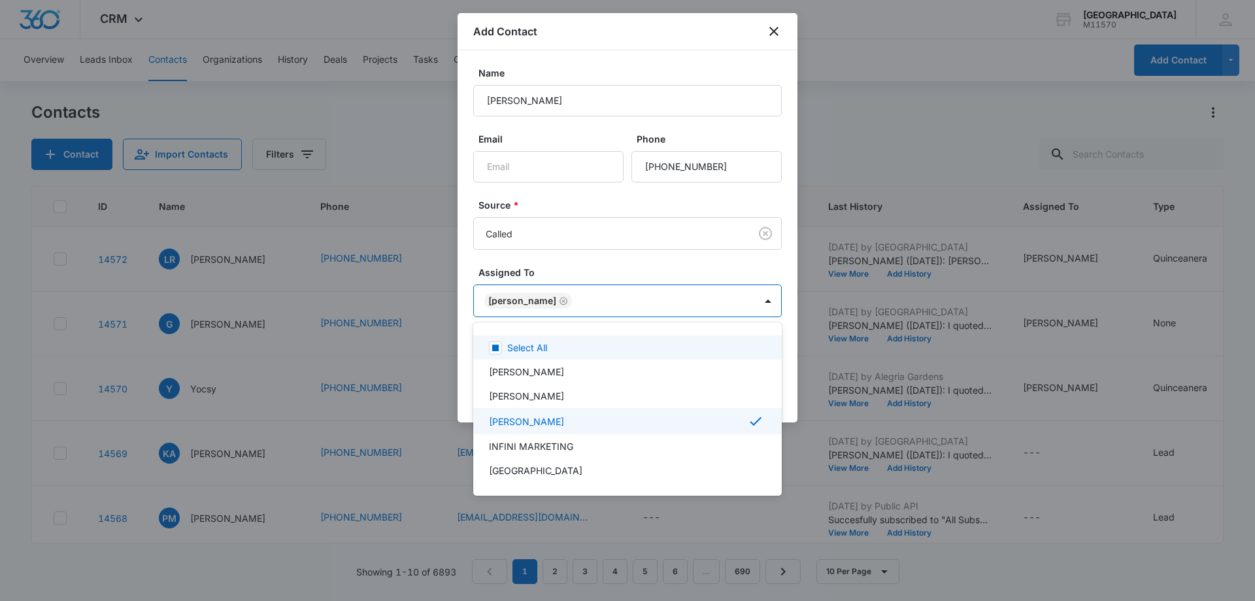
click at [520, 297] on div at bounding box center [627, 300] width 1255 height 601
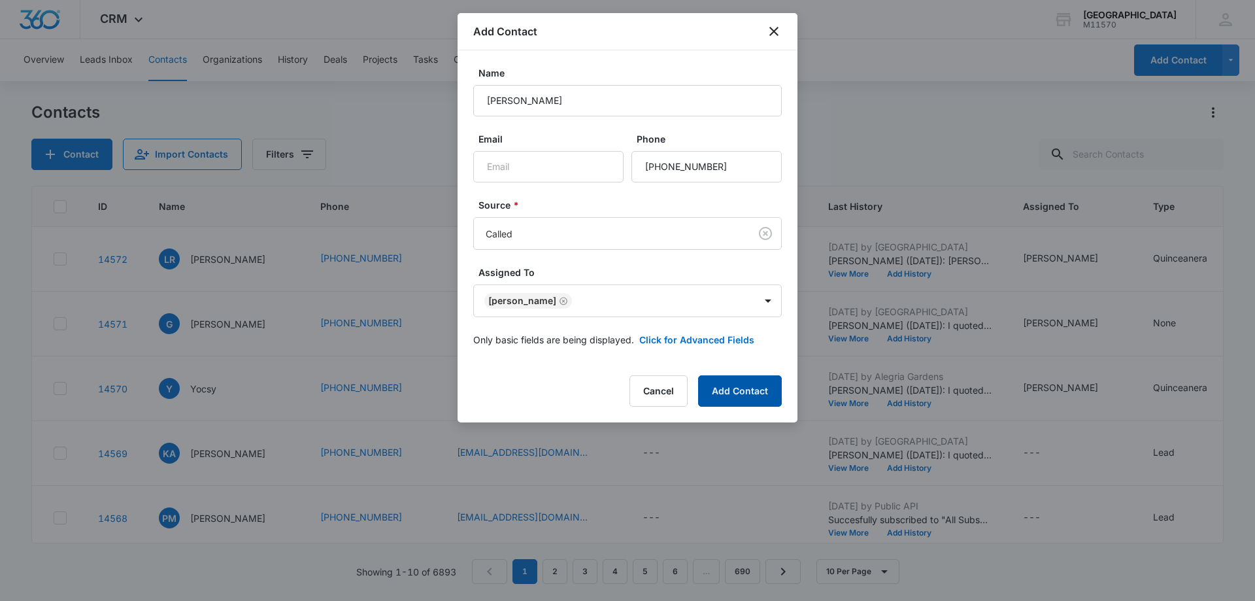
click at [734, 390] on button "Add Contact" at bounding box center [740, 390] width 84 height 31
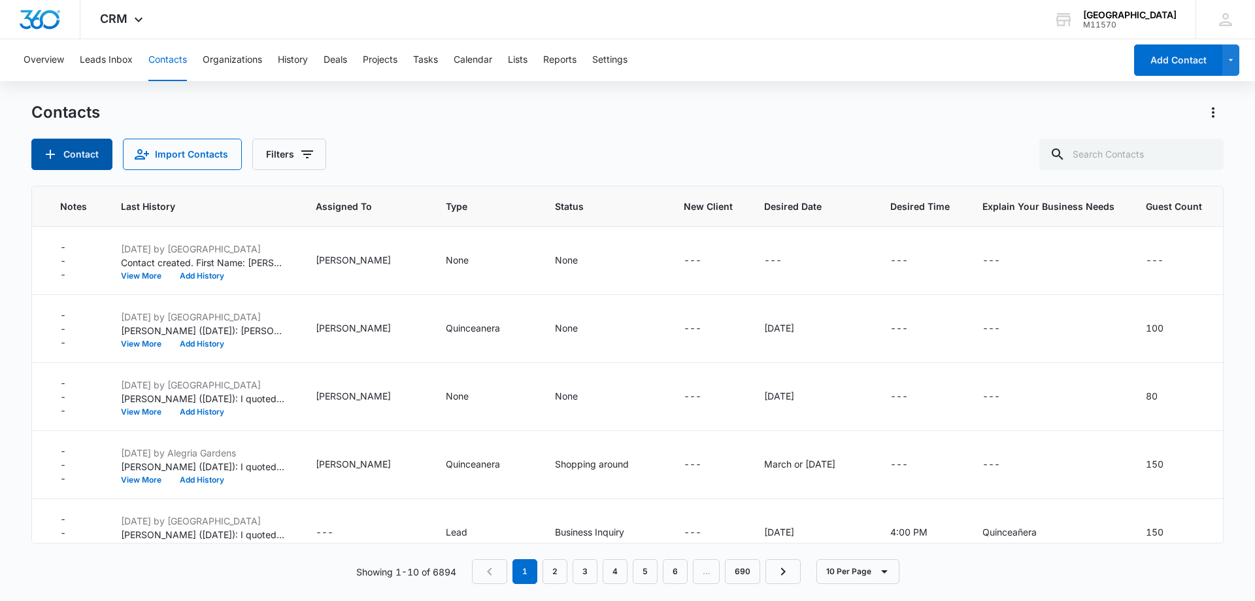
scroll to position [0, 598]
click at [1155, 262] on div "---" at bounding box center [1155, 261] width 18 height 16
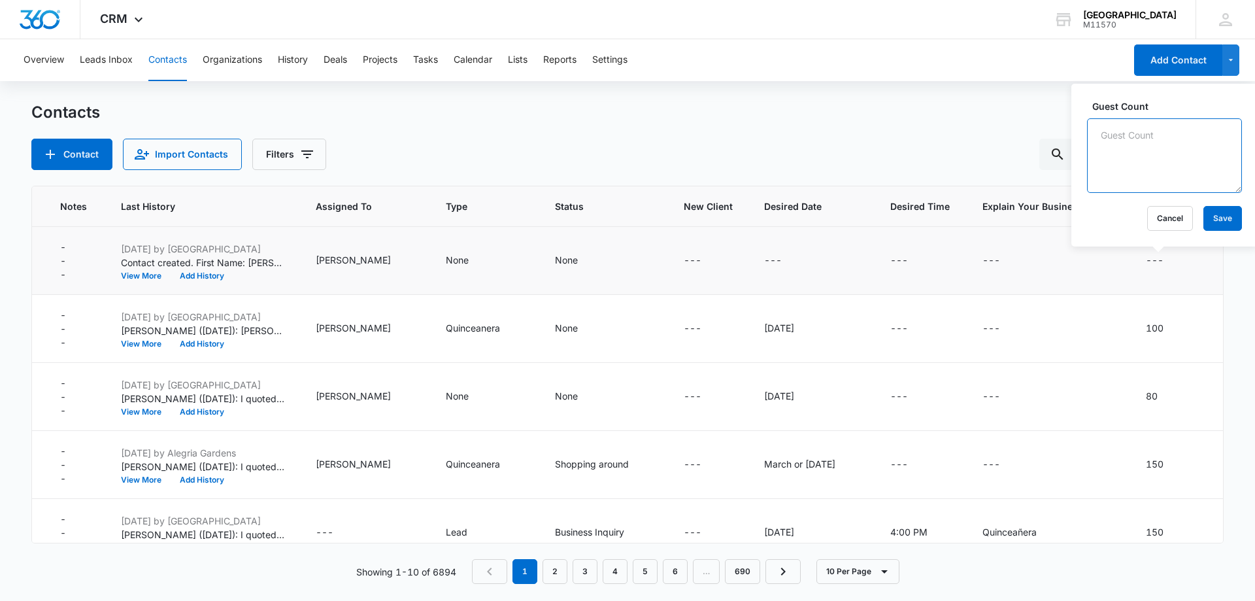
click at [1117, 154] on textarea "Guest Count" at bounding box center [1164, 155] width 155 height 75
type textarea "90"
click at [1206, 210] on button "Save" at bounding box center [1223, 218] width 39 height 25
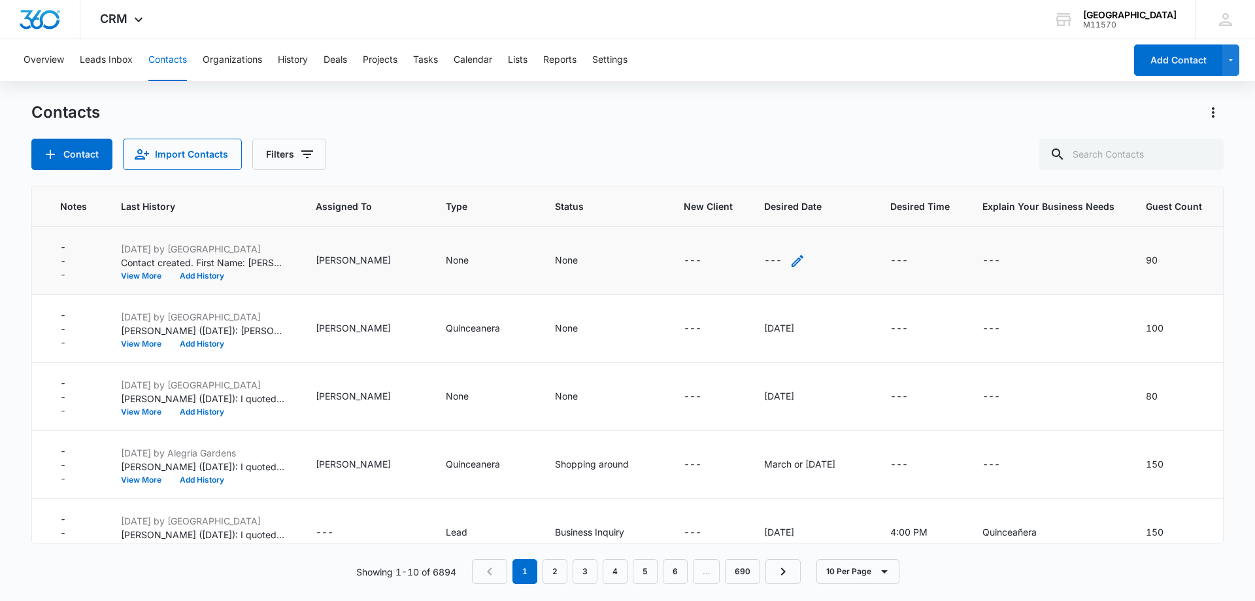
click at [790, 259] on icon "Desired Date - - Select to Edit Field" at bounding box center [798, 261] width 16 height 16
click at [707, 180] on input "Desired Date" at bounding box center [770, 176] width 165 height 31
type input "[DATE]"
click at [830, 218] on button "Save" at bounding box center [833, 218] width 39 height 25
click at [802, 261] on icon "Desired Date - 2/14/2025 - Select to Edit Field" at bounding box center [810, 261] width 16 height 16
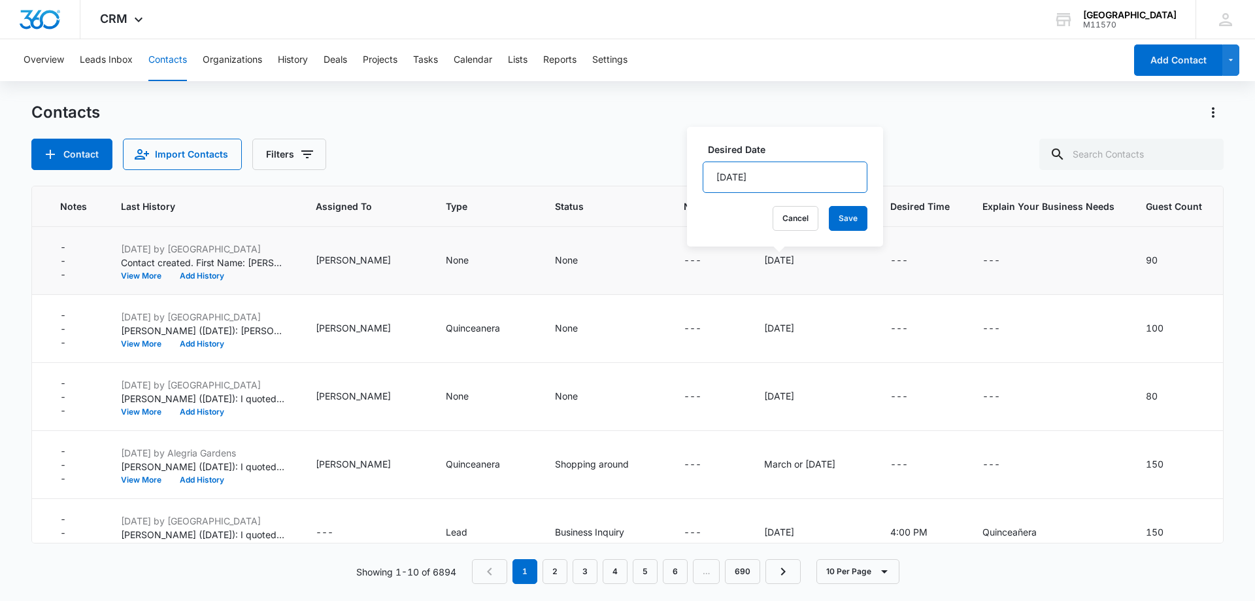
click at [774, 179] on input "[DATE]" at bounding box center [785, 176] width 165 height 31
type input "[DATE]"
click at [834, 220] on button "Save" at bounding box center [848, 218] width 39 height 25
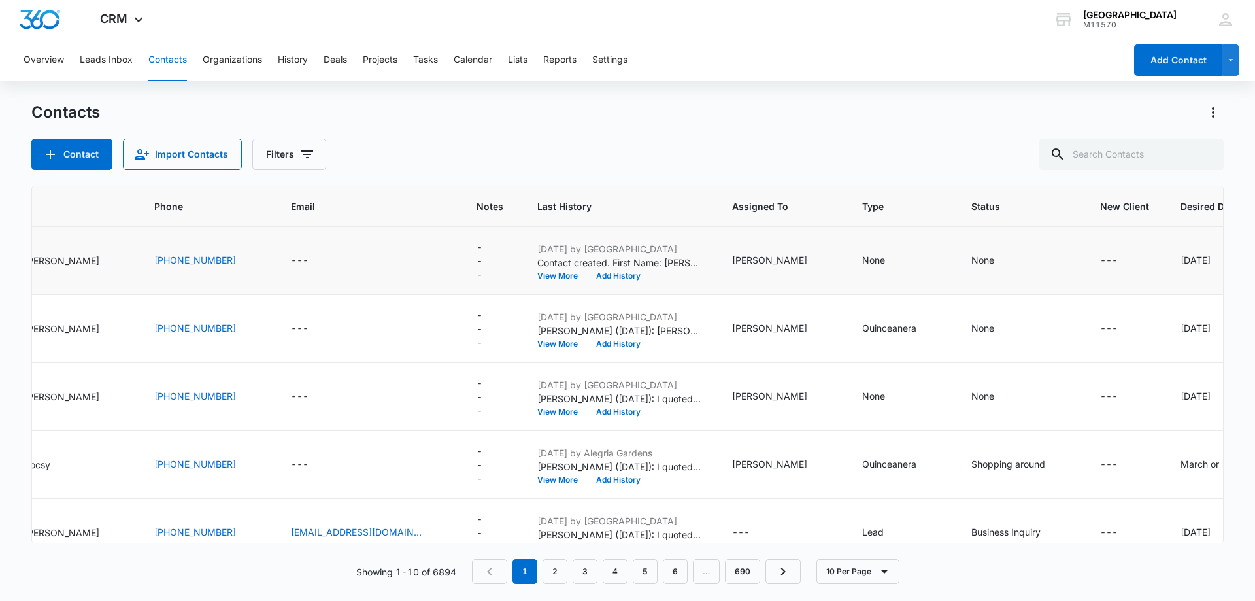
scroll to position [0, 0]
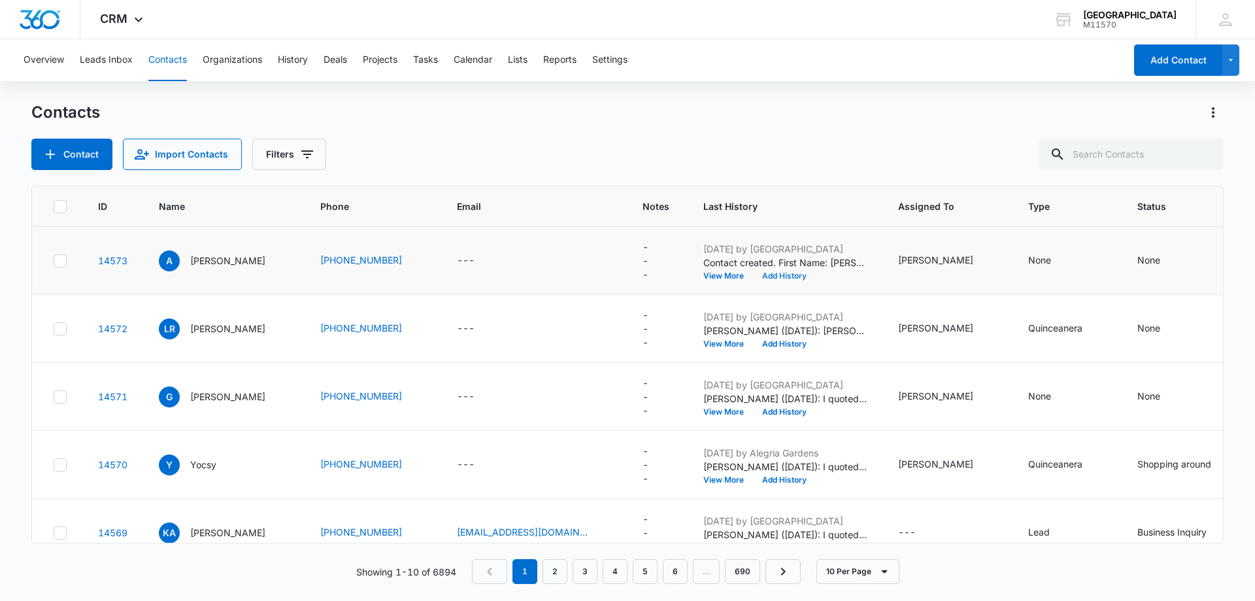
click at [804, 272] on button "Add History" at bounding box center [784, 276] width 63 height 8
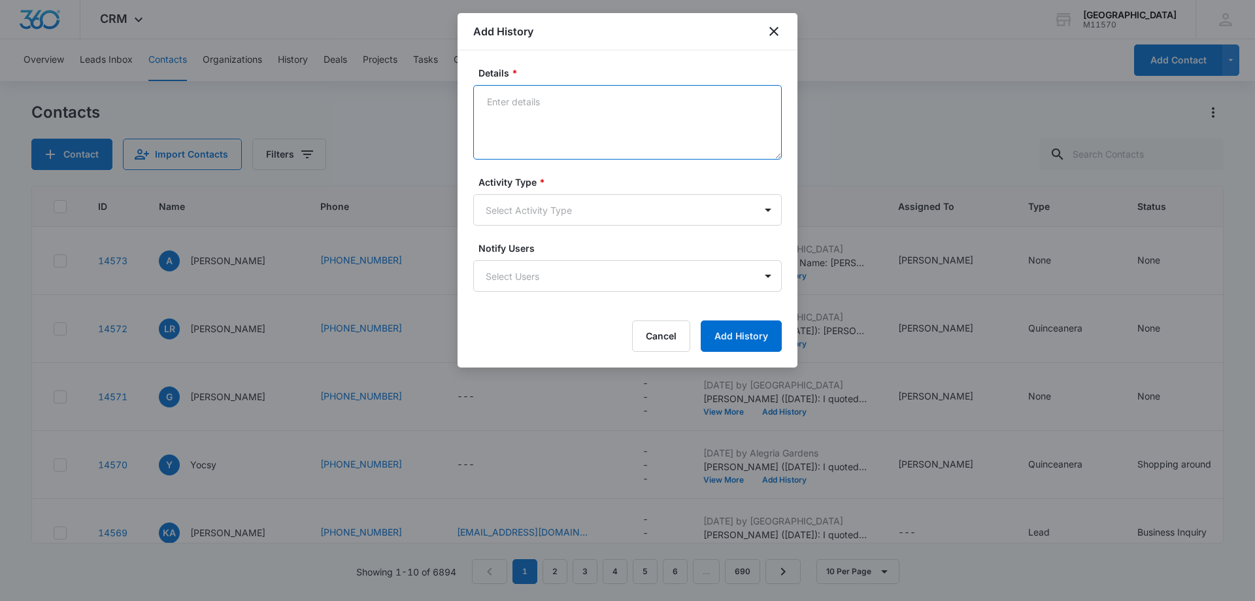
click at [498, 99] on textarea "Details *" at bounding box center [627, 122] width 309 height 75
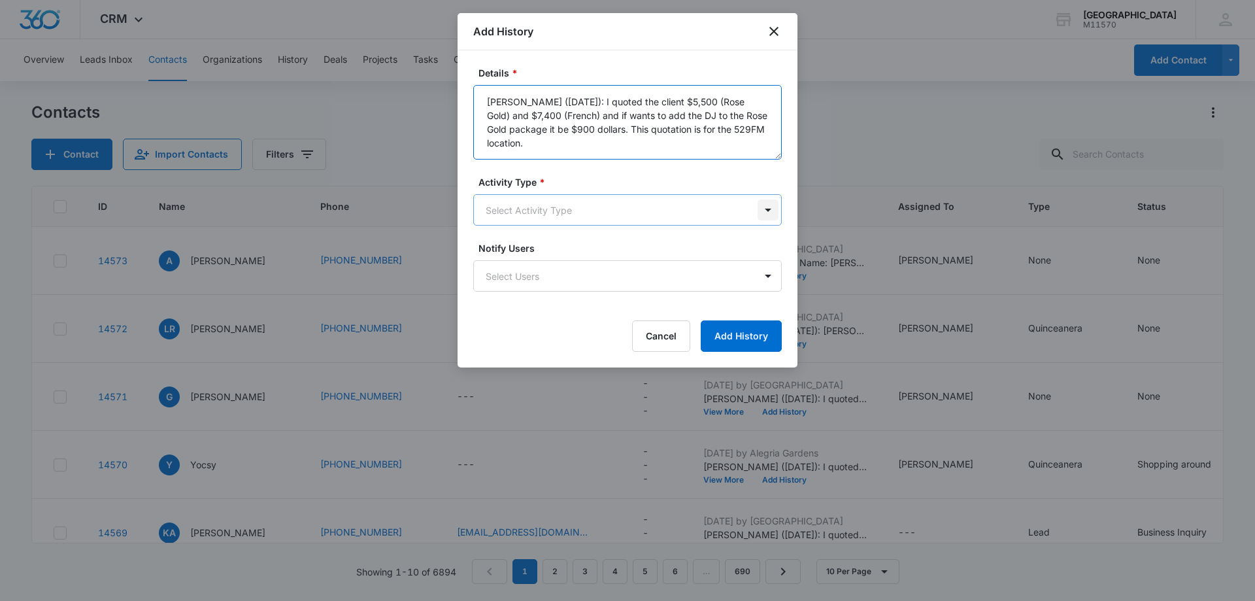
type textarea "[PERSON_NAME] ([DATE]): I quoted the client $5,500 (Rose Gold) and $7,400 (Fren…"
click at [773, 215] on body "CRM Apps Reputation Websites Forms CRM Email Social Shop Payments POS Content A…" at bounding box center [627, 300] width 1255 height 601
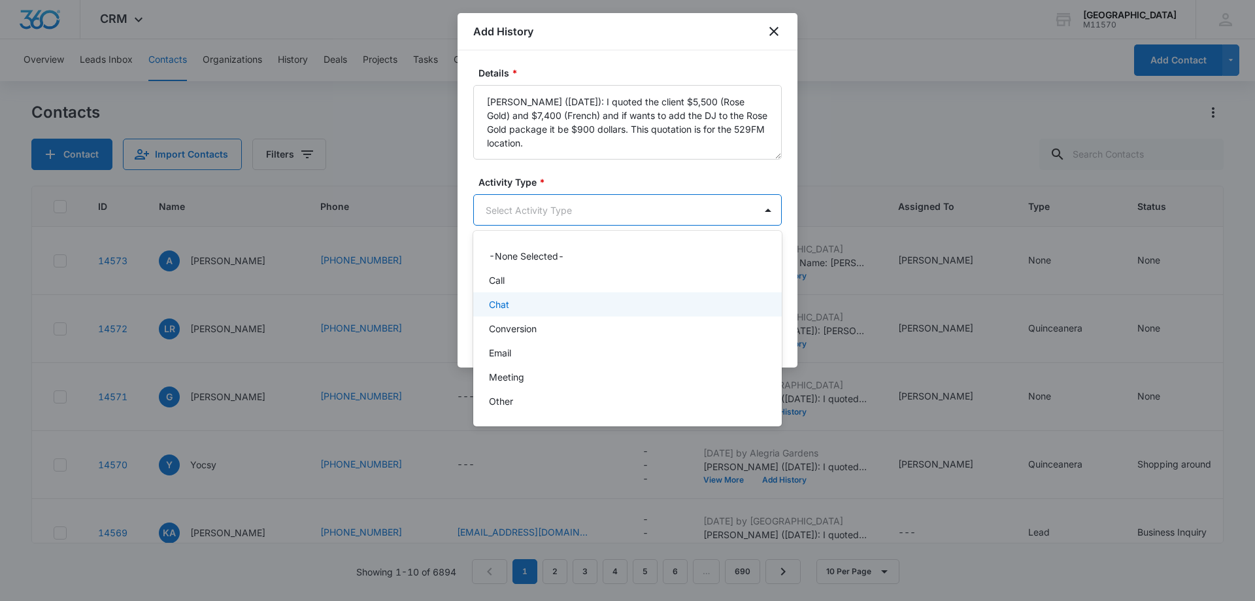
click at [521, 301] on div "Chat" at bounding box center [626, 304] width 275 height 14
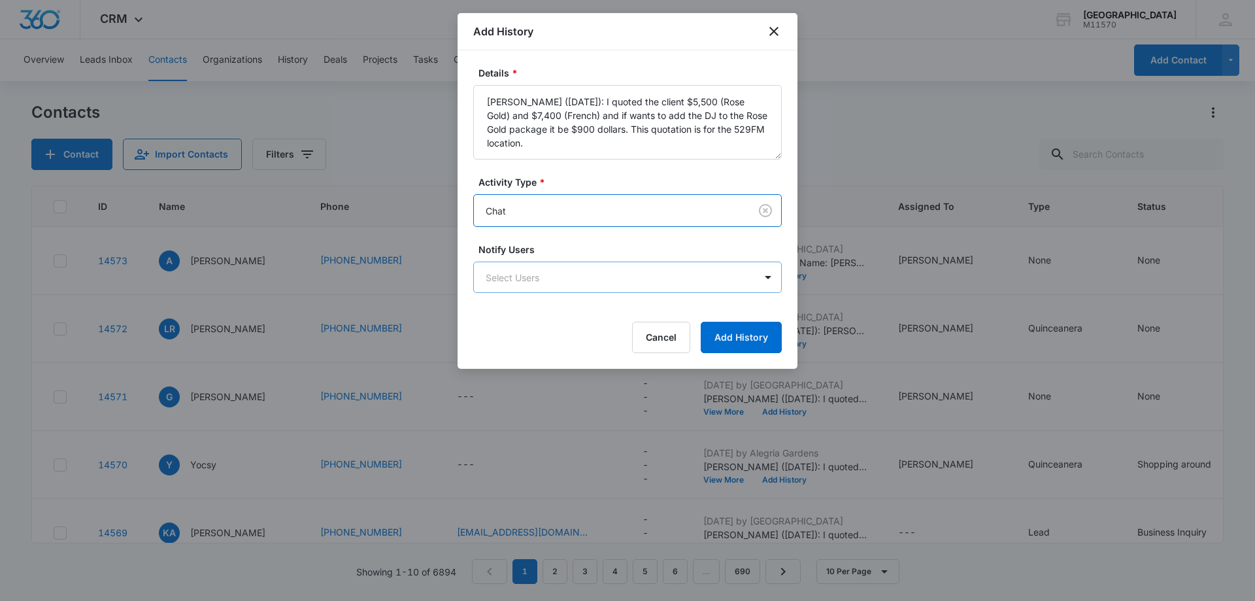
click at [513, 271] on body "CRM Apps Reputation Websites Forms CRM Email Social Shop Payments POS Content A…" at bounding box center [627, 300] width 1255 height 601
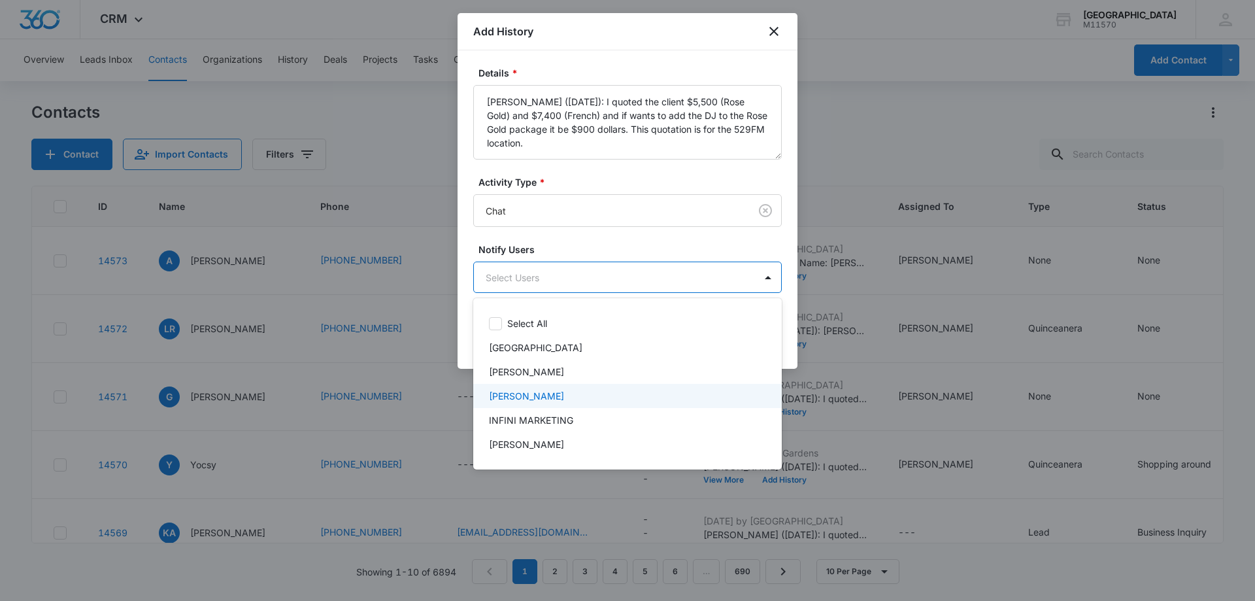
click at [526, 396] on p "[PERSON_NAME]" at bounding box center [526, 396] width 75 height 14
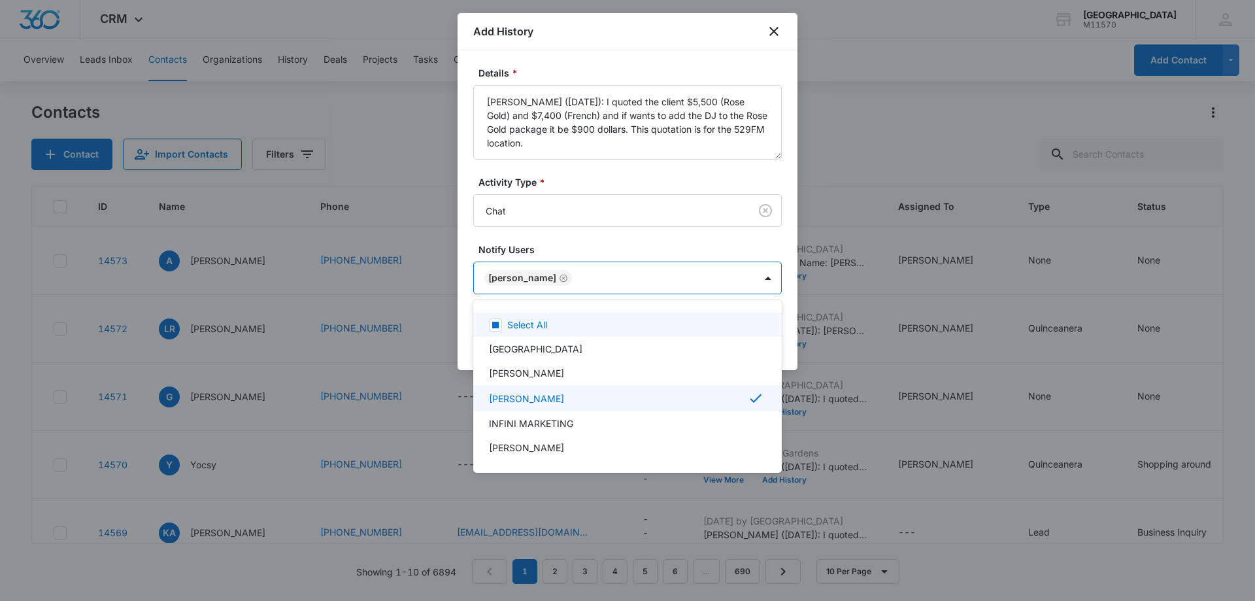
click at [513, 275] on div at bounding box center [627, 300] width 1255 height 601
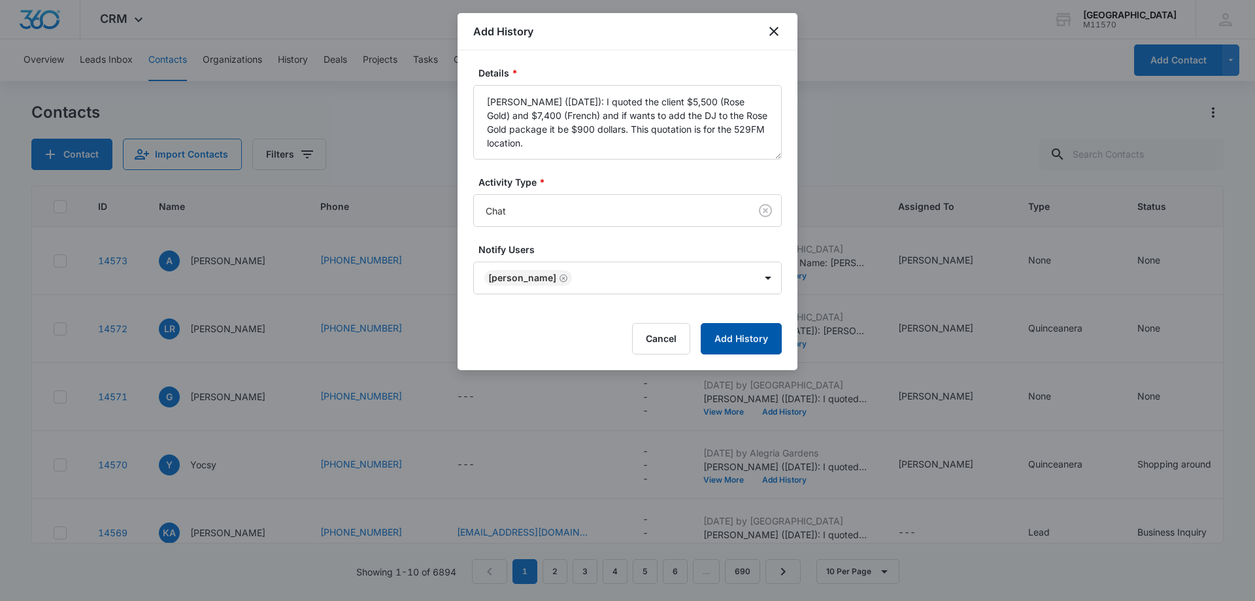
click at [758, 333] on button "Add History" at bounding box center [741, 338] width 81 height 31
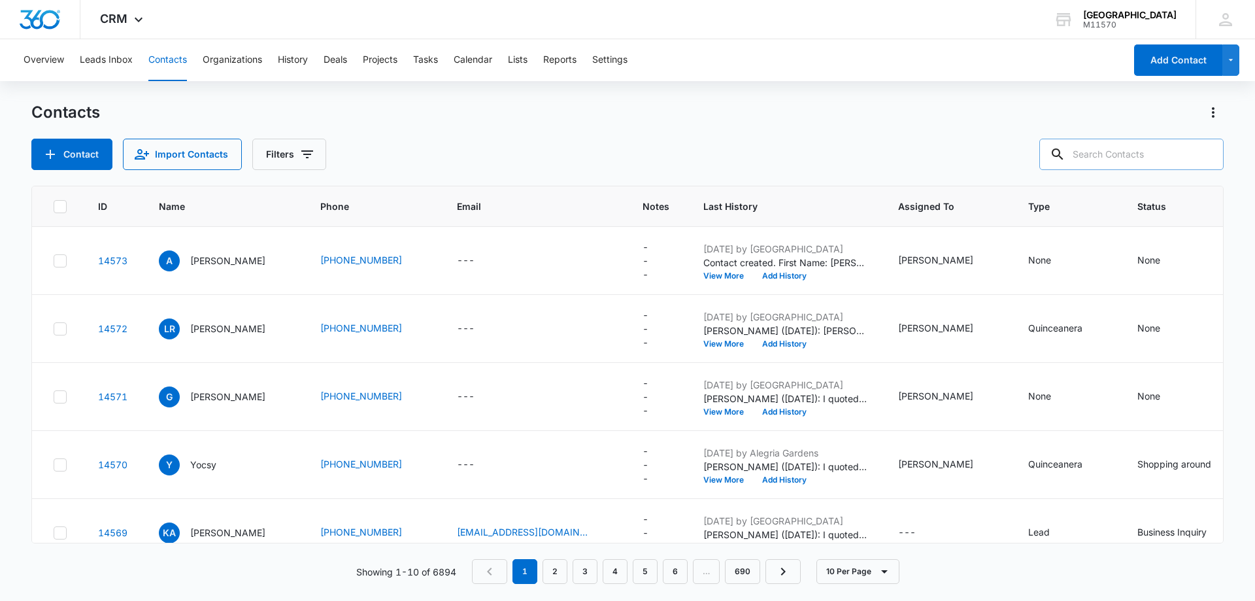
click at [1104, 149] on input "text" at bounding box center [1132, 154] width 184 height 31
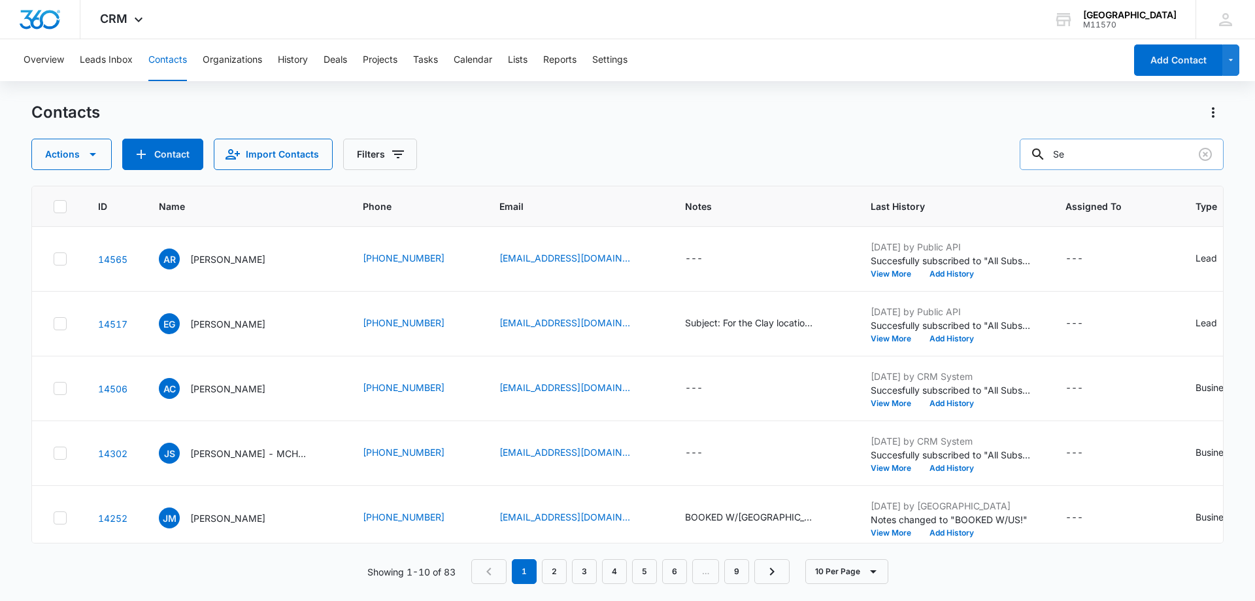
type input "S"
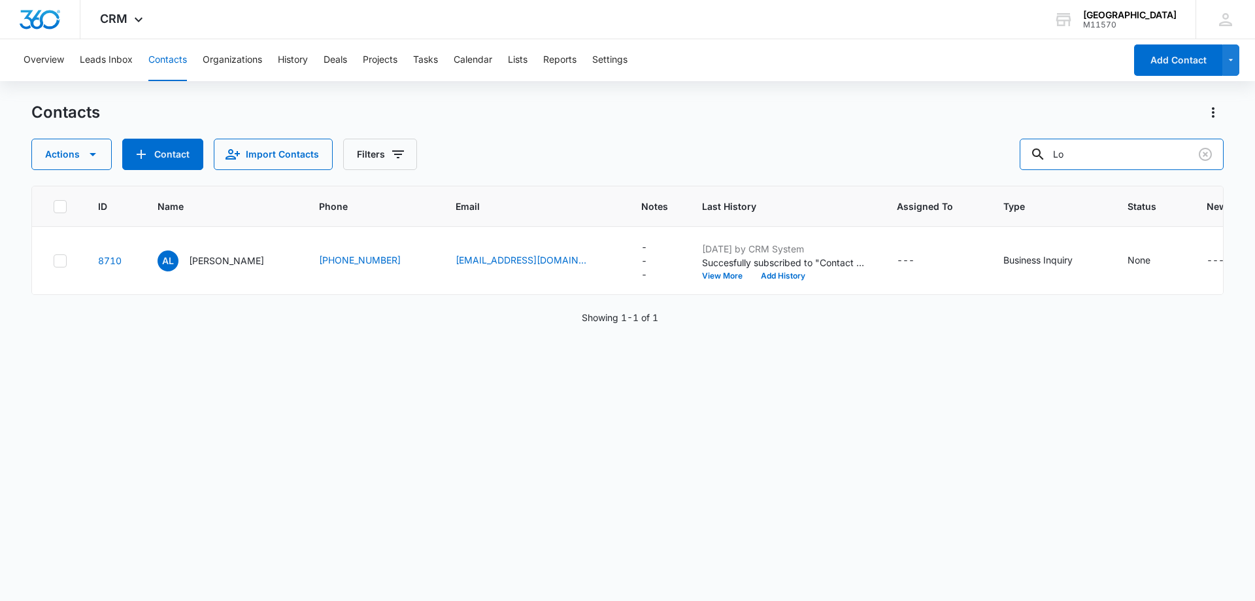
type input "L"
type input "[PHONE_NUMBER]"
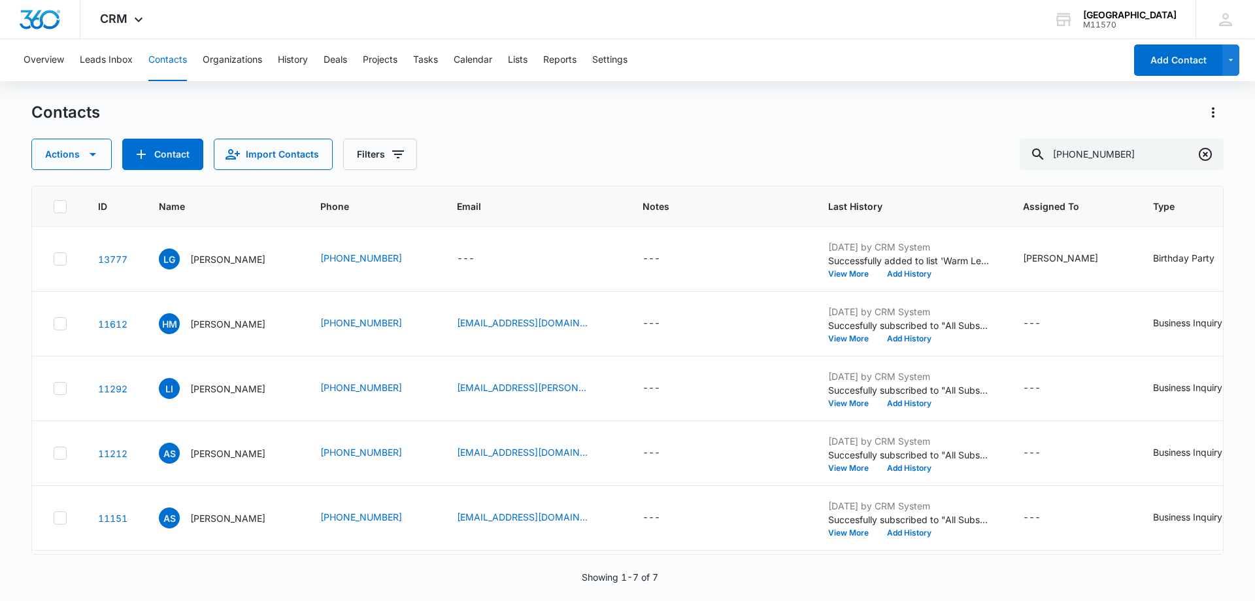
click at [1203, 156] on icon "Clear" at bounding box center [1206, 154] width 16 height 16
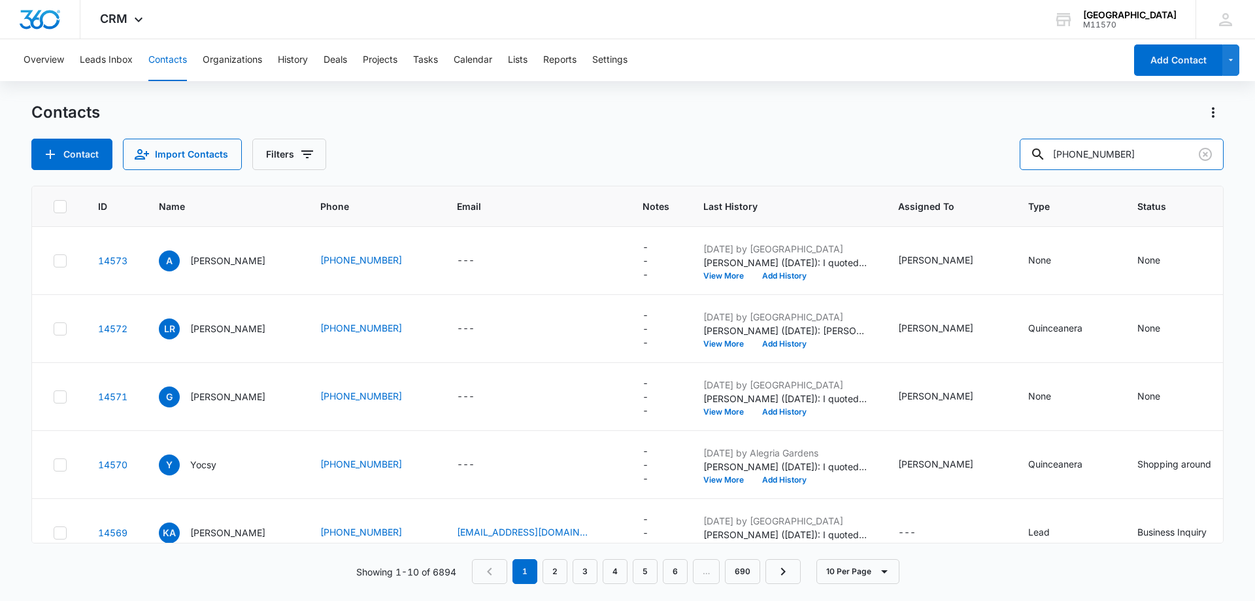
type input "[PHONE_NUMBER]"
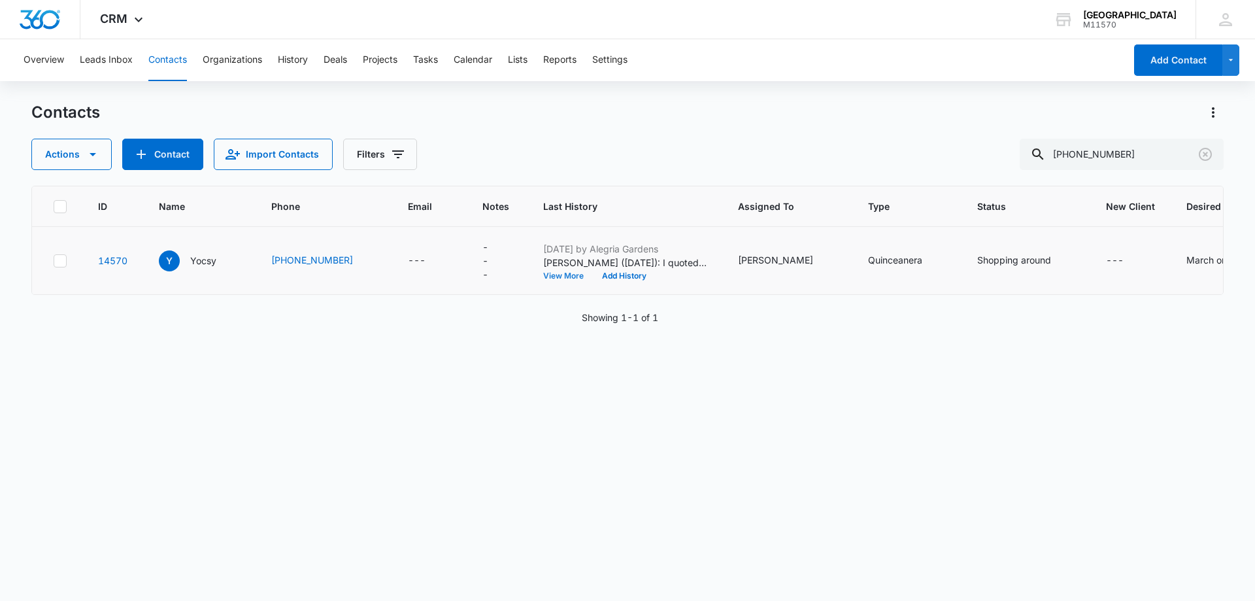
click at [552, 278] on button "View More" at bounding box center [568, 276] width 50 height 8
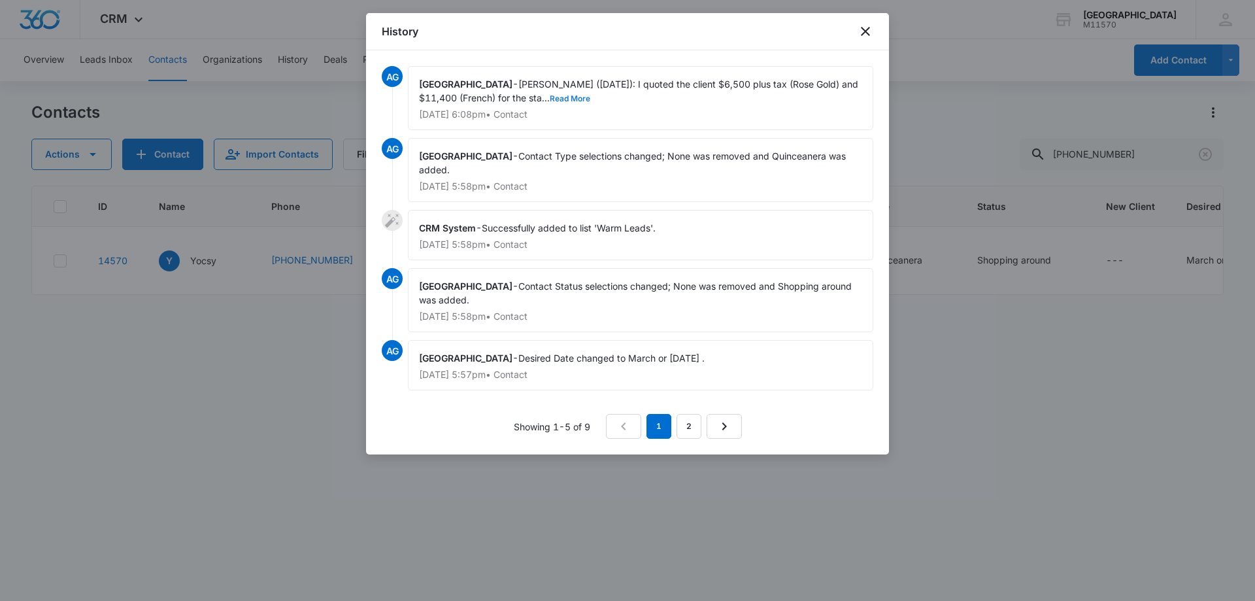
click at [550, 95] on button "Read More" at bounding box center [570, 99] width 41 height 8
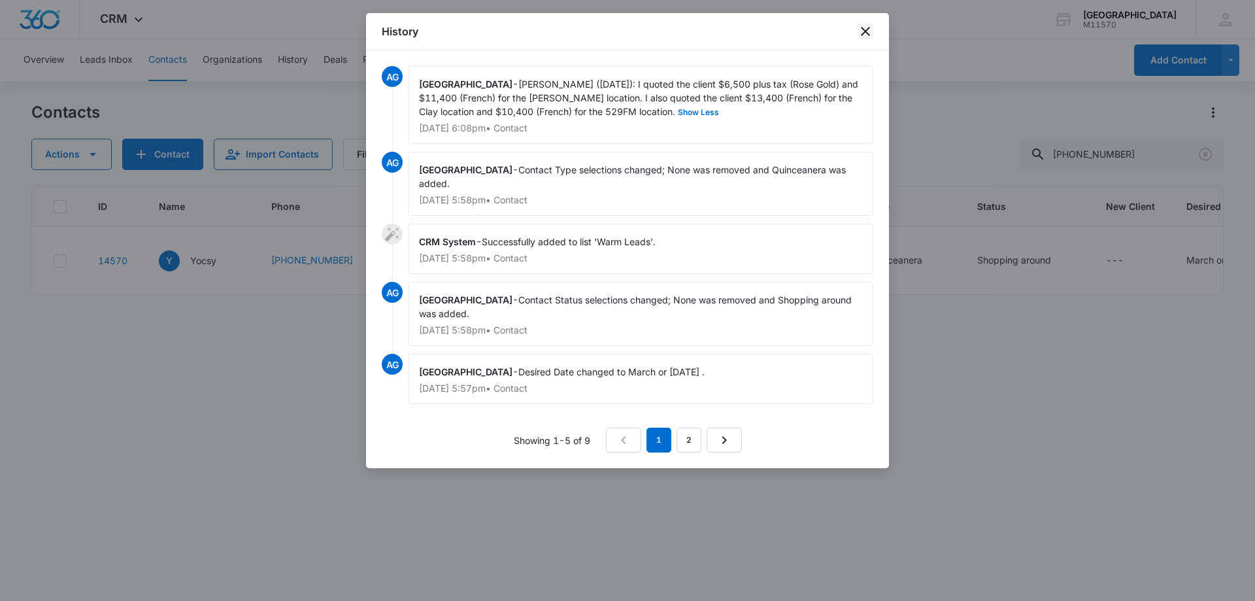
click at [866, 28] on icon "close" at bounding box center [866, 32] width 16 height 16
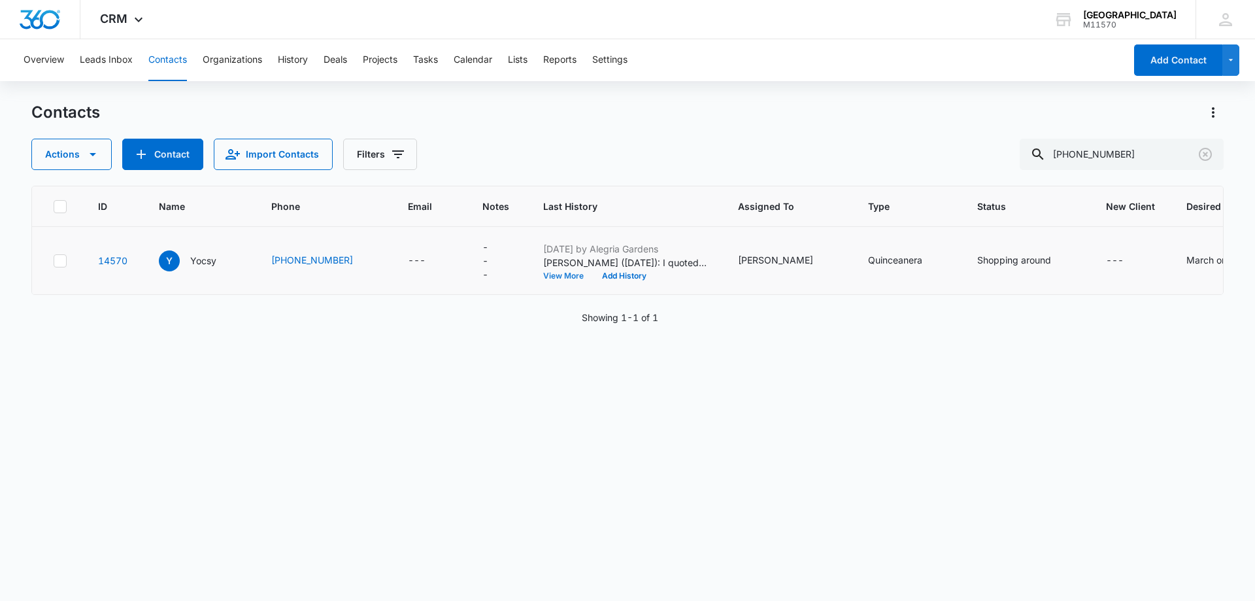
click at [560, 277] on button "View More" at bounding box center [568, 276] width 50 height 8
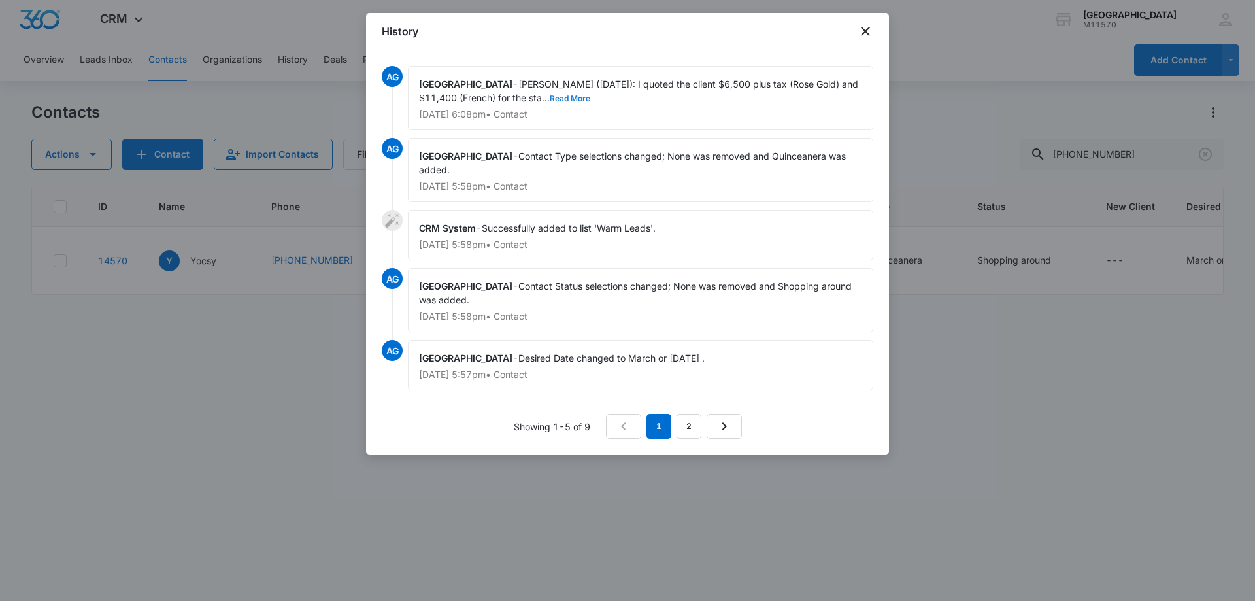
click at [550, 95] on button "Read More" at bounding box center [570, 99] width 41 height 8
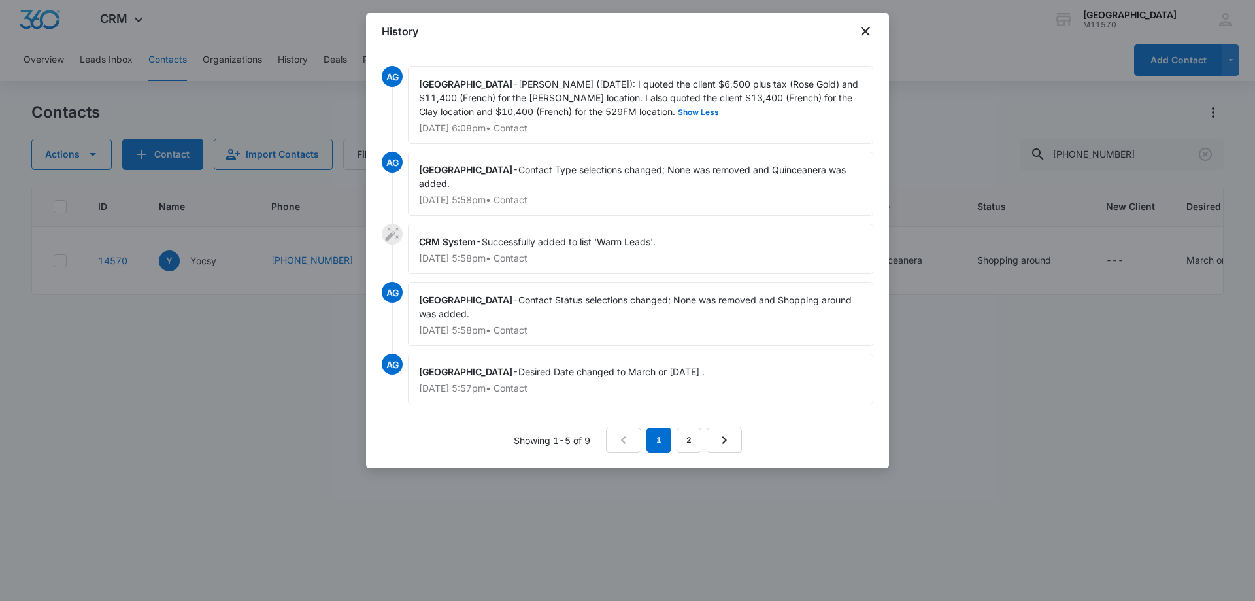
drag, startPoint x: 500, startPoint y: 78, endPoint x: 671, endPoint y: 100, distance: 172.7
click at [671, 100] on div "Alegria Gardens - [PERSON_NAME] ([DATE]): I quoted the client $6,500 plus tax (…" at bounding box center [641, 105] width 466 height 78
click at [688, 111] on div "Alegria Gardens - [PERSON_NAME] ([DATE]): I quoted the client $6,500 plus tax (…" at bounding box center [641, 105] width 466 height 78
click at [556, 99] on span "[PERSON_NAME] ([DATE]): I quoted the client $6,500 plus tax (Rose Gold) and $11…" at bounding box center [640, 97] width 442 height 39
drag, startPoint x: 552, startPoint y: 97, endPoint x: 826, endPoint y: 103, distance: 273.4
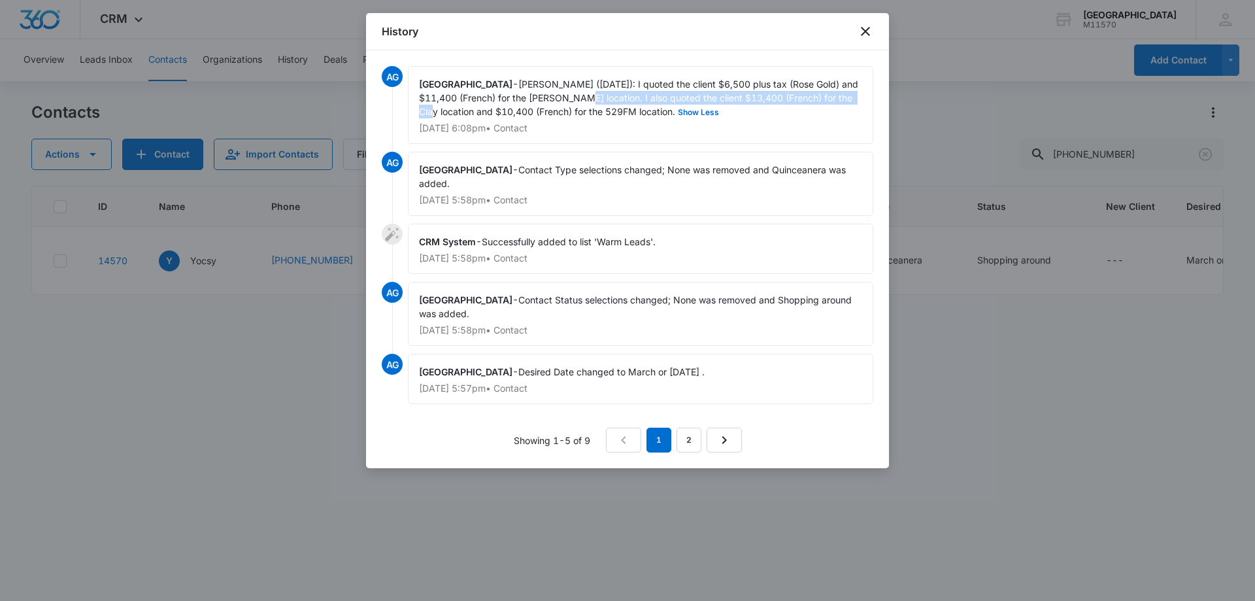
click at [826, 103] on span "[PERSON_NAME] ([DATE]): I quoted the client $6,500 plus tax (Rose Gold) and $11…" at bounding box center [640, 97] width 442 height 39
drag, startPoint x: 843, startPoint y: 97, endPoint x: 552, endPoint y: 99, distance: 291.0
click at [552, 99] on div "Alegria Gardens - [PERSON_NAME] ([DATE]): I quoted the client $6,500 plus tax (…" at bounding box center [641, 105] width 466 height 78
copy span "I also quoted the client $13,400 (French) for the Clay location and"
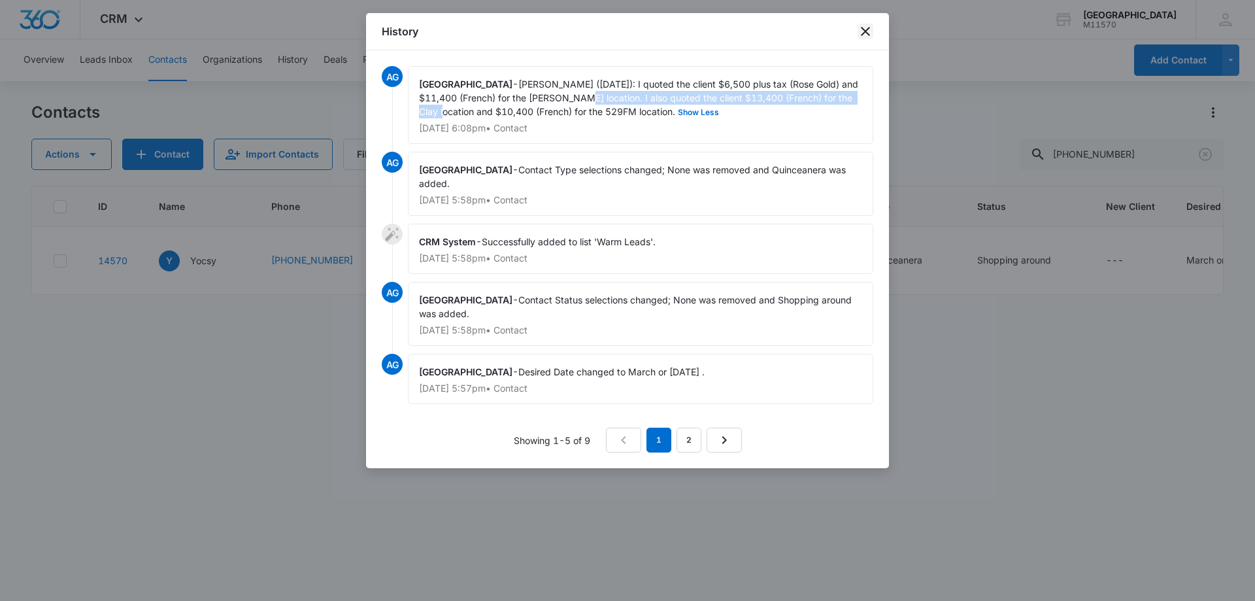
click at [868, 35] on icon "close" at bounding box center [866, 32] width 16 height 16
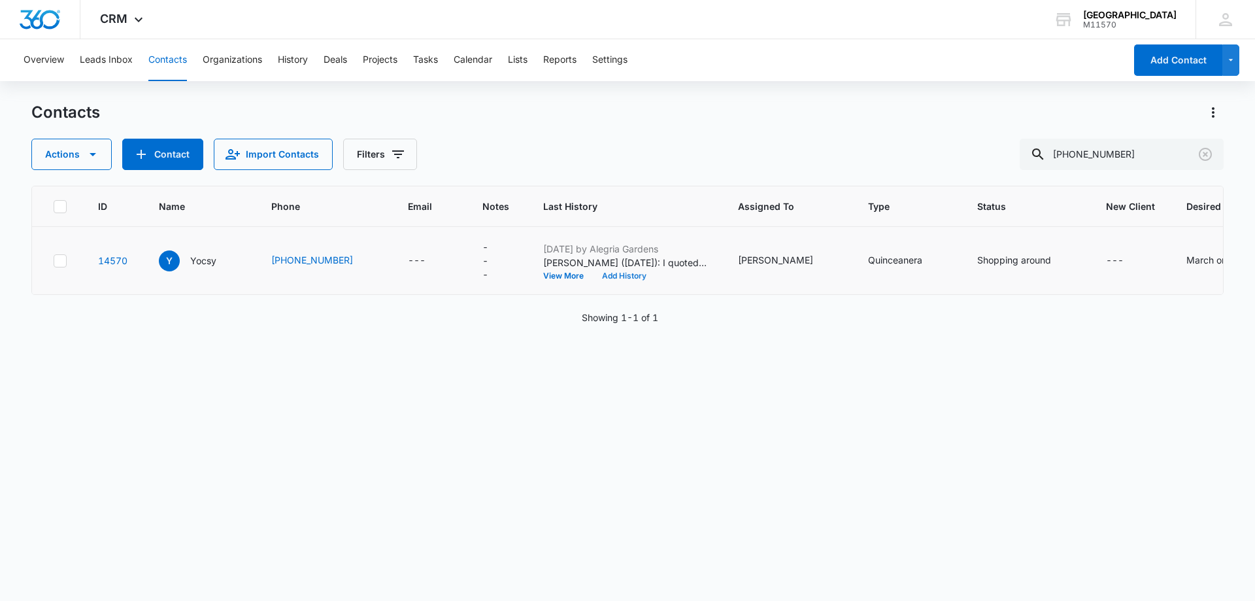
click at [615, 275] on button "Add History" at bounding box center [624, 276] width 63 height 8
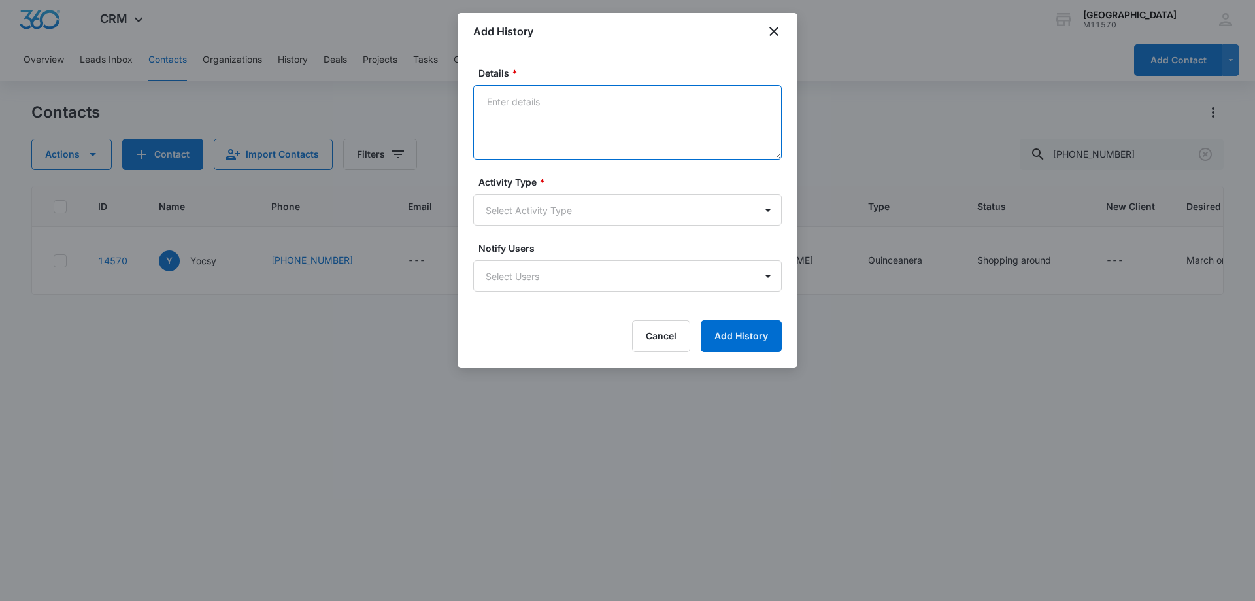
click at [497, 105] on textarea "Details *" at bounding box center [627, 122] width 309 height 75
paste textarea "I also quoted the client $13,400 (French) for the Clay location and"
click at [486, 103] on textarea "I also quoted the client $13,400 (French) for the Clay location and" at bounding box center [627, 122] width 309 height 75
click at [602, 104] on textarea "[PERSON_NAME] ([DATE]): I also quoted the client $13,400 (French) for the Clay …" at bounding box center [627, 122] width 309 height 75
click at [654, 107] on textarea "[PERSON_NAME] ([DATE]): I quoted the client $13,400 (French) for the Clay locat…" at bounding box center [627, 122] width 309 height 75
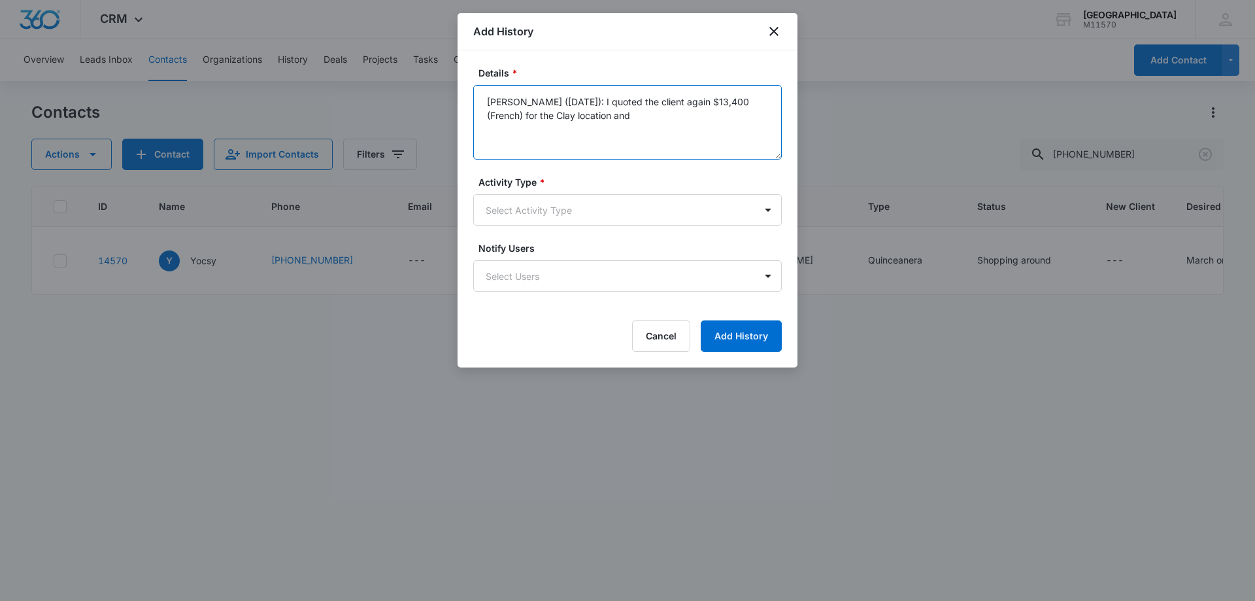
click at [694, 103] on textarea "[PERSON_NAME] ([DATE]): I quoted the client again $13,400 (French) for the Clay…" at bounding box center [627, 122] width 309 height 75
drag, startPoint x: 716, startPoint y: 104, endPoint x: 747, endPoint y: 151, distance: 56.2
click at [716, 105] on textarea "[PERSON_NAME] ([DATE]): I quoted the client again $11,400 (French) for the Clay…" at bounding box center [627, 122] width 309 height 75
click at [638, 122] on textarea "[PERSON_NAME] ([DATE]): I quoted the client again $11,400 plus taxes (French) f…" at bounding box center [627, 122] width 309 height 75
type textarea "[PERSON_NAME] ([DATE]): I quoted the client again $11,400 plus taxes (French) f…"
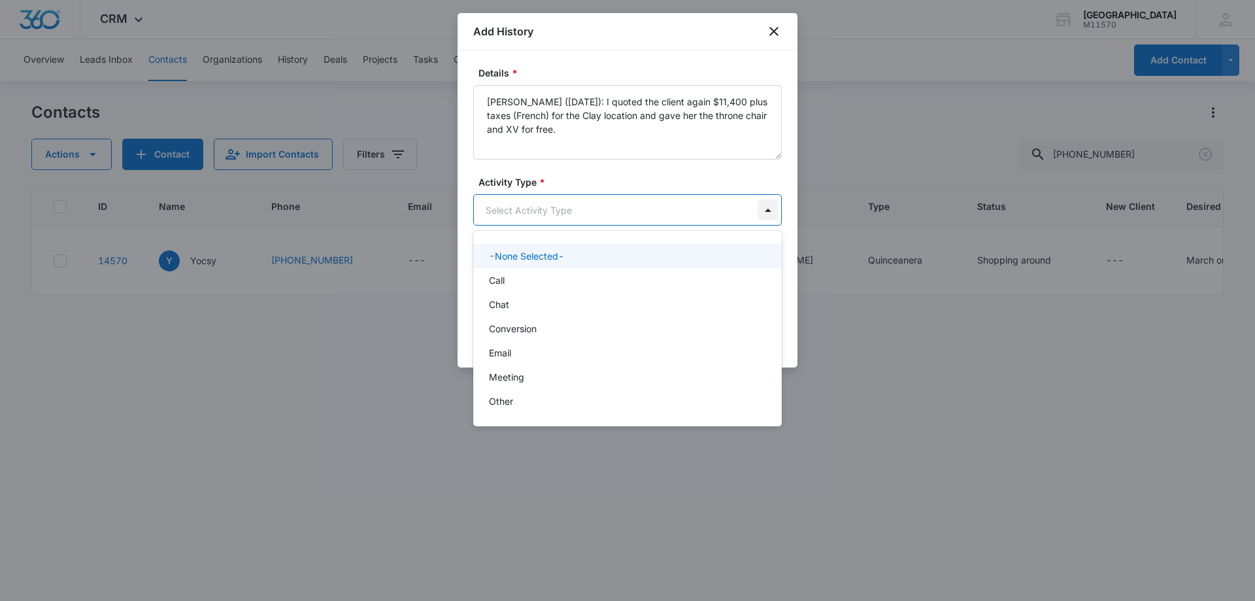
click at [771, 212] on body "CRM Apps Reputation Websites Forms CRM Email Social Shop Payments POS Content A…" at bounding box center [627, 300] width 1255 height 601
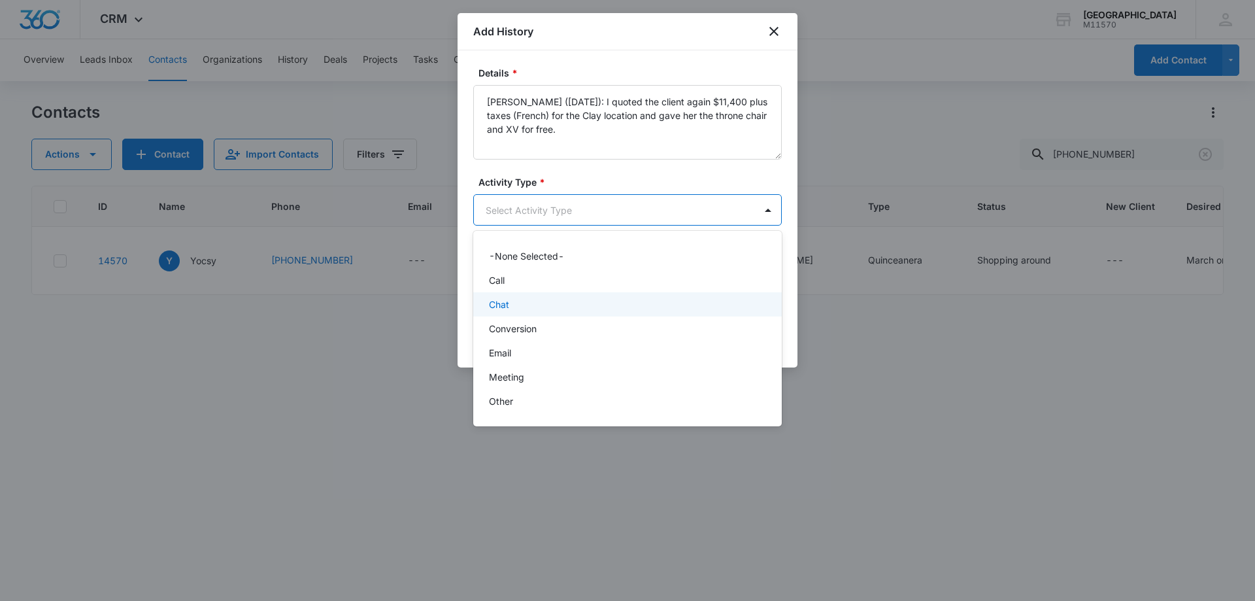
click at [515, 298] on div "Chat" at bounding box center [626, 304] width 275 height 14
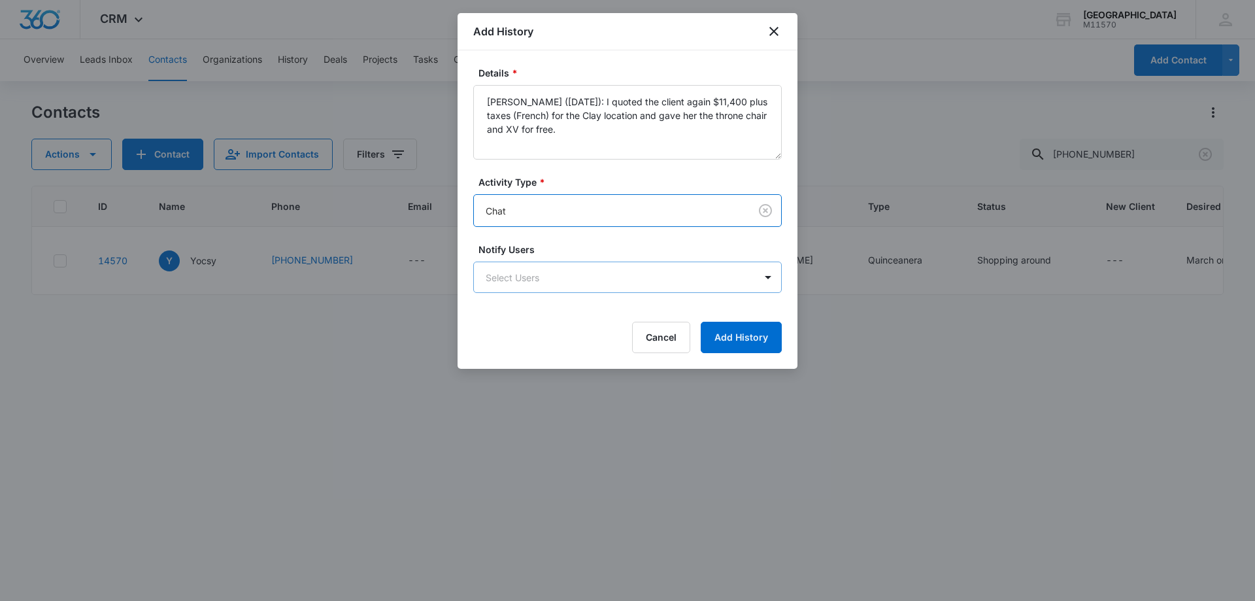
click at [510, 275] on body "CRM Apps Reputation Websites Forms CRM Email Social Shop Payments POS Content A…" at bounding box center [627, 300] width 1255 height 601
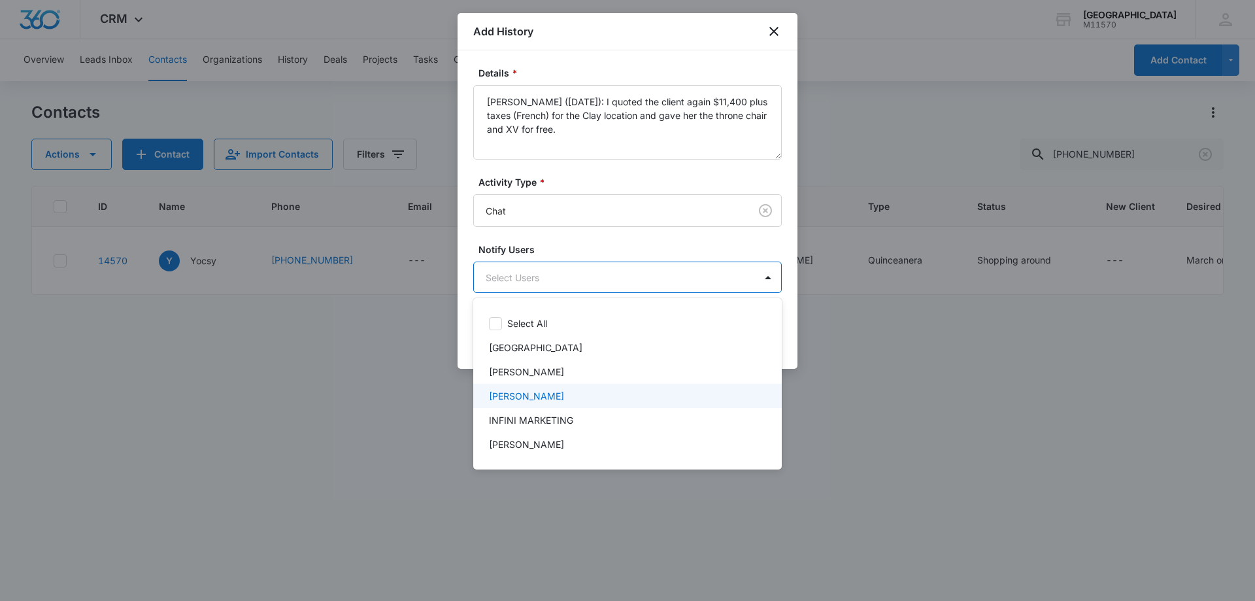
click at [531, 390] on p "[PERSON_NAME]" at bounding box center [526, 396] width 75 height 14
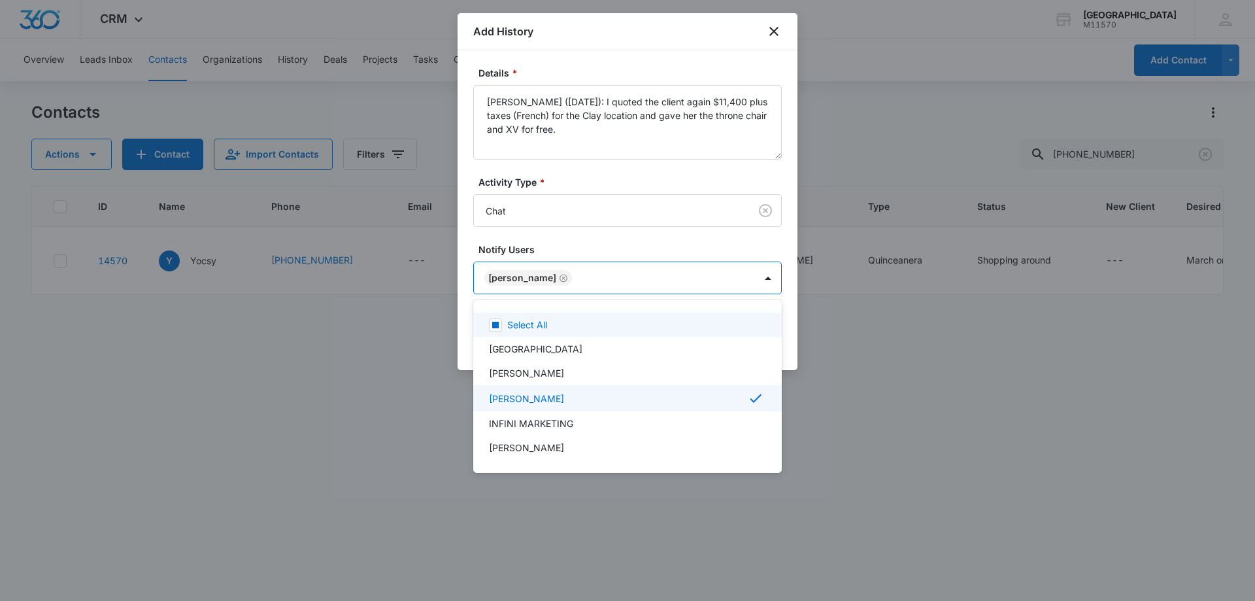
click at [505, 284] on div at bounding box center [627, 300] width 1255 height 601
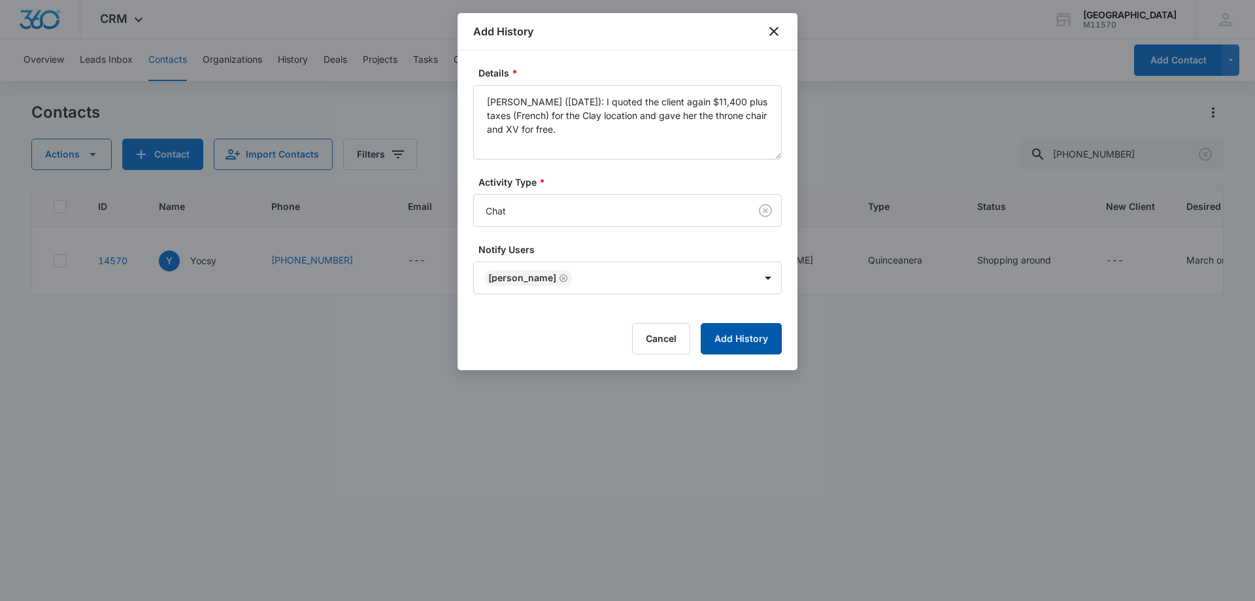
click at [777, 343] on button "Add History" at bounding box center [741, 338] width 81 height 31
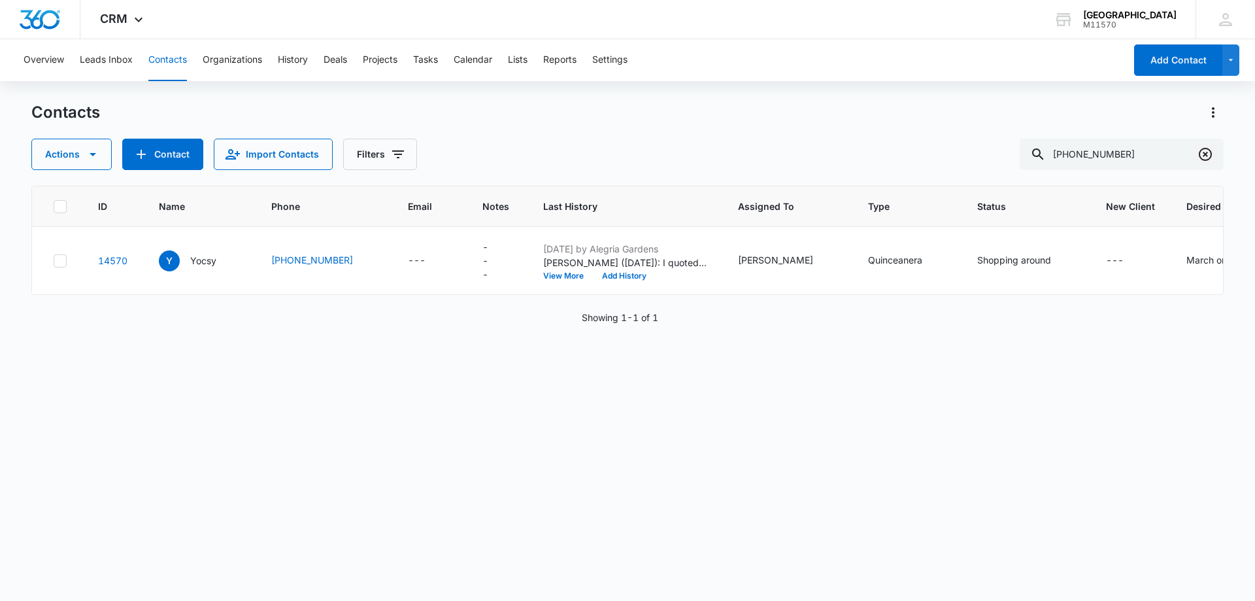
click at [1211, 153] on icon "Clear" at bounding box center [1205, 154] width 13 height 13
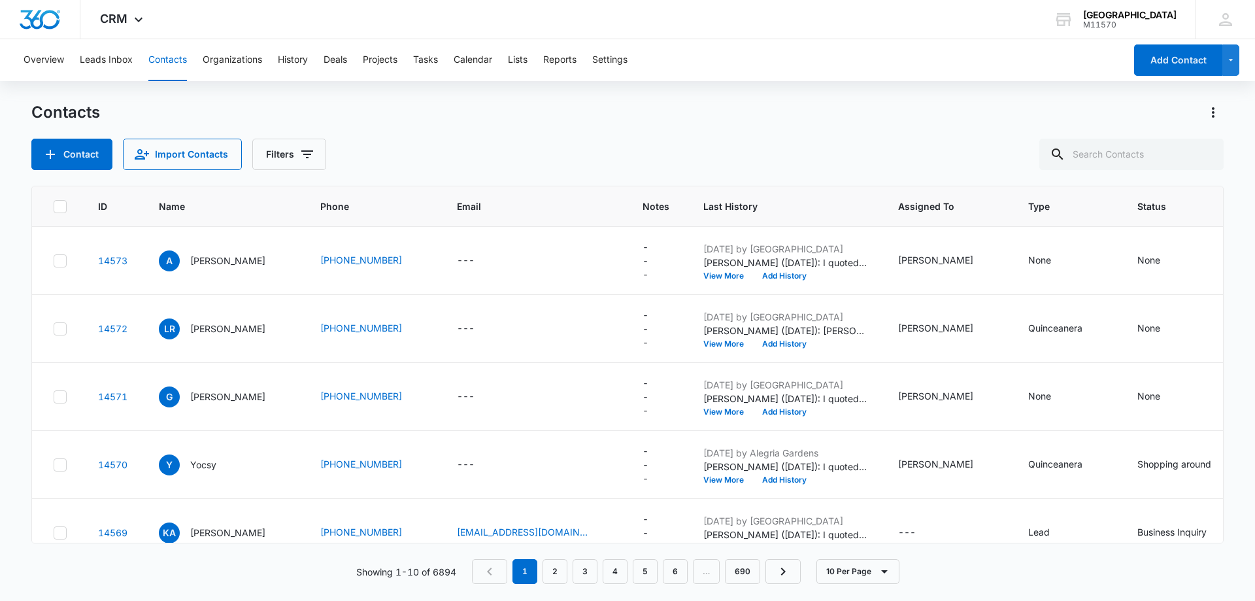
click at [662, 127] on div "Contacts Contact Import Contacts Filters" at bounding box center [627, 136] width 1193 height 68
